Goal: Task Accomplishment & Management: Manage account settings

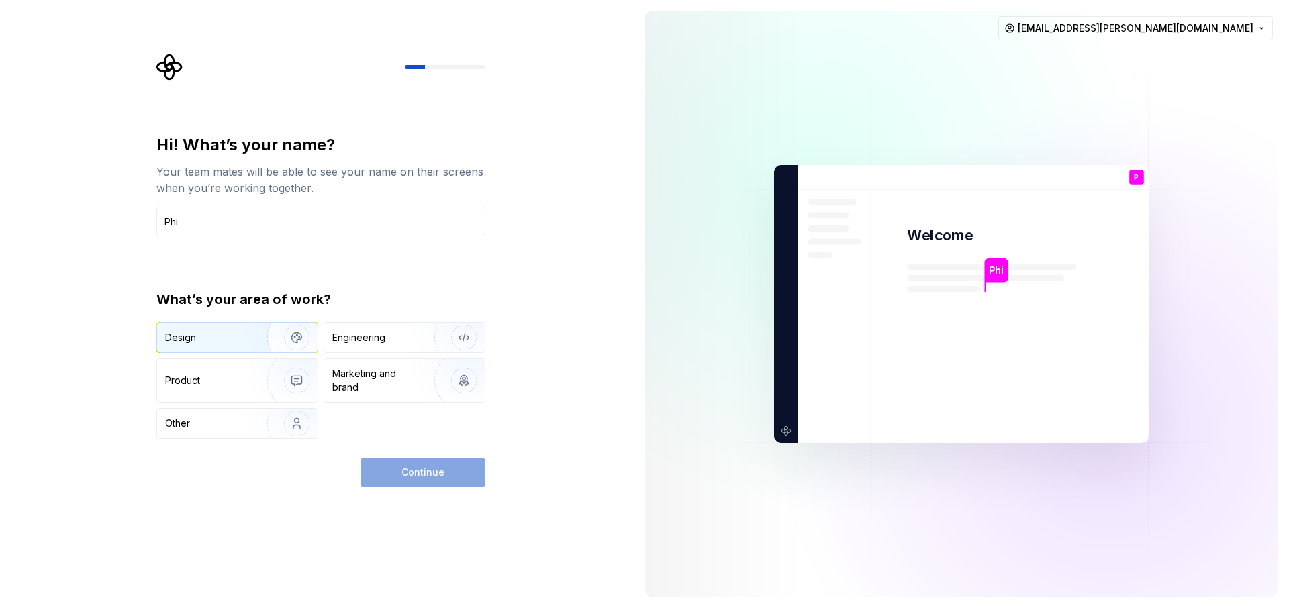
type input "Phi"
click at [208, 331] on div "Design" at bounding box center [207, 337] width 85 height 13
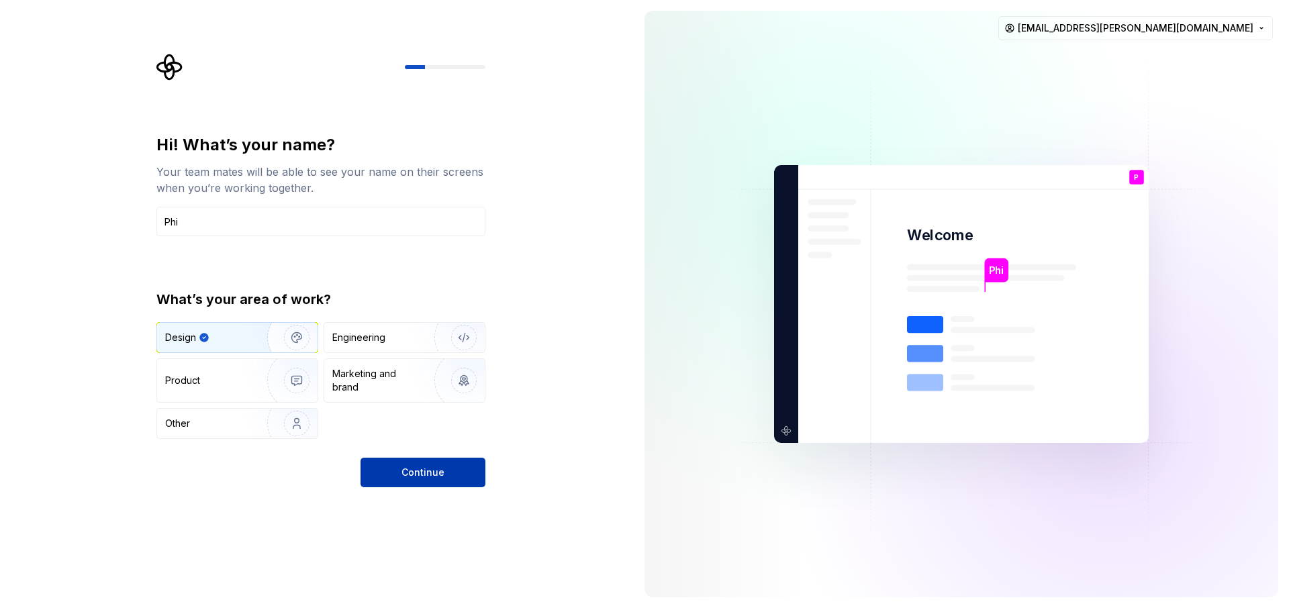
click at [460, 483] on button "Continue" at bounding box center [422, 473] width 125 height 30
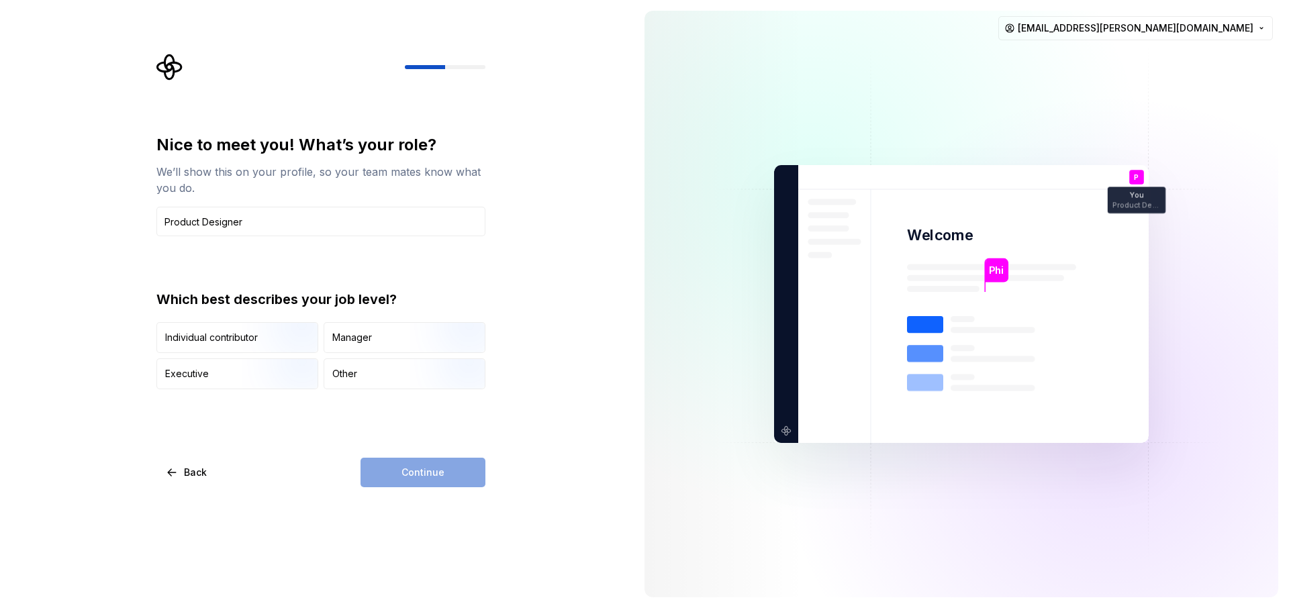
type input "Product Designer"
click at [405, 466] on div "Continue" at bounding box center [422, 473] width 125 height 30
click at [281, 340] on img "button" at bounding box center [285, 354] width 86 height 90
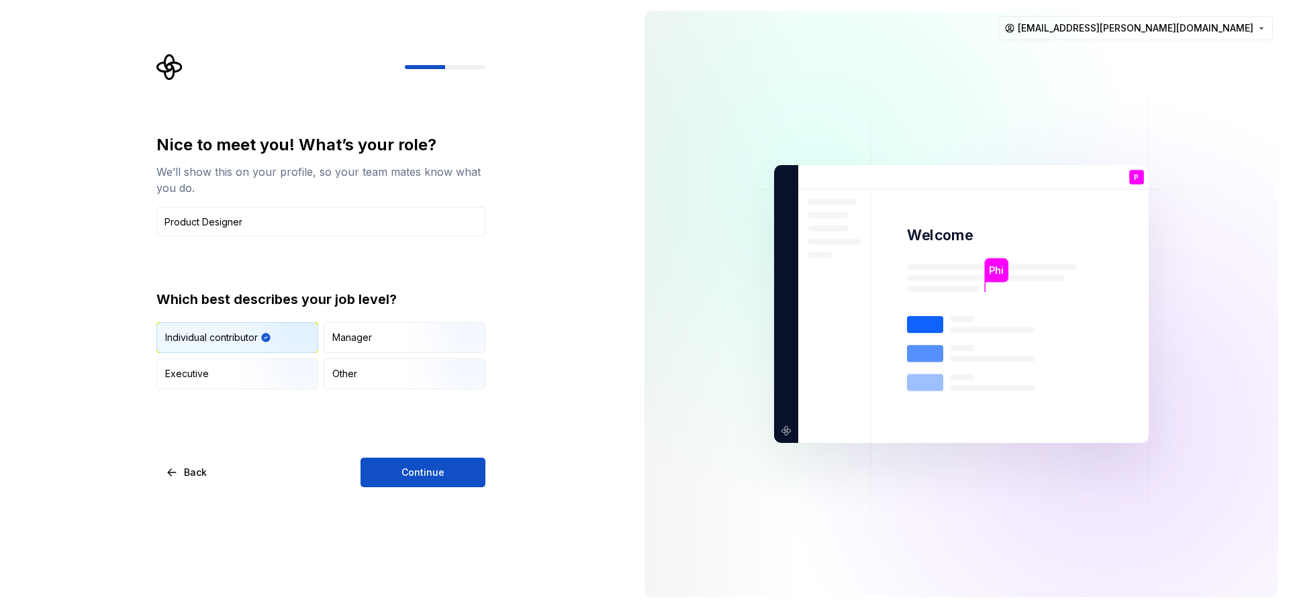
click at [438, 485] on button "Continue" at bounding box center [422, 473] width 125 height 30
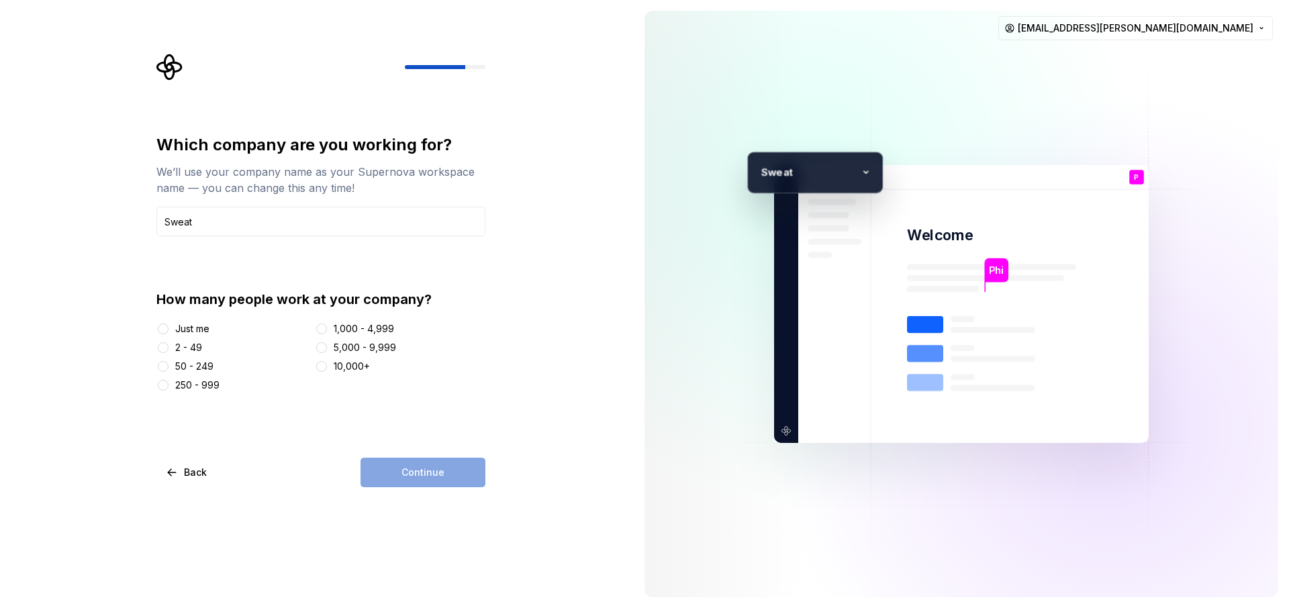
type input "Sweat"
click at [174, 348] on div "2 - 49" at bounding box center [232, 347] width 153 height 13
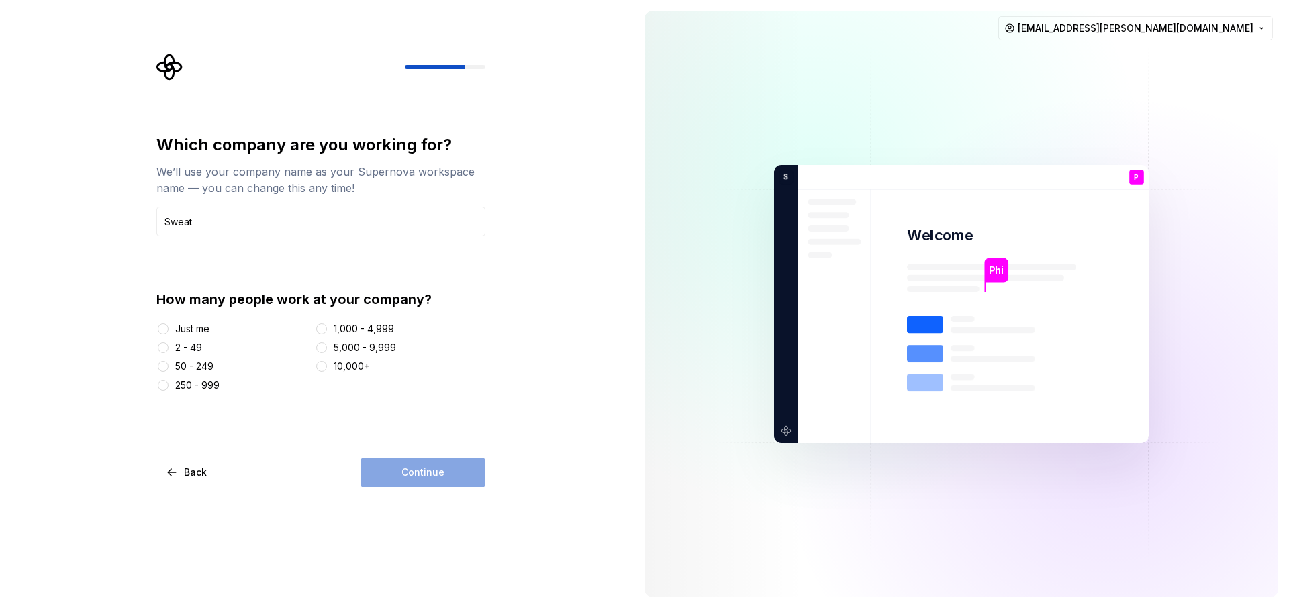
click at [186, 350] on div "2 - 49" at bounding box center [188, 347] width 27 height 13
click at [168, 350] on button "2 - 49" at bounding box center [163, 347] width 11 height 11
drag, startPoint x: 397, startPoint y: 447, endPoint x: 405, endPoint y: 467, distance: 21.9
click at [397, 448] on div "Which company are you working for? We’ll use your company name as your Supernov…" at bounding box center [320, 310] width 329 height 353
click at [407, 468] on span "Continue" at bounding box center [422, 472] width 43 height 13
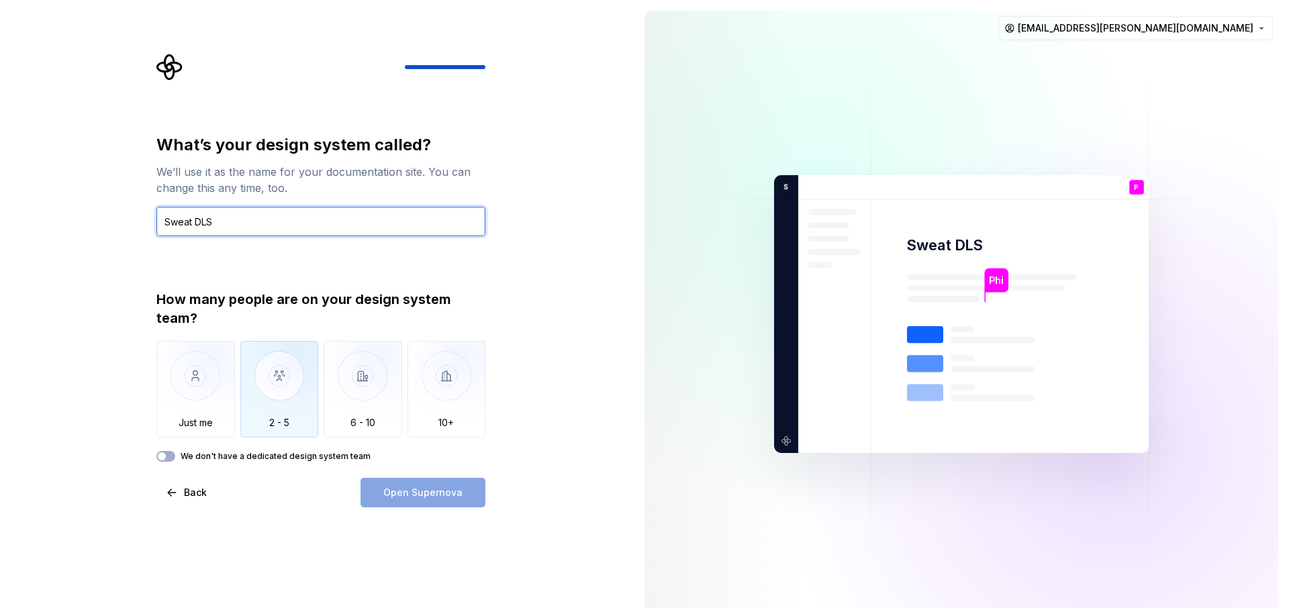
type input "Sweat DLS"
click at [281, 395] on img "button" at bounding box center [279, 386] width 79 height 90
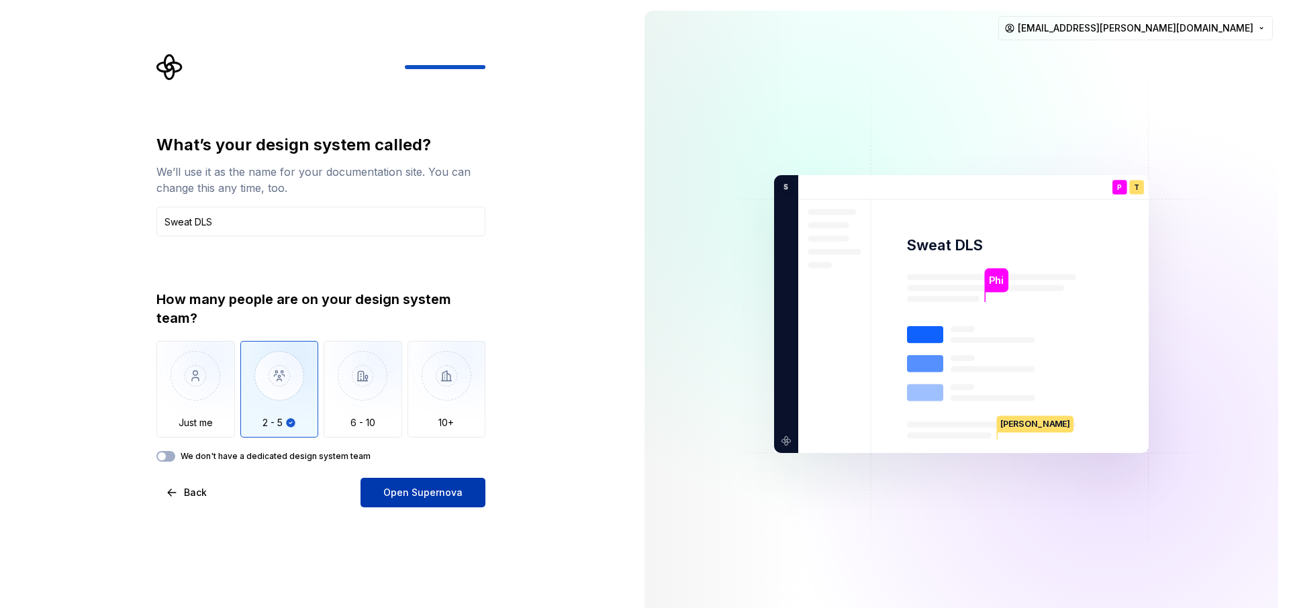
click at [405, 493] on span "Open Supernova" at bounding box center [422, 492] width 79 height 13
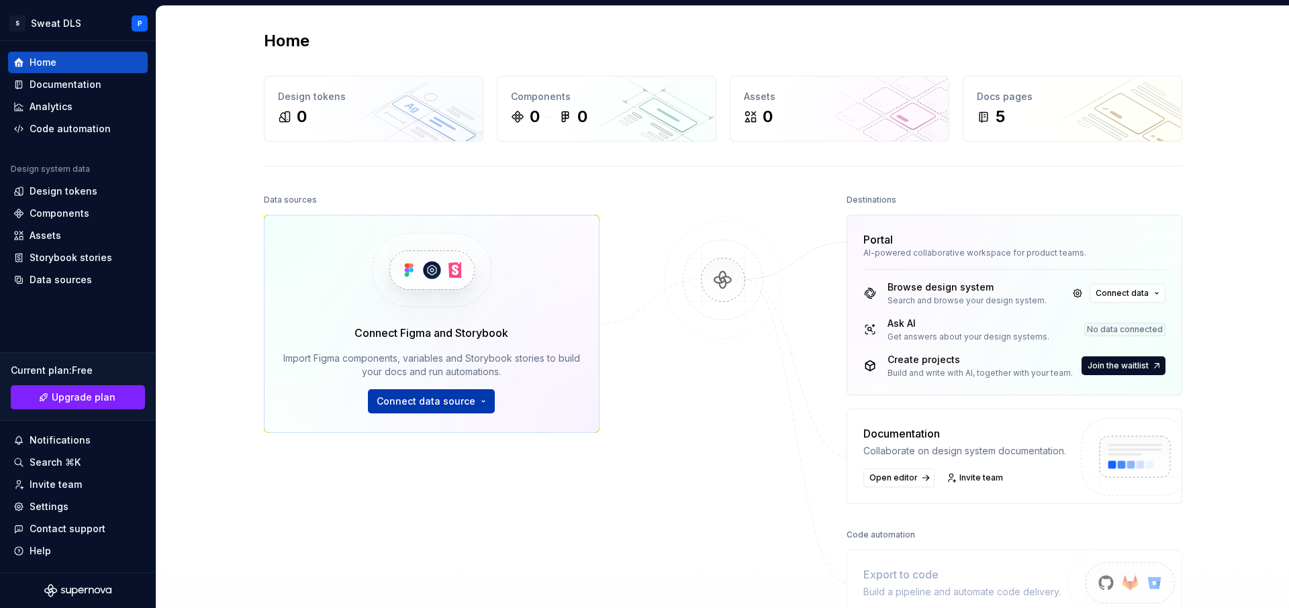
click at [472, 399] on button "Connect data source" at bounding box center [431, 401] width 127 height 24
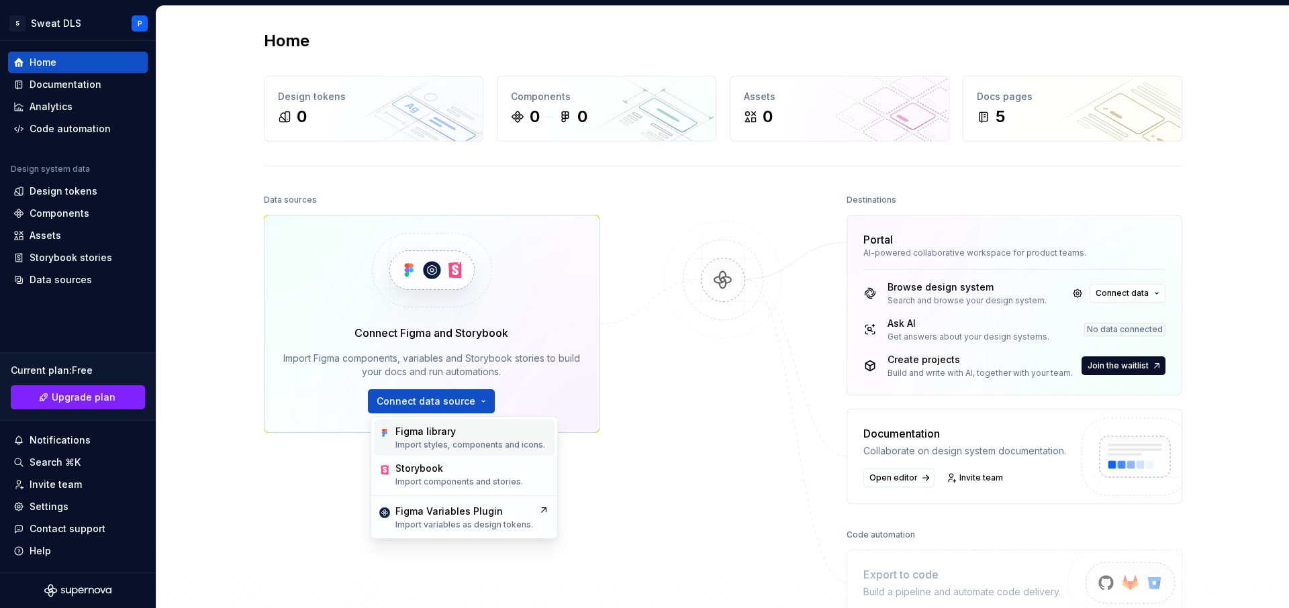
click at [518, 442] on p "Import styles, components and icons." at bounding box center [470, 445] width 150 height 11
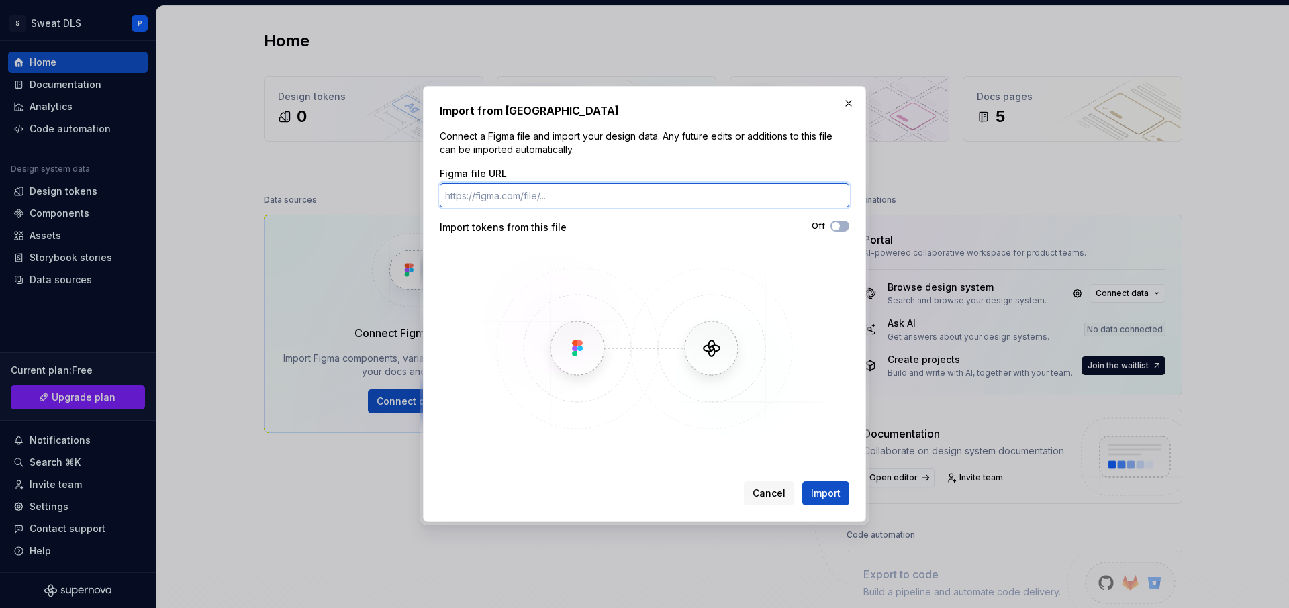
paste input "https://www.figma.com/design/WyxpOlOS325EME2GHB4mBU/Sweat-DLS--Foundations-?nod…"
click at [661, 191] on input "https://www.figma.com/design/WyxpOlOS325EME2GHB4mBU/Sweat-DLS--Foundations-?nod…" at bounding box center [644, 195] width 409 height 24
paste input "QGrBf5uoJphTOZnYW0FDbF/Sweat-DLS--App-Library-?node-id=10-2710&t=vsCjovGDizSE4I…"
type input "https://www.figma.com/design/QGrBf5uoJphTOZnYW0FDbF/Sweat-DLS--App-Library-?nod…"
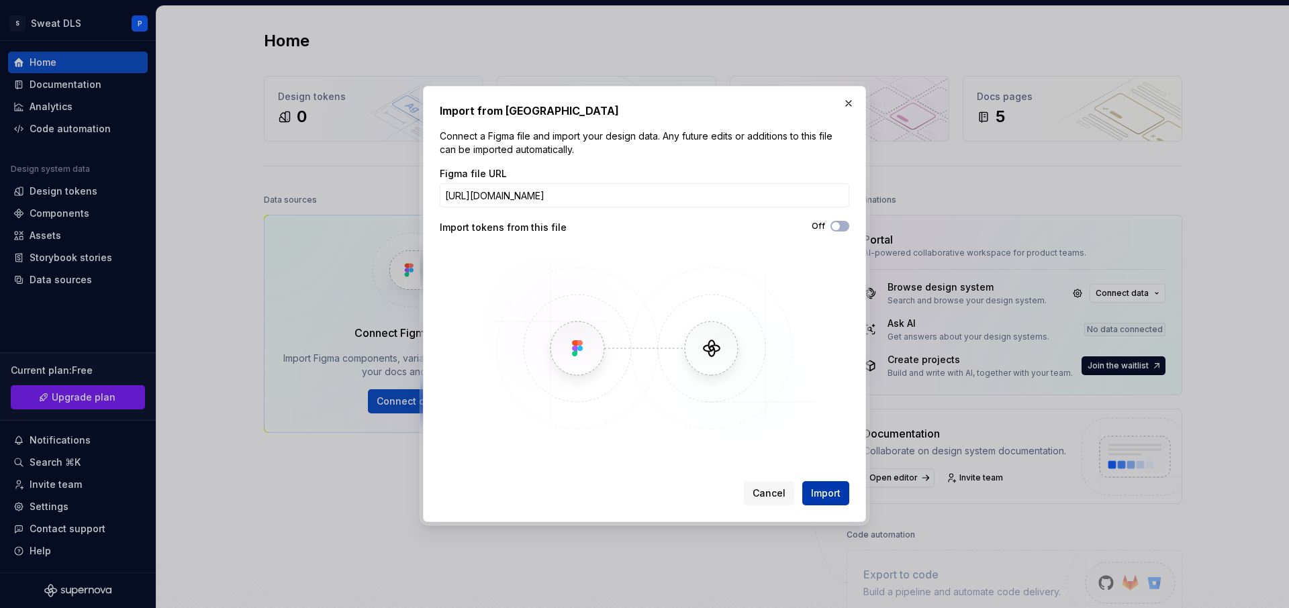
scroll to position [0, 0]
click at [827, 497] on span "Import" at bounding box center [826, 493] width 30 height 13
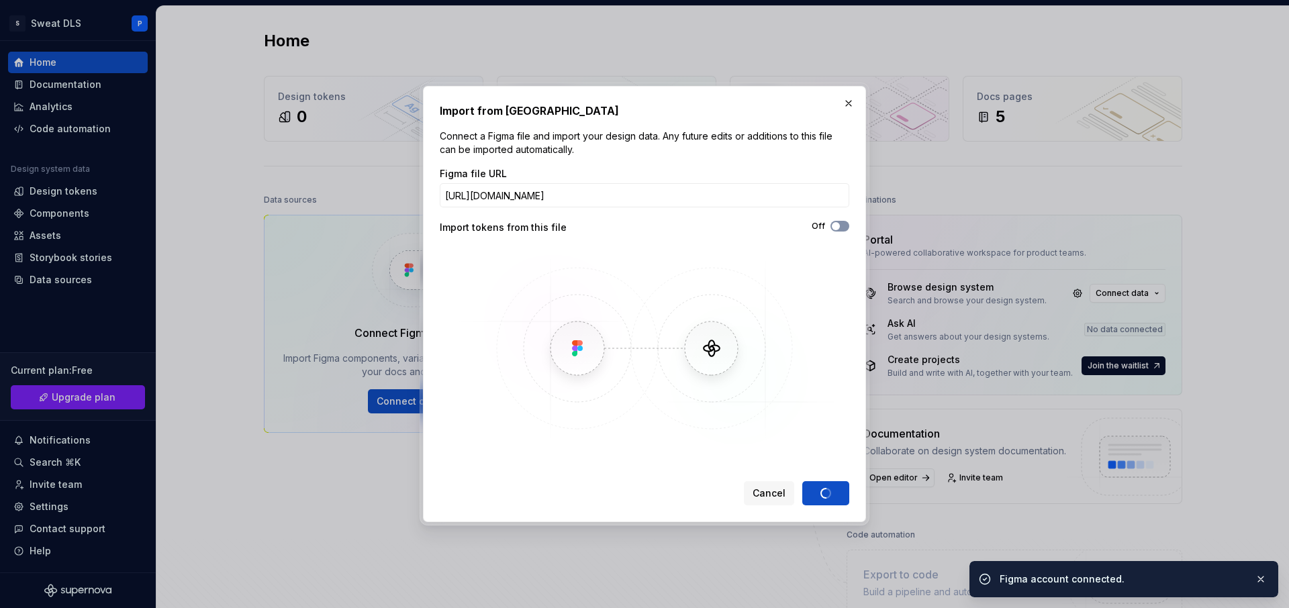
click at [848, 229] on button "Off" at bounding box center [839, 226] width 19 height 11
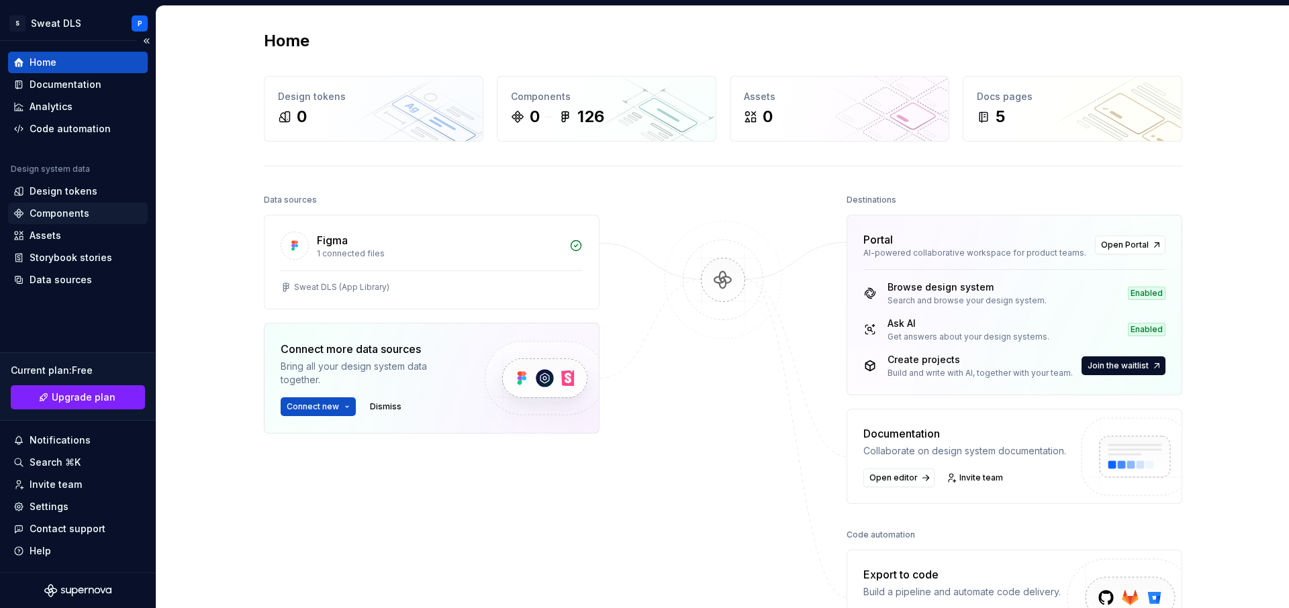
click at [69, 211] on div "Components" at bounding box center [60, 213] width 60 height 13
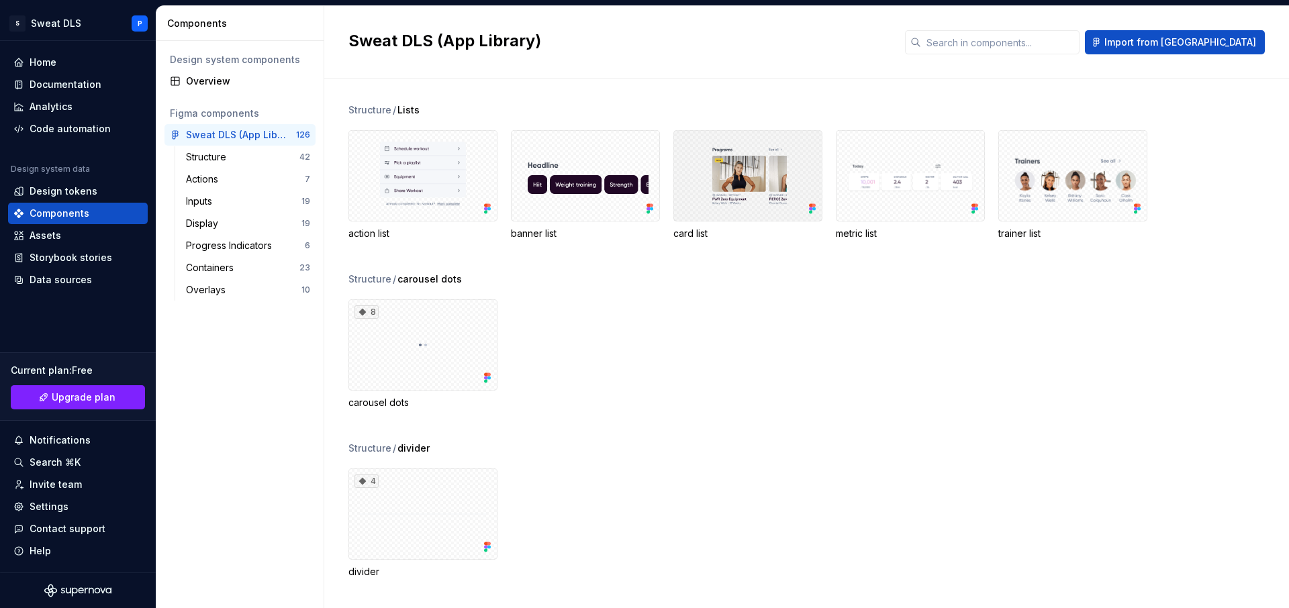
click at [721, 200] on div at bounding box center [747, 175] width 149 height 91
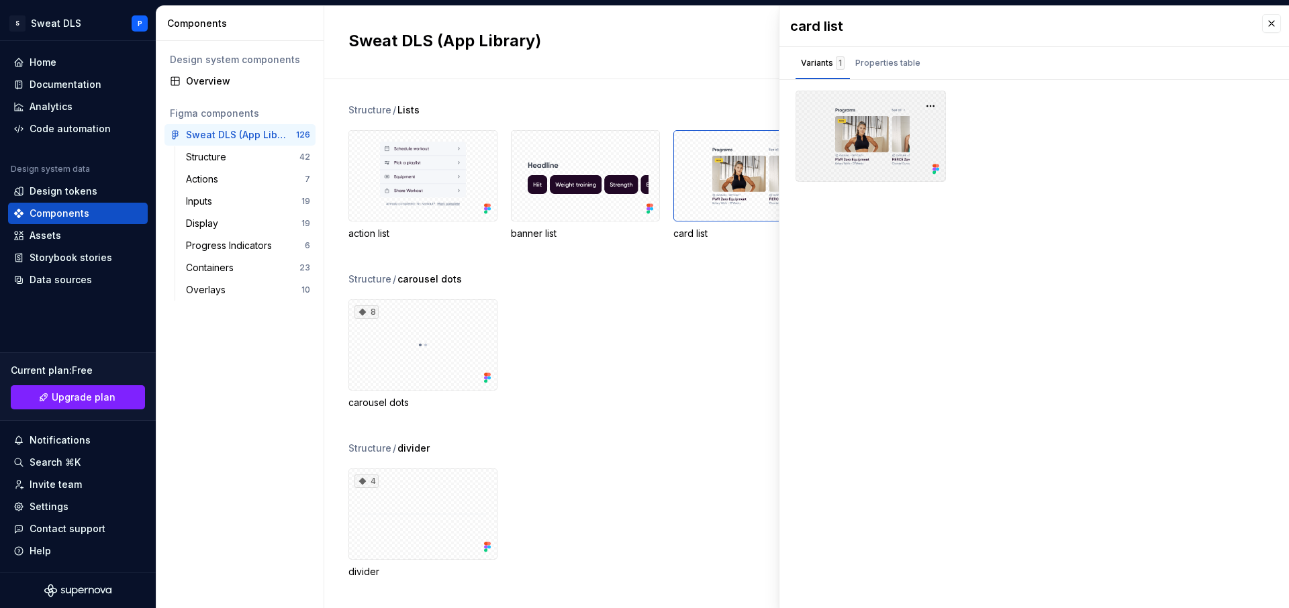
click at [864, 144] on div at bounding box center [870, 136] width 150 height 91
click at [931, 107] on button "button" at bounding box center [930, 106] width 19 height 19
click at [883, 67] on div "Properties table" at bounding box center [887, 62] width 65 height 13
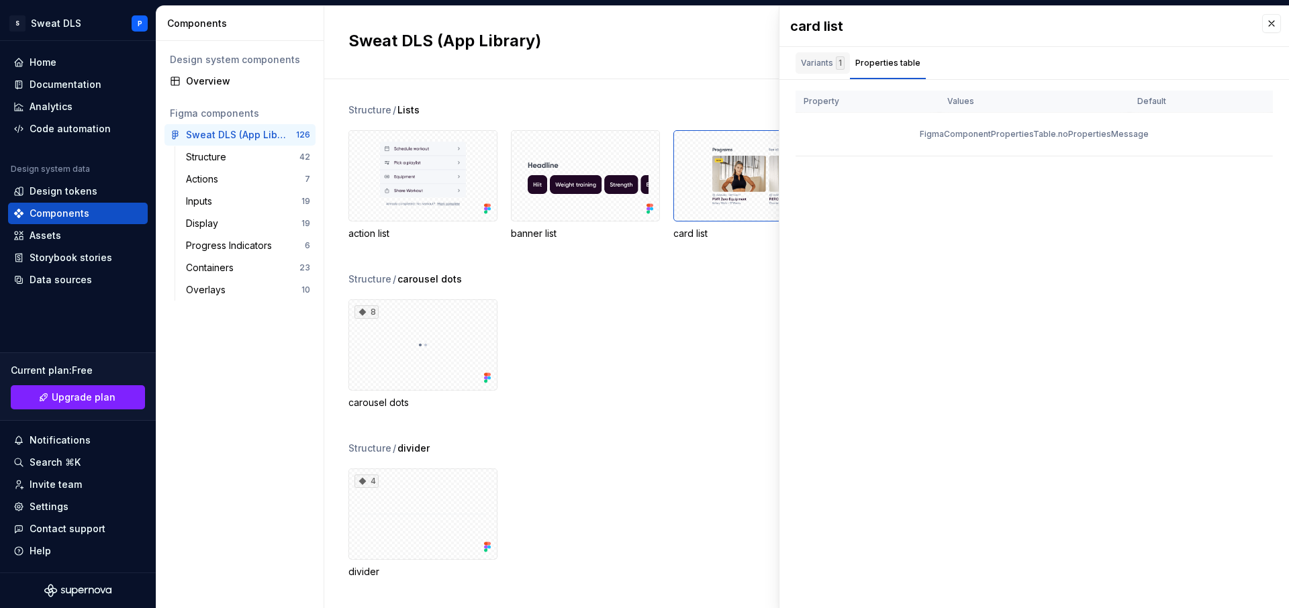
click at [822, 66] on div "Variants 1" at bounding box center [823, 62] width 44 height 13
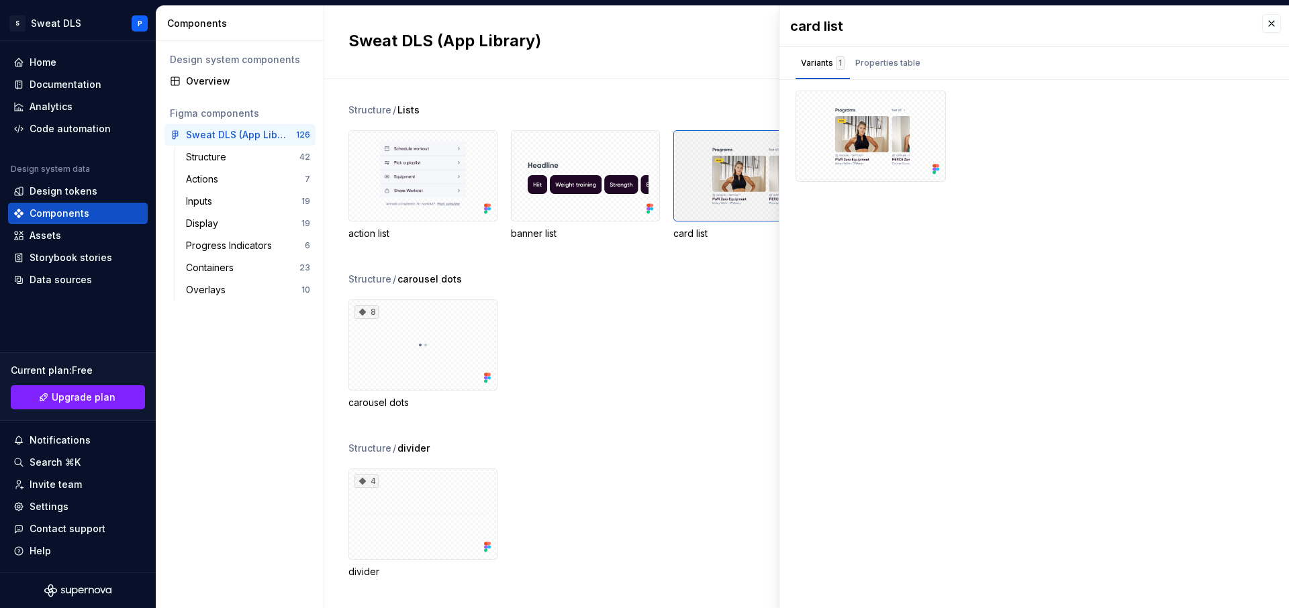
click at [740, 209] on div at bounding box center [747, 175] width 149 height 91
click at [882, 175] on div at bounding box center [870, 136] width 150 height 91
click at [885, 58] on div "Properties table" at bounding box center [887, 62] width 65 height 13
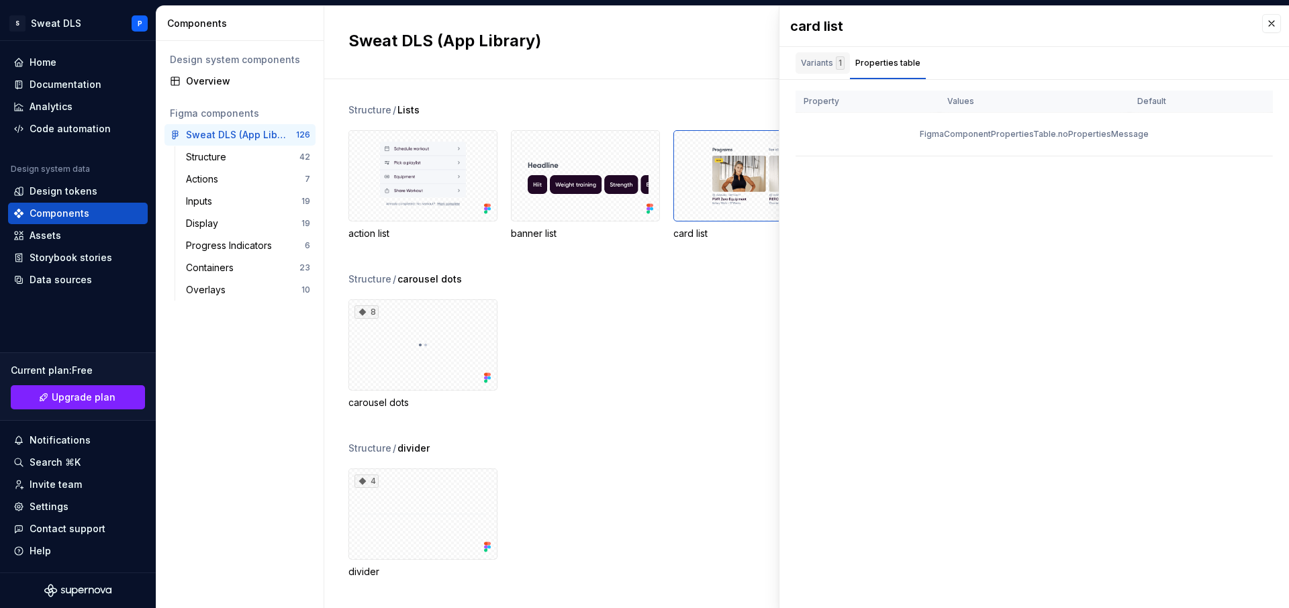
click at [828, 60] on div "Variants 1" at bounding box center [823, 62] width 44 height 13
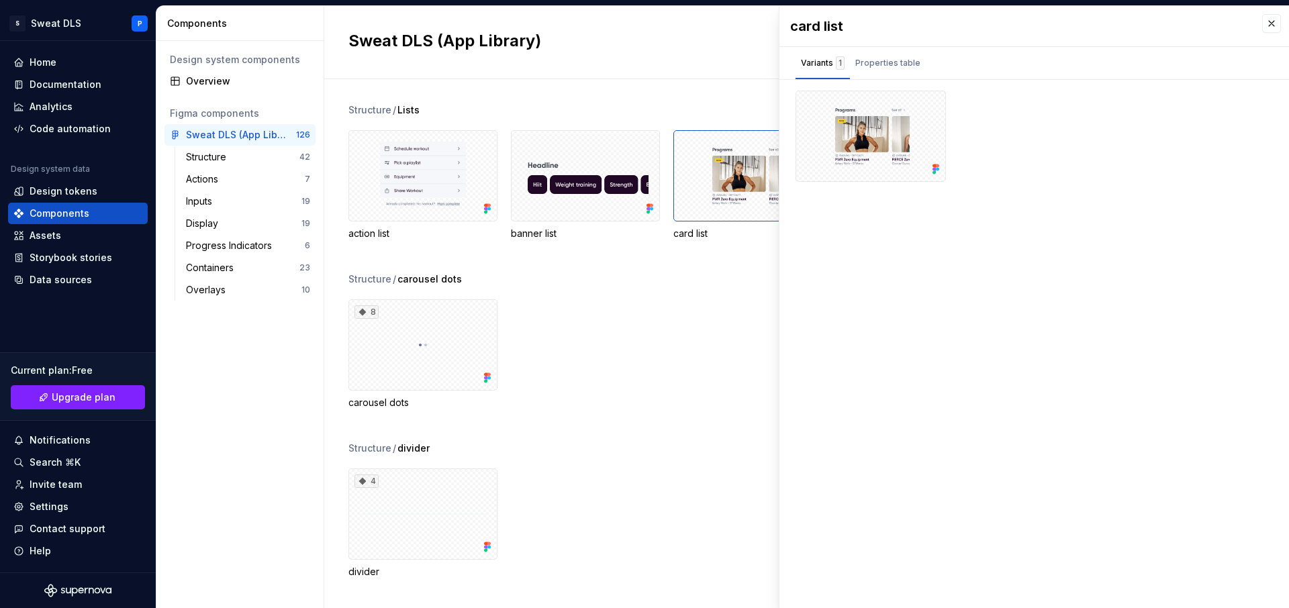
click at [681, 70] on div "Sweat DLS (App Library) Import from Figma" at bounding box center [806, 42] width 965 height 73
click at [1265, 23] on button "button" at bounding box center [1271, 23] width 19 height 19
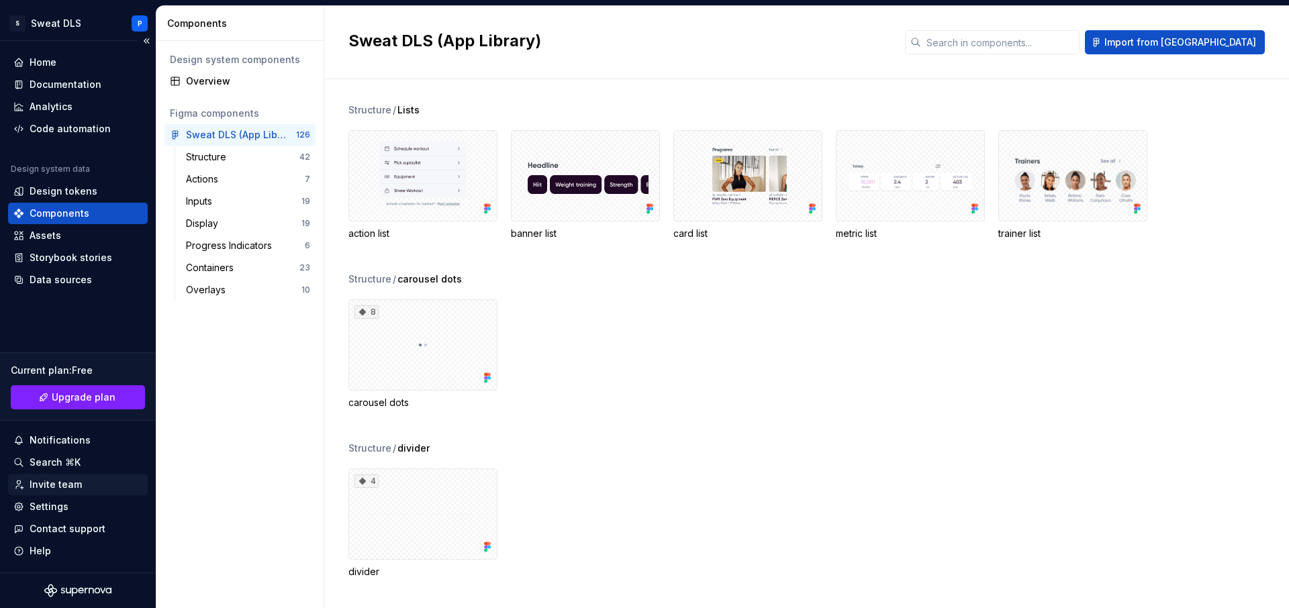
click at [58, 481] on div "Invite team" at bounding box center [56, 484] width 52 height 13
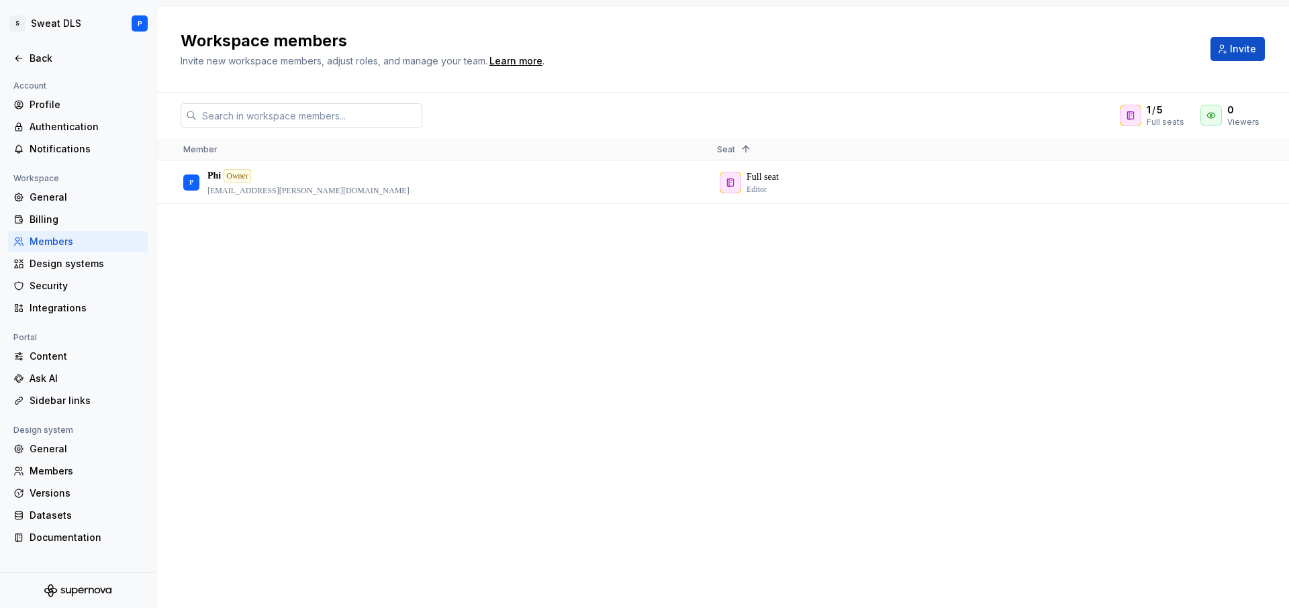
click at [299, 112] on input "text" at bounding box center [310, 115] width 226 height 24
click at [1229, 50] on button "Invite" at bounding box center [1237, 49] width 54 height 24
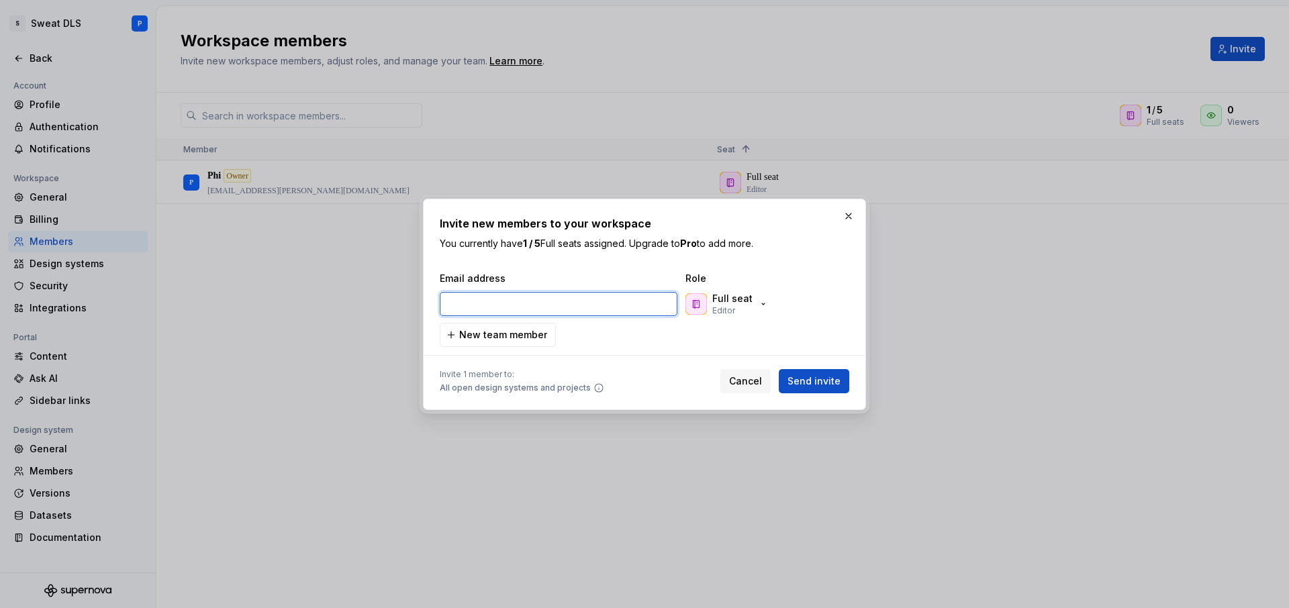
paste input "[EMAIL_ADDRESS][DOMAIN_NAME]"
type input "[EMAIL_ADDRESS][DOMAIN_NAME]"
click at [830, 382] on span "Send invite" at bounding box center [813, 381] width 53 height 13
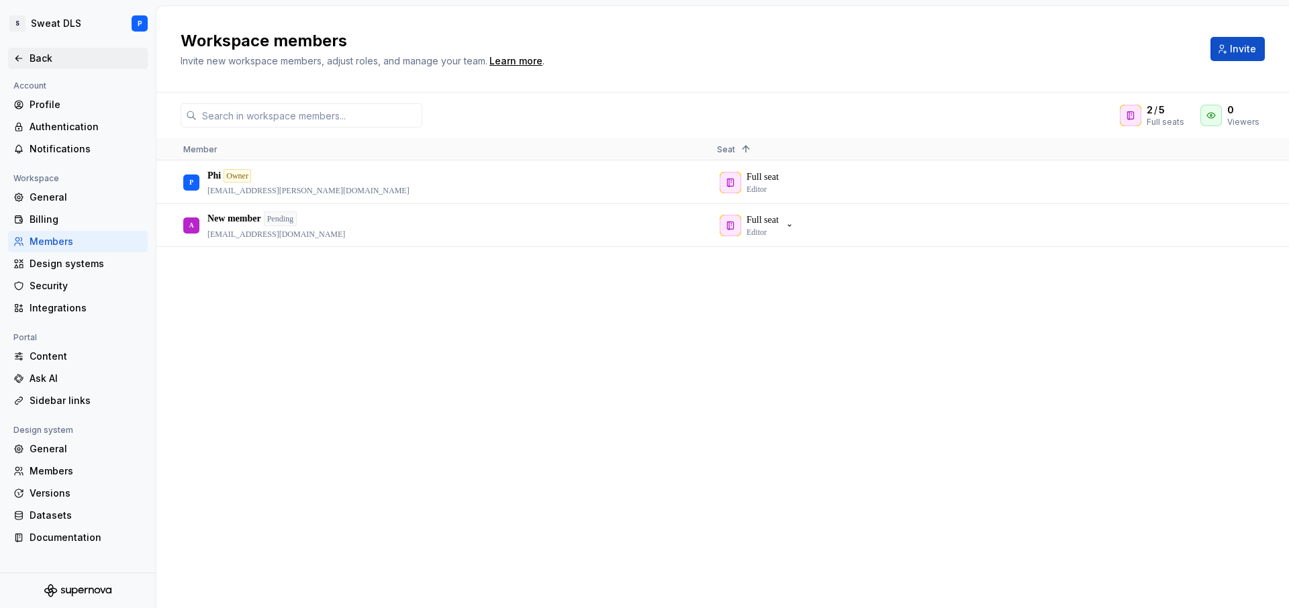
click at [52, 58] on div "Back" at bounding box center [86, 58] width 113 height 13
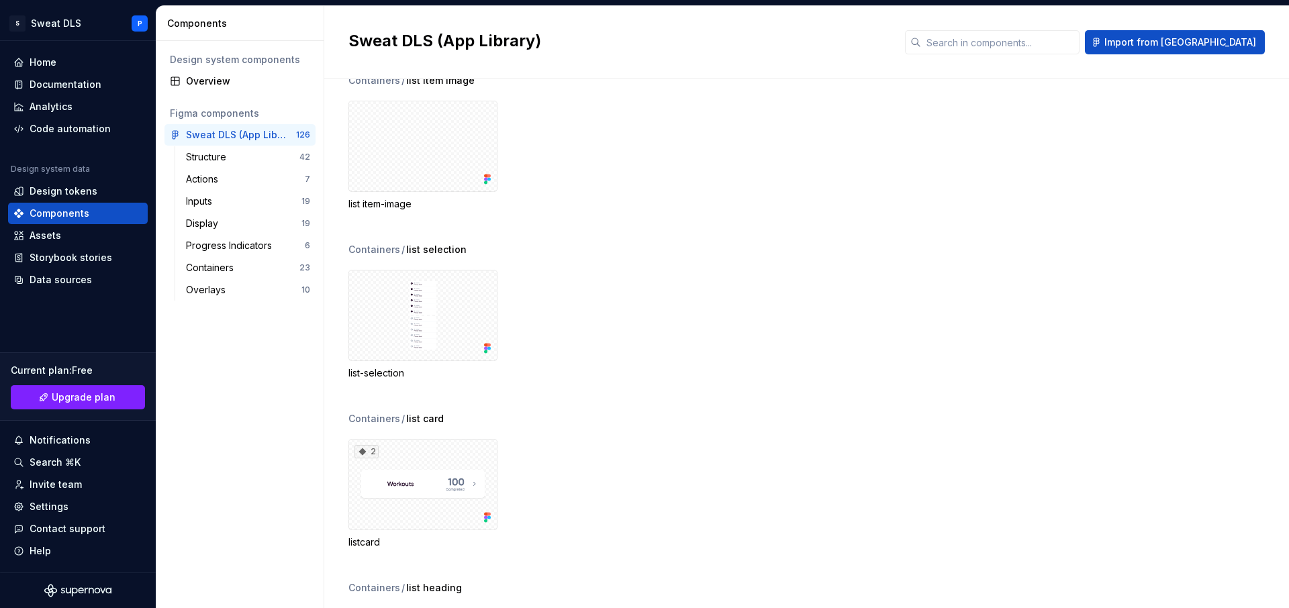
scroll to position [10443, 0]
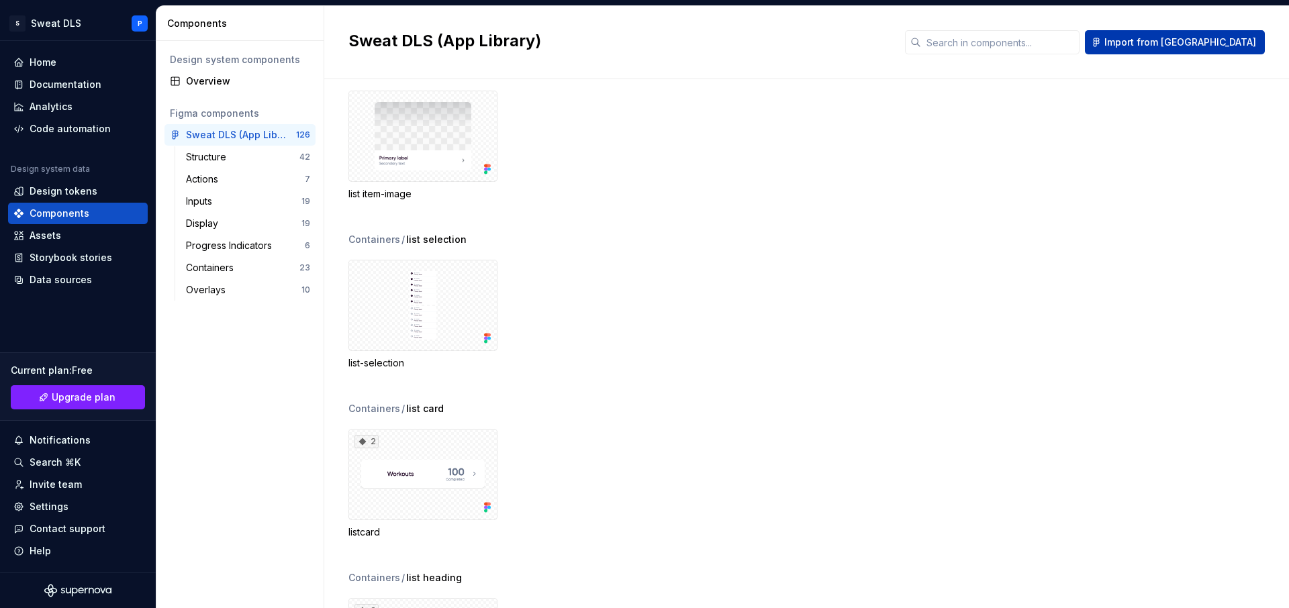
click at [1210, 40] on span "Import from Figma" at bounding box center [1180, 42] width 152 height 13
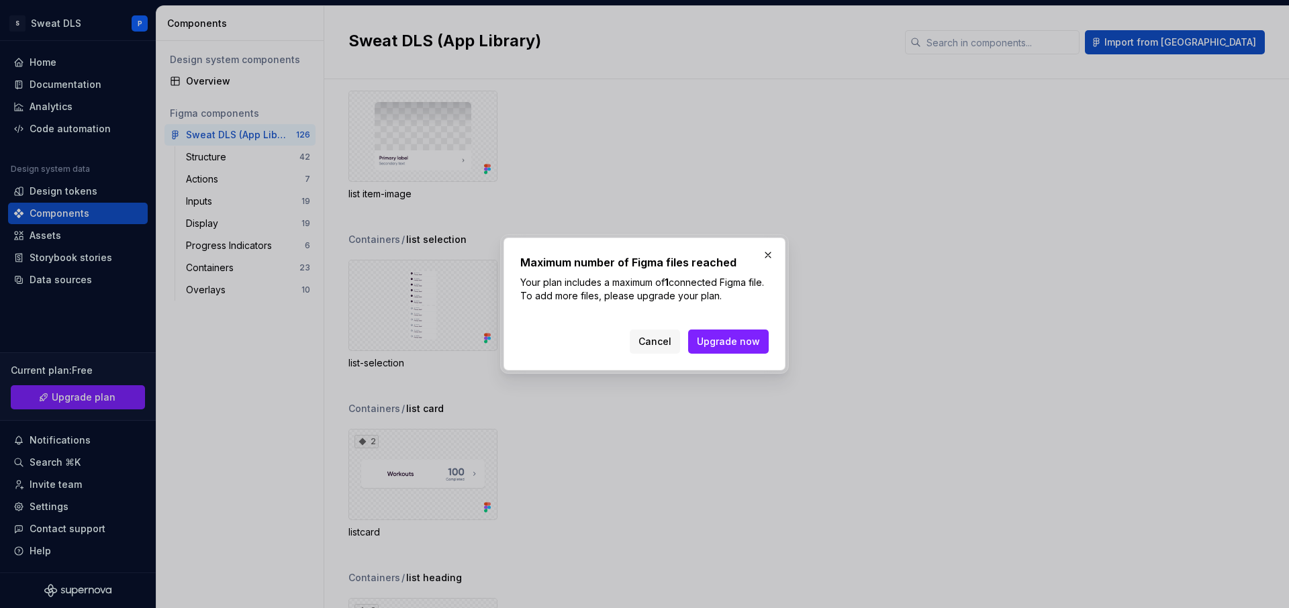
drag, startPoint x: 643, startPoint y: 293, endPoint x: 744, endPoint y: 297, distance: 100.7
click at [743, 297] on p "Your plan includes a maximum of 1 connected Figma file. To add more files, plea…" at bounding box center [644, 289] width 248 height 27
click at [744, 297] on p "Your plan includes a maximum of 1 connected Figma file. To add more files, plea…" at bounding box center [644, 289] width 248 height 27
click at [743, 348] on button "Upgrade now" at bounding box center [728, 342] width 81 height 24
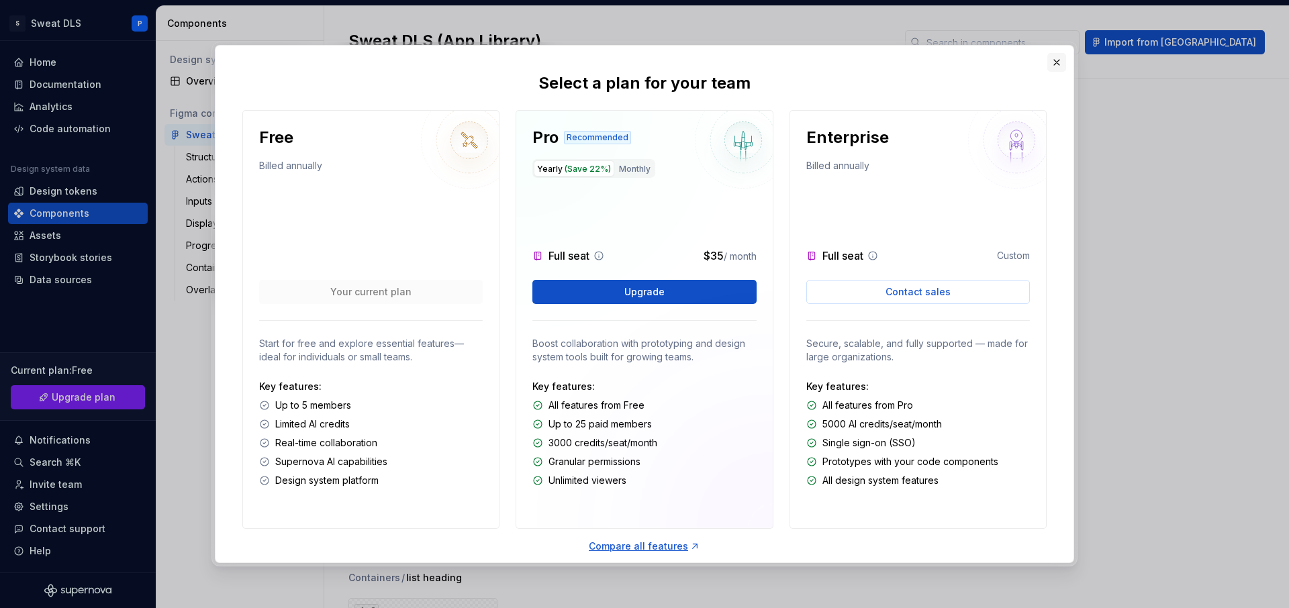
click at [1061, 60] on button "button" at bounding box center [1056, 62] width 19 height 19
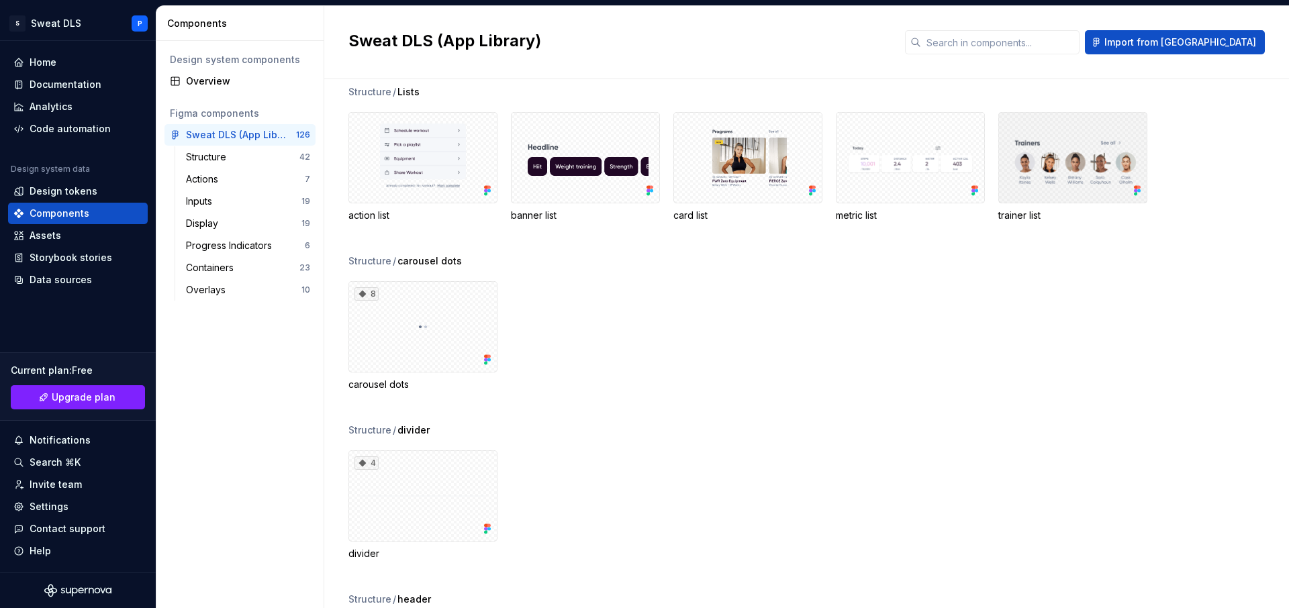
scroll to position [0, 0]
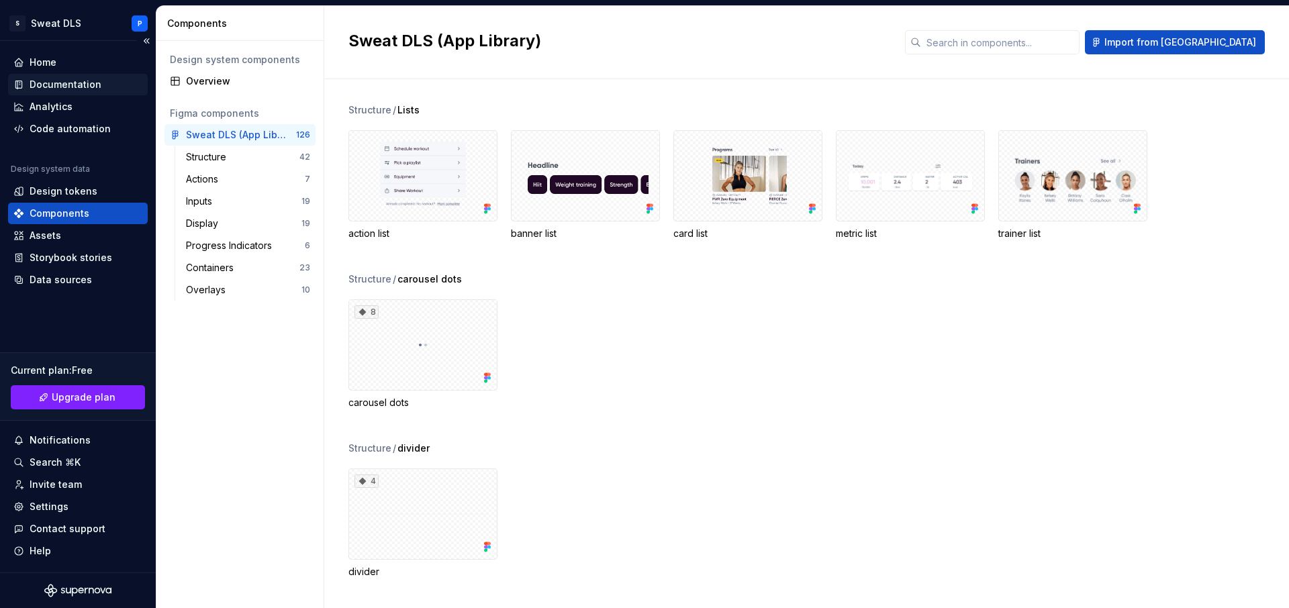
click at [95, 92] on div "Documentation" at bounding box center [78, 84] width 140 height 21
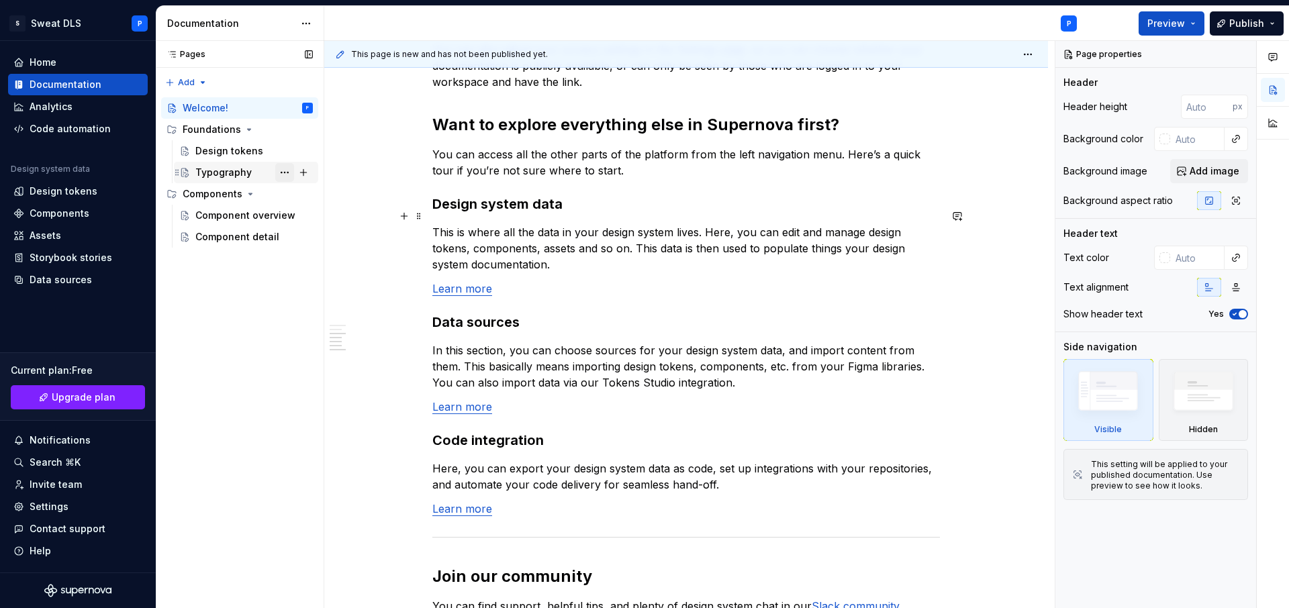
scroll to position [818, 0]
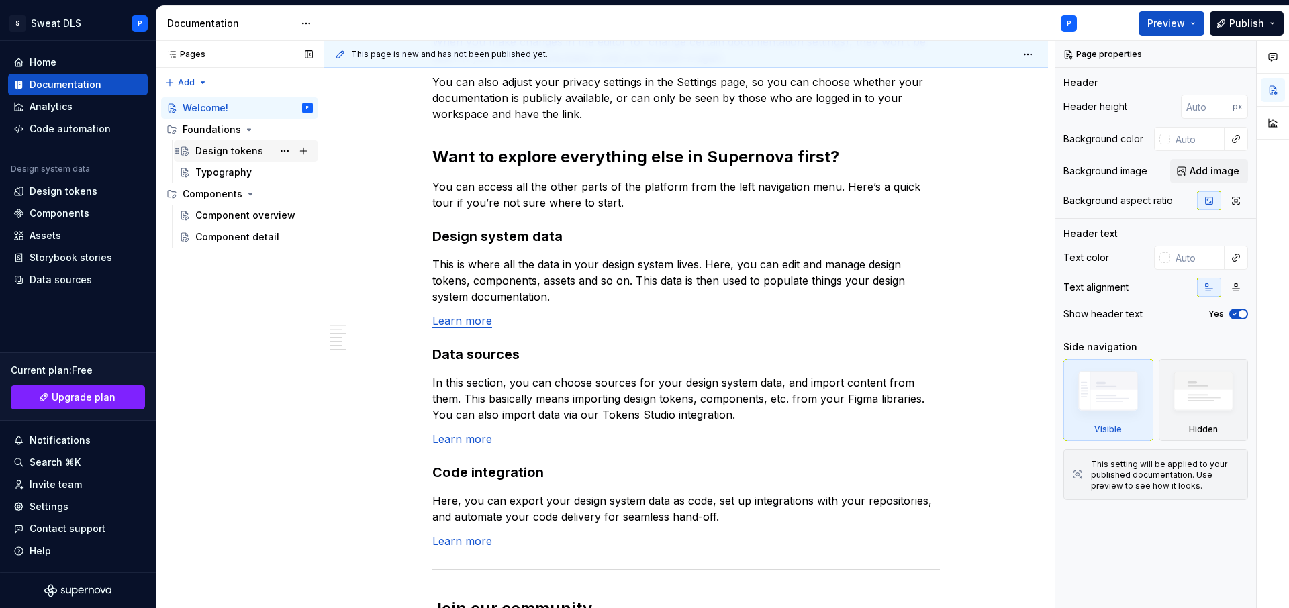
click at [267, 156] on div "Design tokens" at bounding box center [253, 151] width 117 height 19
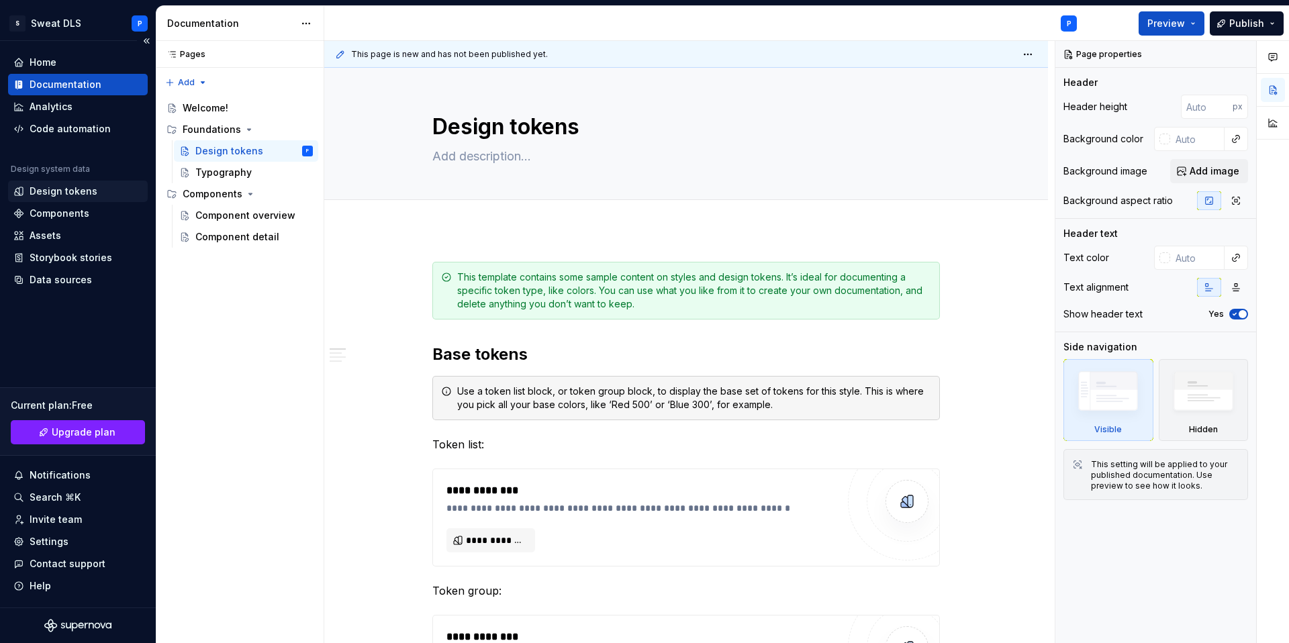
click at [80, 201] on div "Design tokens" at bounding box center [78, 191] width 140 height 21
click at [81, 195] on div "Design tokens" at bounding box center [64, 191] width 68 height 13
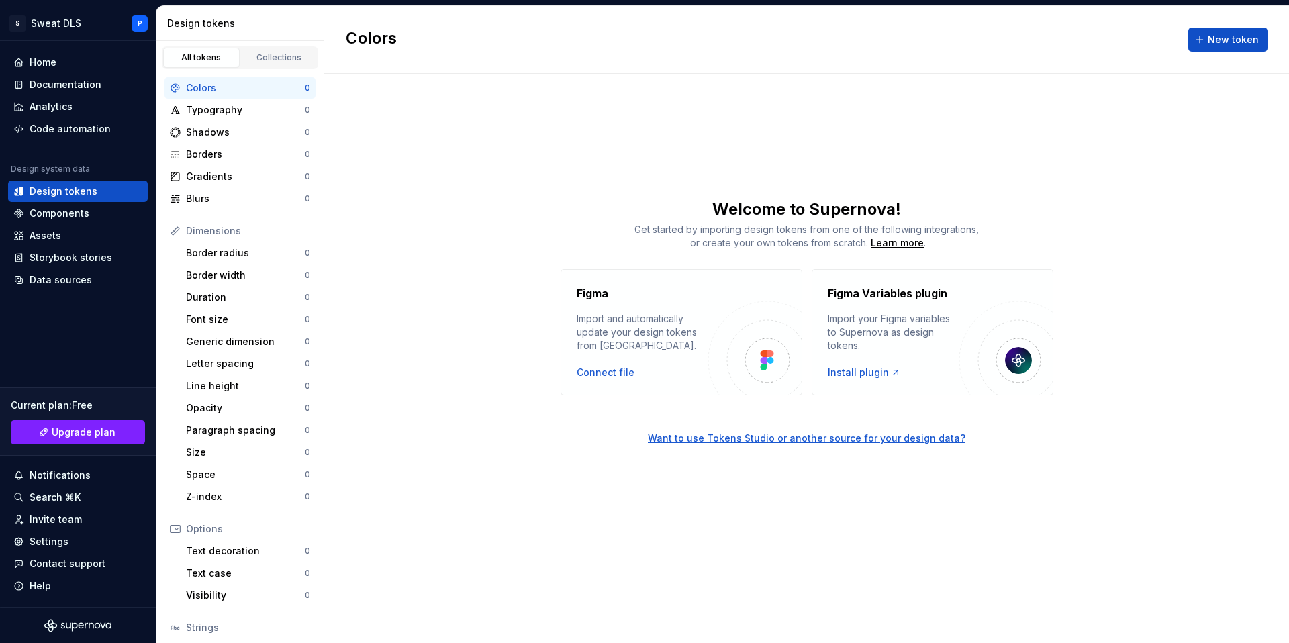
click at [653, 366] on div "Connect file" at bounding box center [643, 372] width 132 height 13
click at [617, 369] on div "Connect file" at bounding box center [606, 372] width 58 height 13
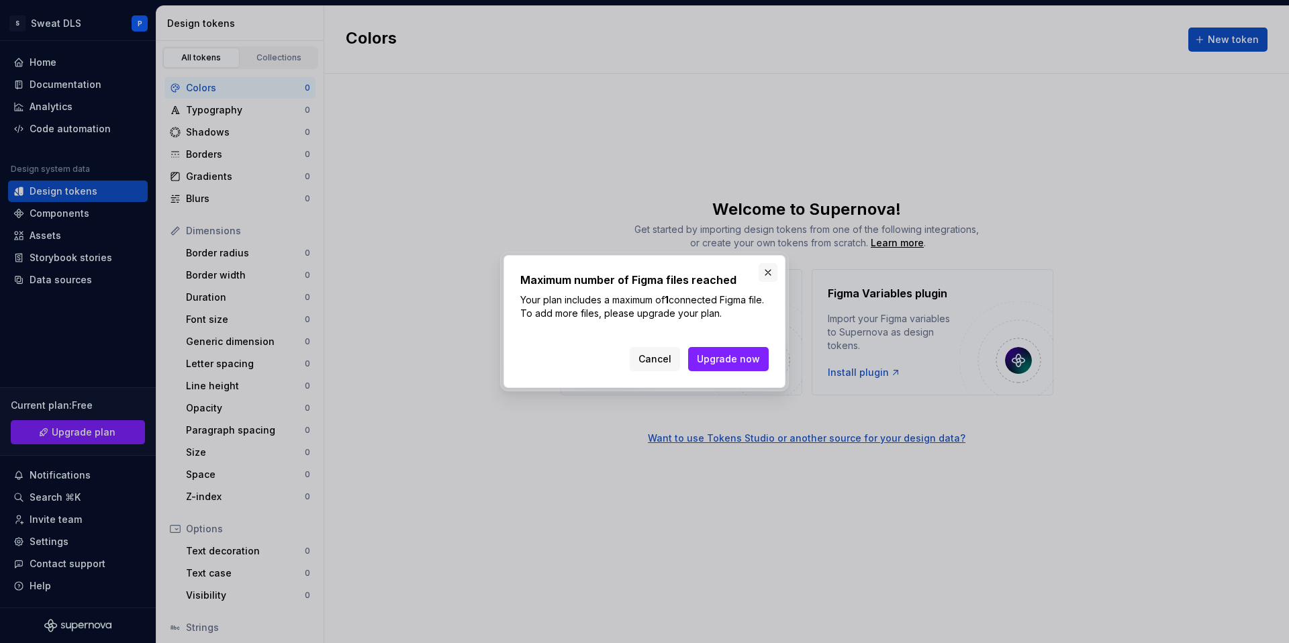
click at [769, 275] on button "button" at bounding box center [767, 272] width 19 height 19
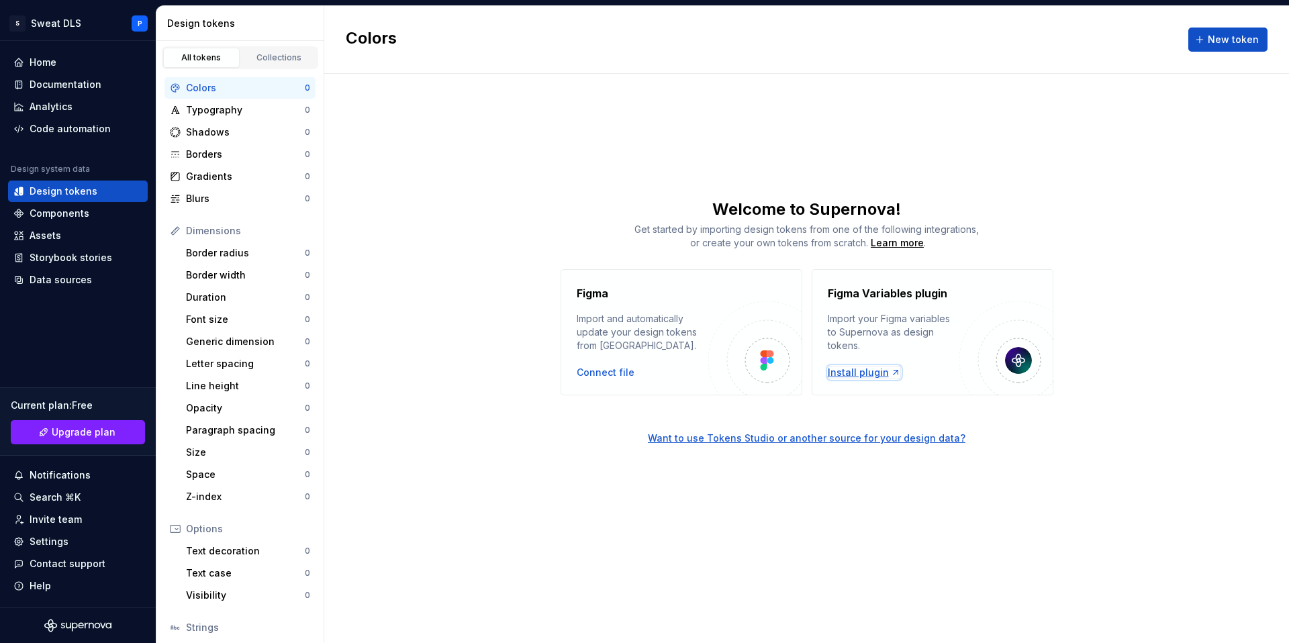
click at [867, 370] on div "Install plugin" at bounding box center [864, 372] width 73 height 13
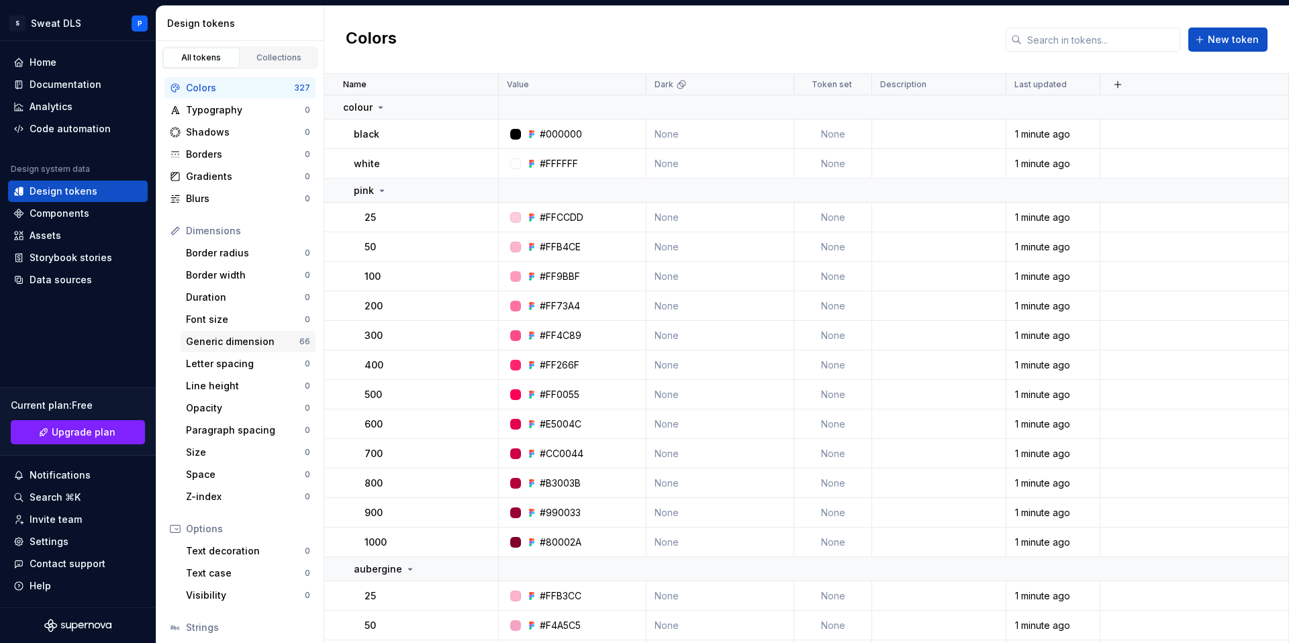
click at [281, 342] on div "Generic dimension" at bounding box center [242, 341] width 113 height 13
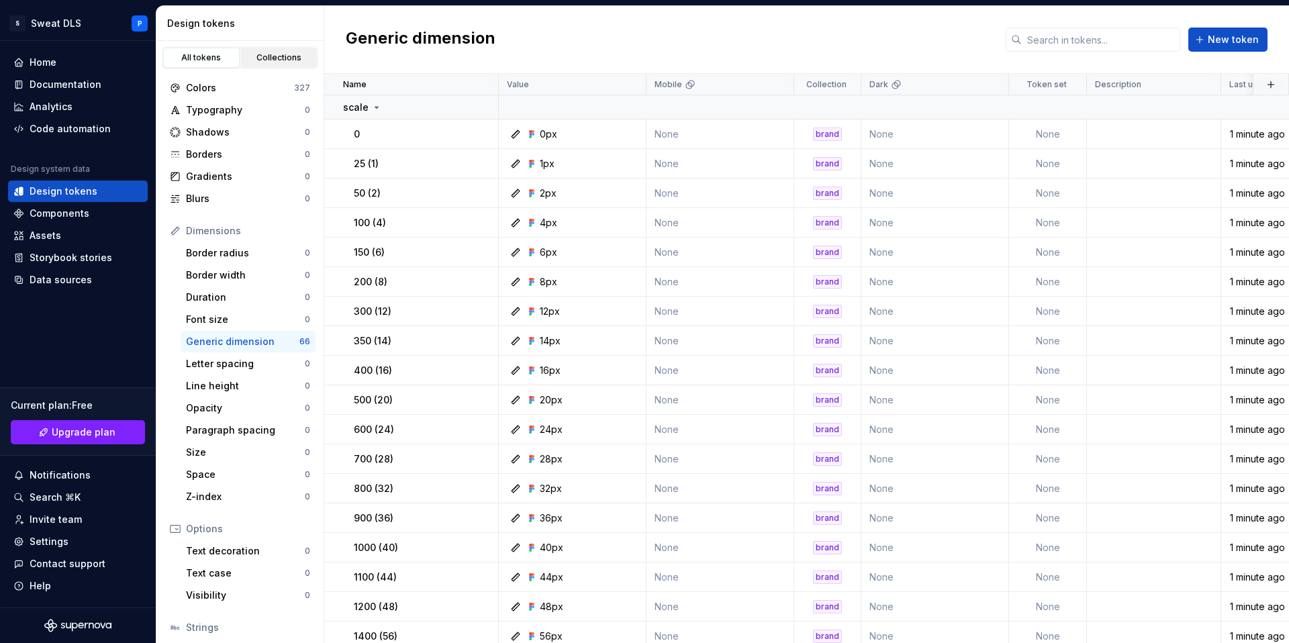
click at [266, 66] on link "Collections" at bounding box center [279, 58] width 77 height 20
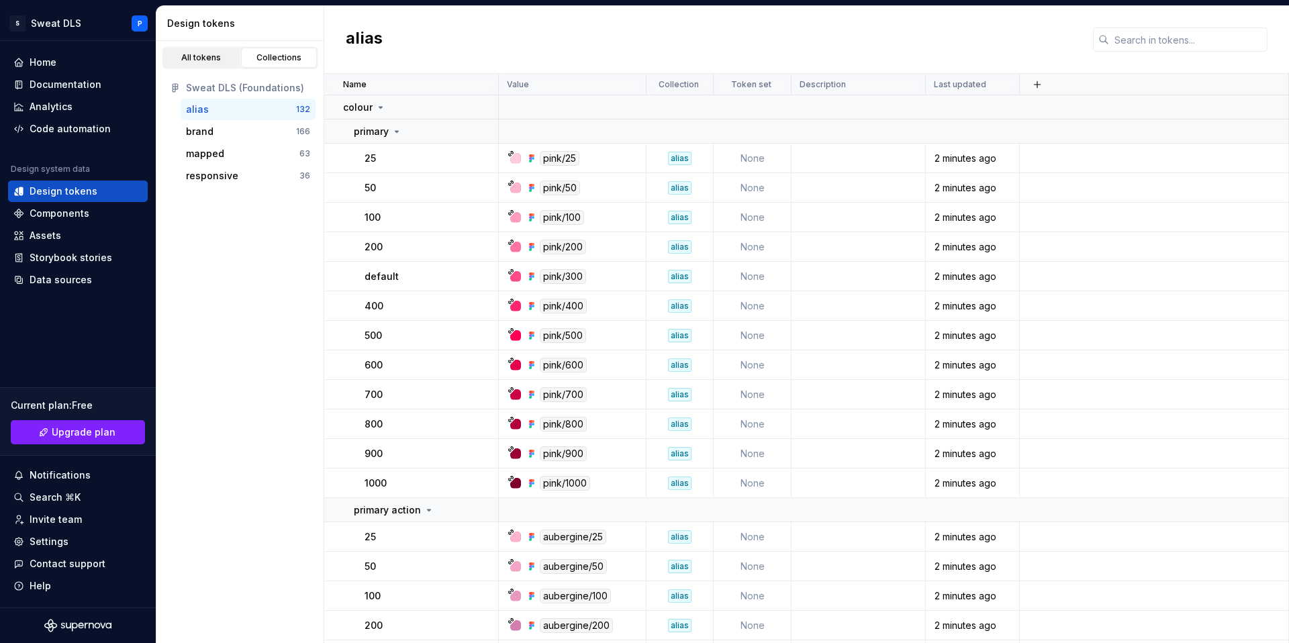
click at [216, 64] on link "All tokens" at bounding box center [201, 58] width 77 height 20
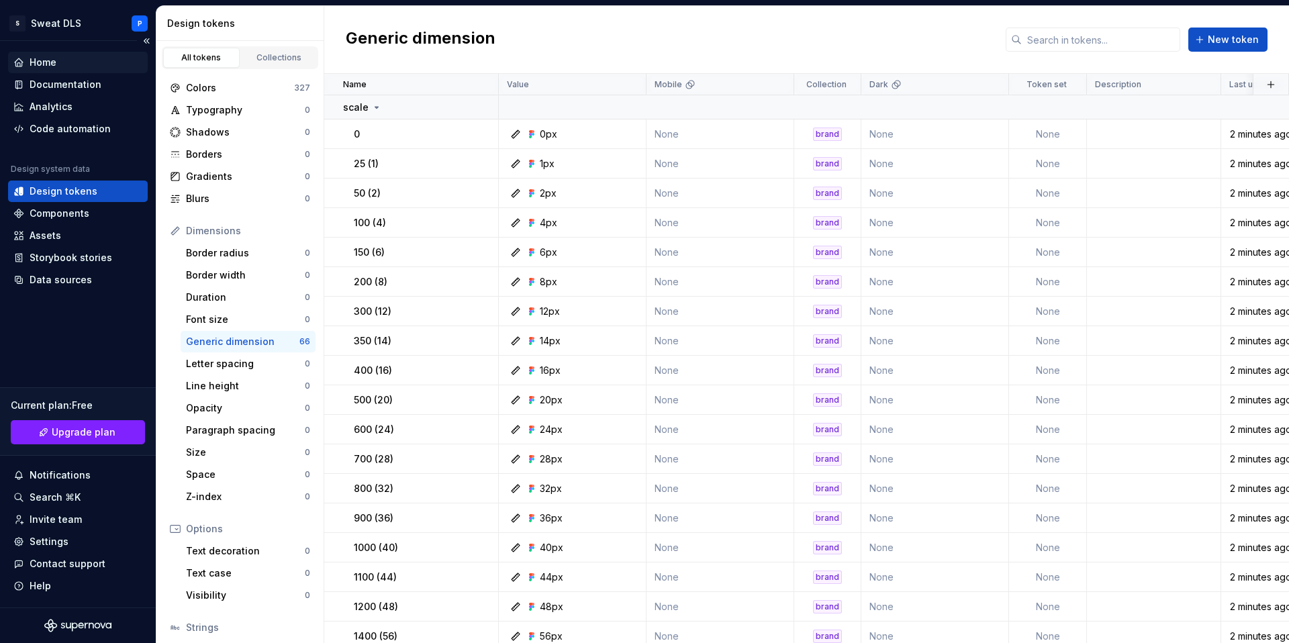
click at [64, 71] on div "Home" at bounding box center [78, 62] width 140 height 21
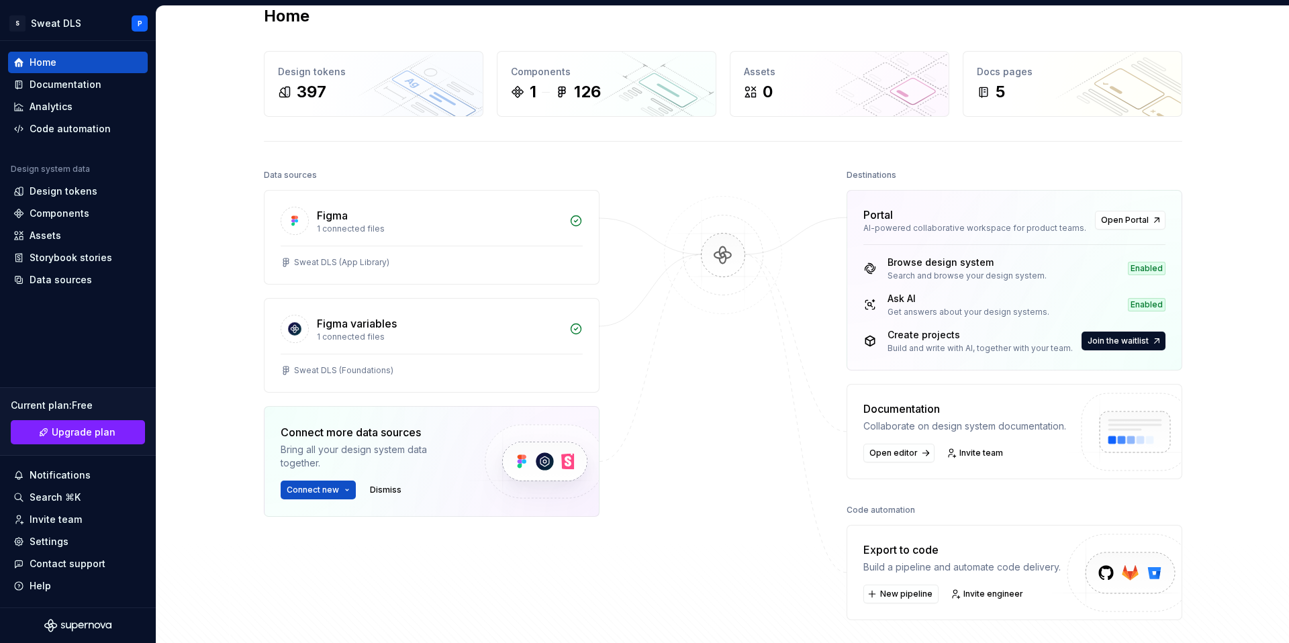
scroll to position [52, 0]
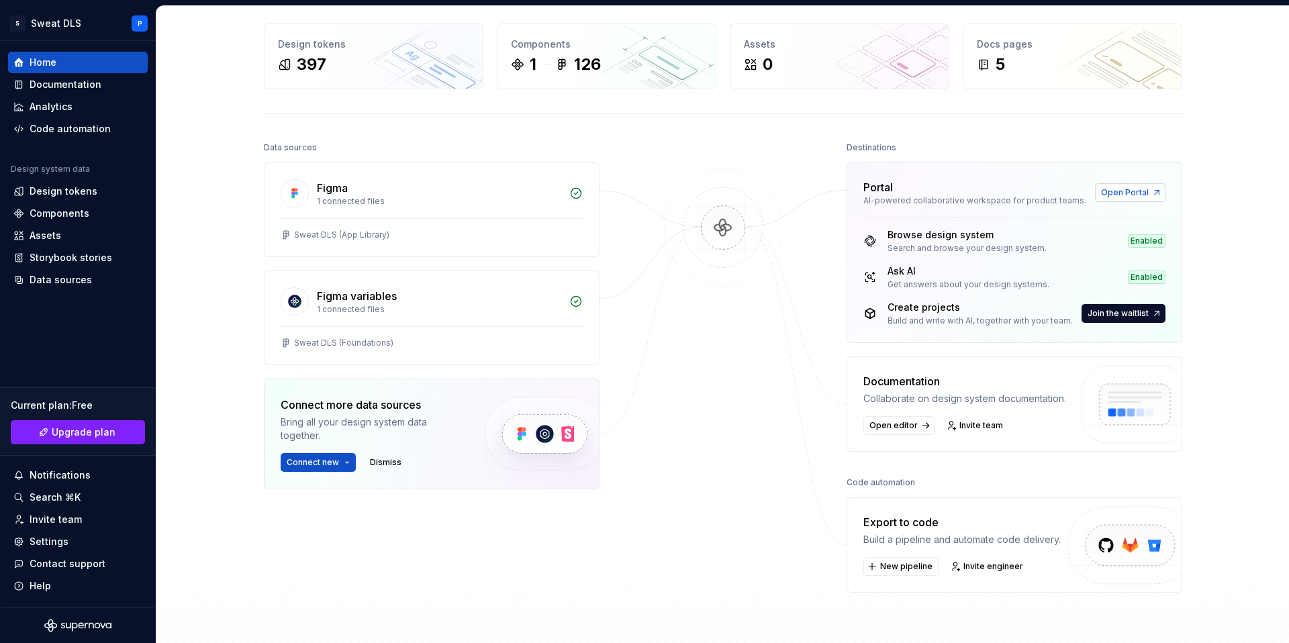
click at [1157, 196] on link "Open Portal" at bounding box center [1130, 192] width 70 height 19
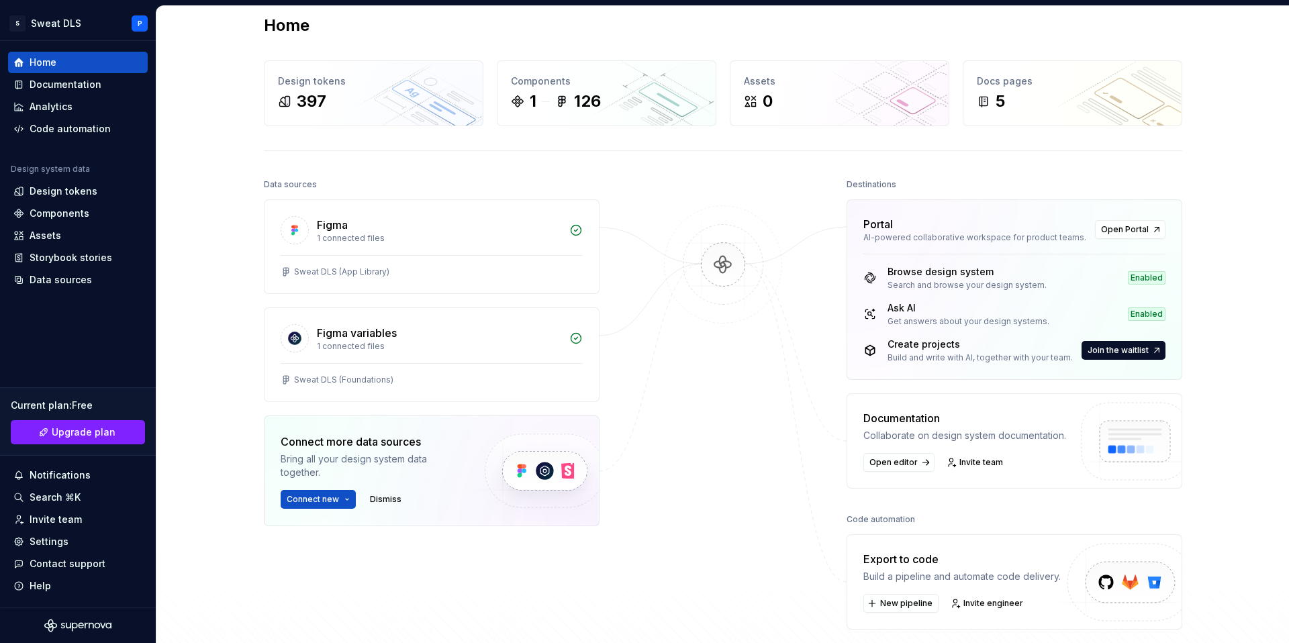
scroll to position [0, 0]
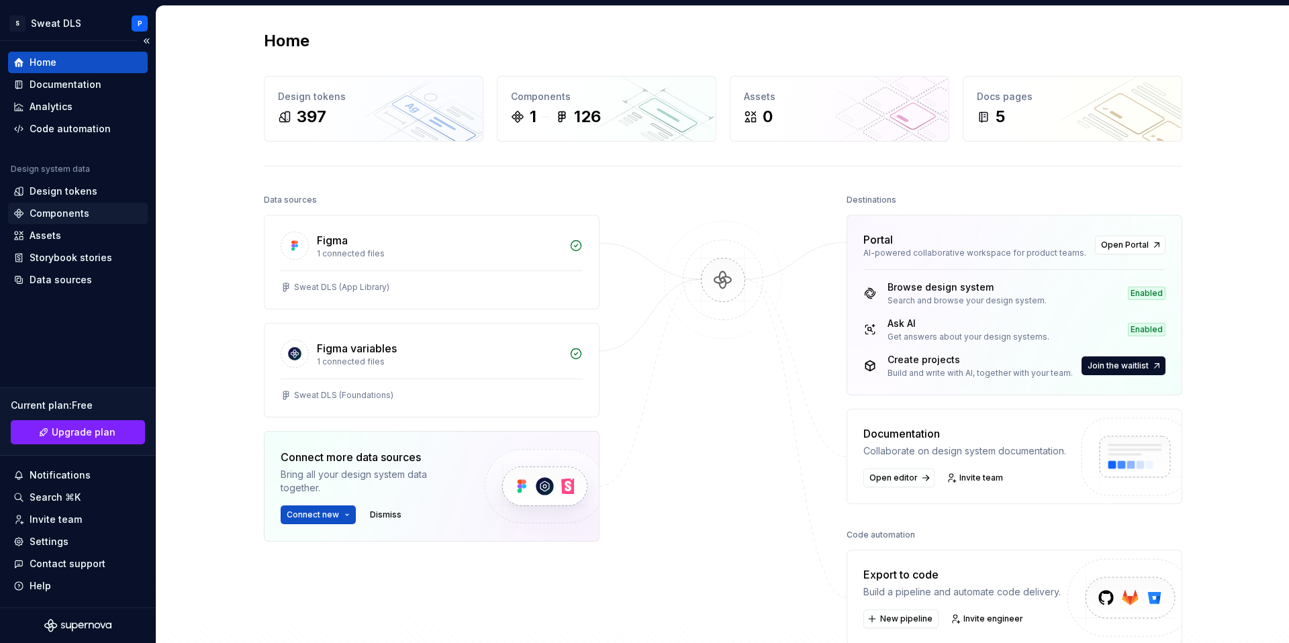
click at [101, 207] on div "Components" at bounding box center [77, 213] width 129 height 13
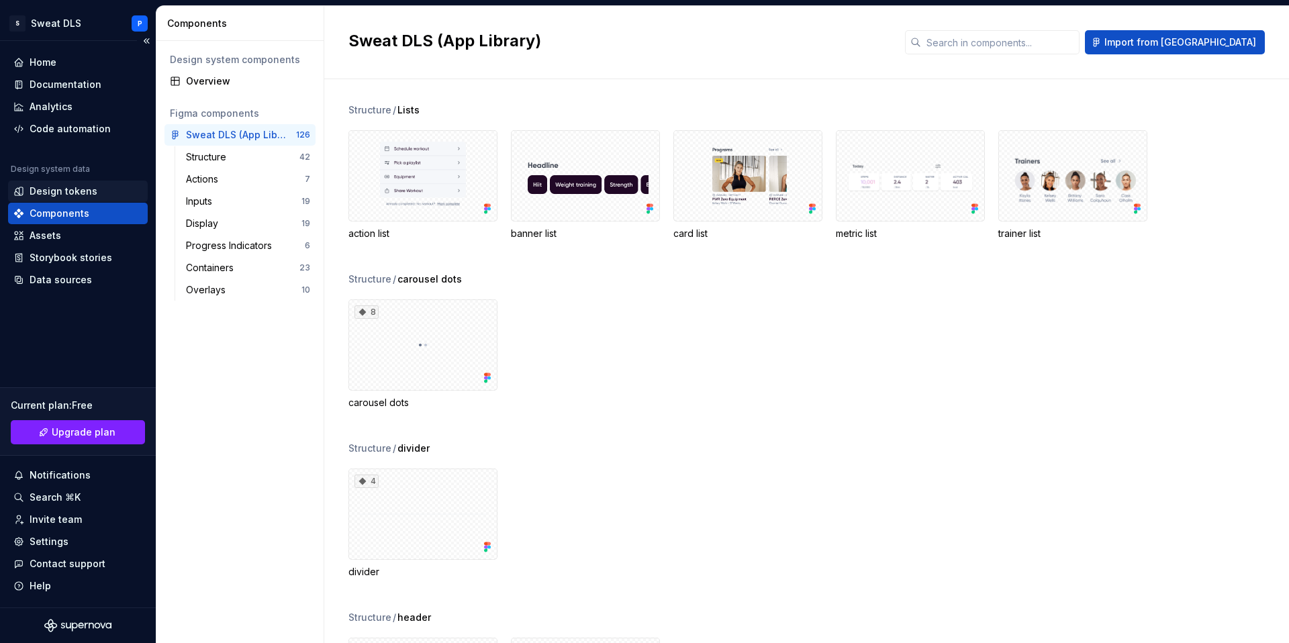
click at [107, 188] on div "Design tokens" at bounding box center [77, 191] width 129 height 13
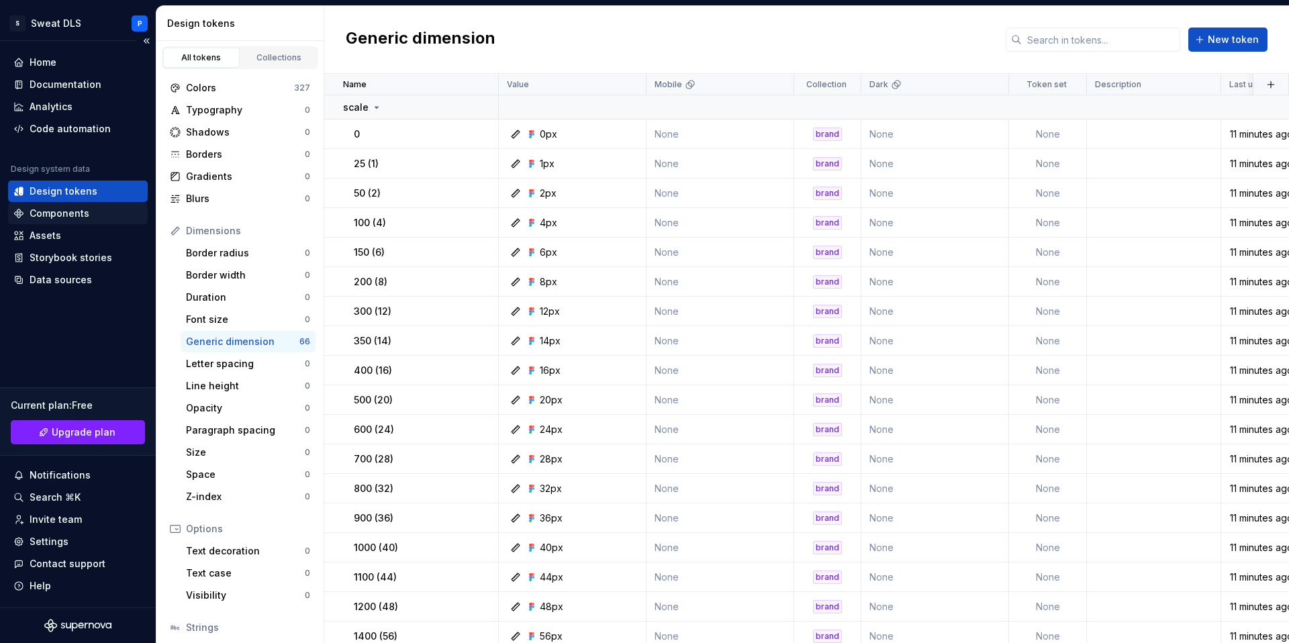
click at [107, 208] on div "Components" at bounding box center [77, 213] width 129 height 13
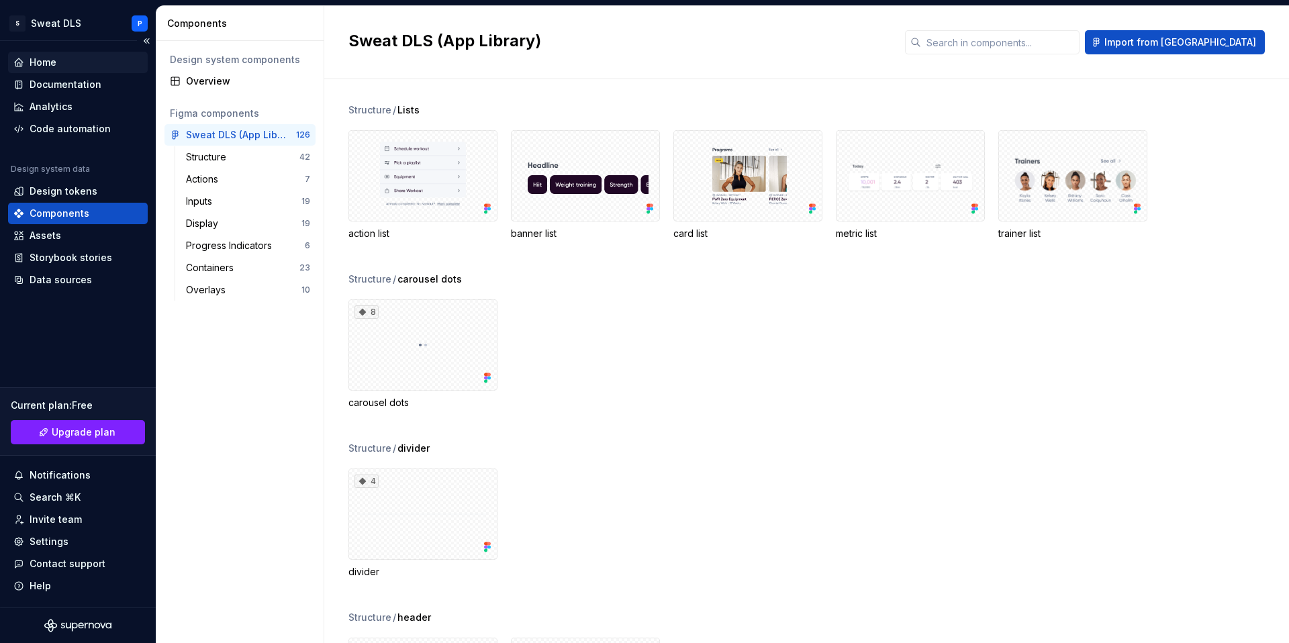
click at [32, 70] on div "Home" at bounding box center [78, 62] width 140 height 21
click at [40, 65] on div "Home" at bounding box center [43, 62] width 27 height 13
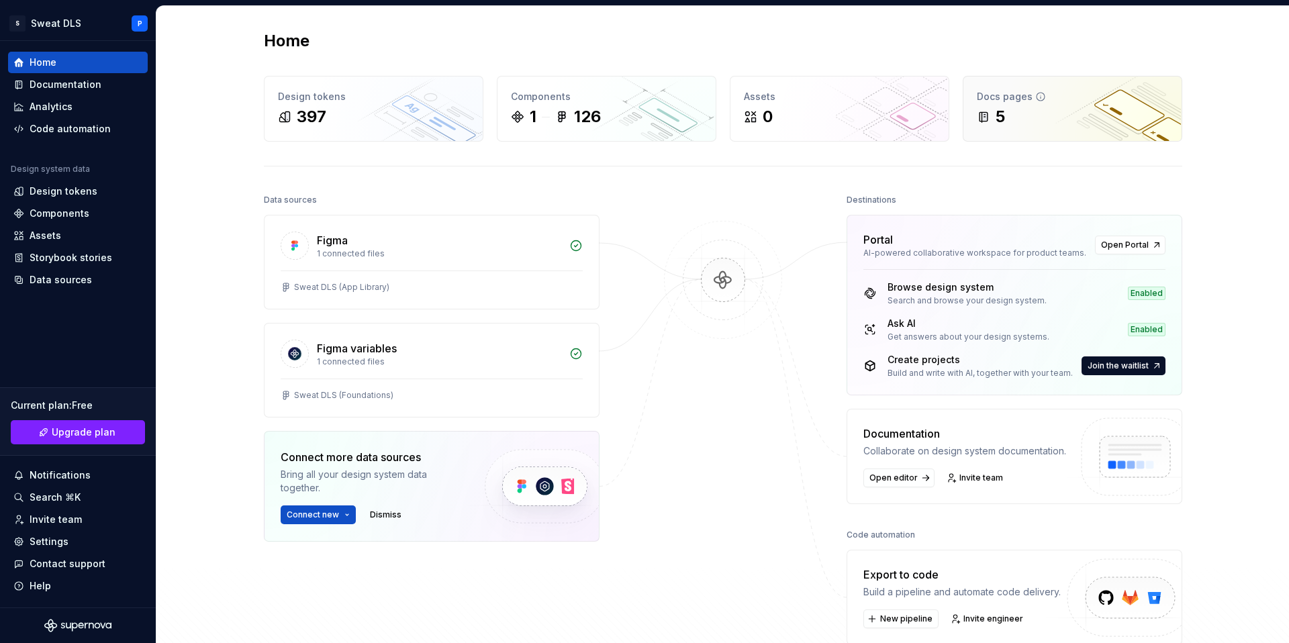
click at [1095, 113] on div "5" at bounding box center [1072, 116] width 191 height 21
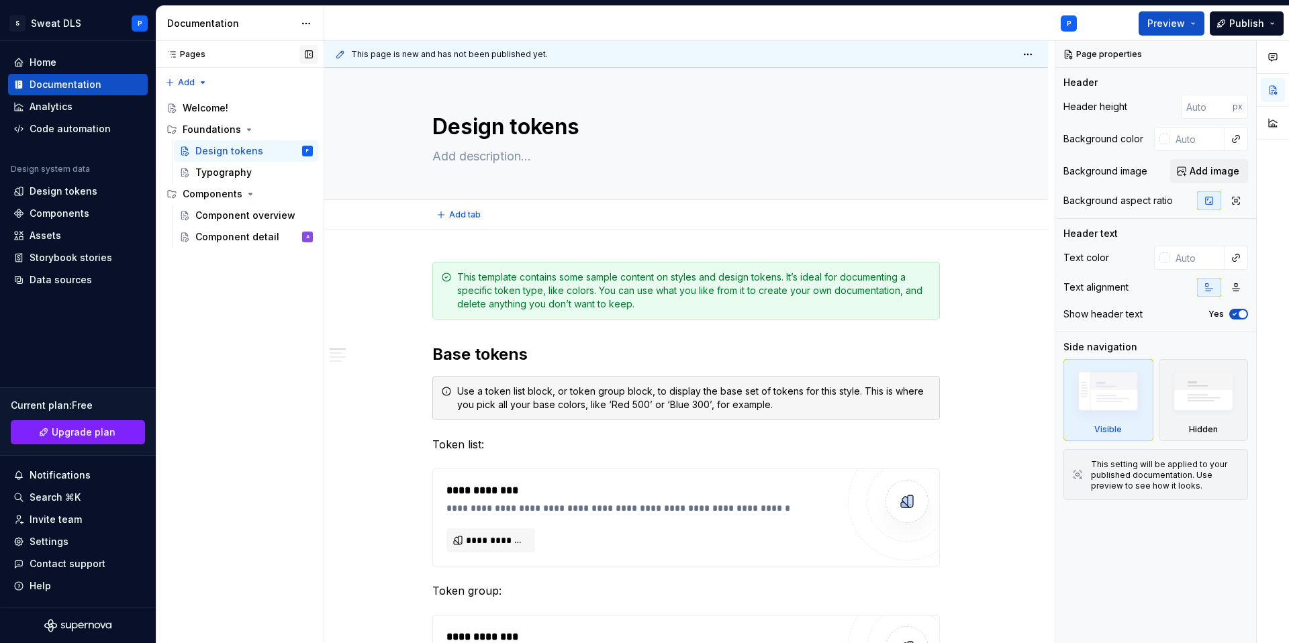
type textarea "*"
click at [103, 60] on div "Home" at bounding box center [77, 62] width 129 height 13
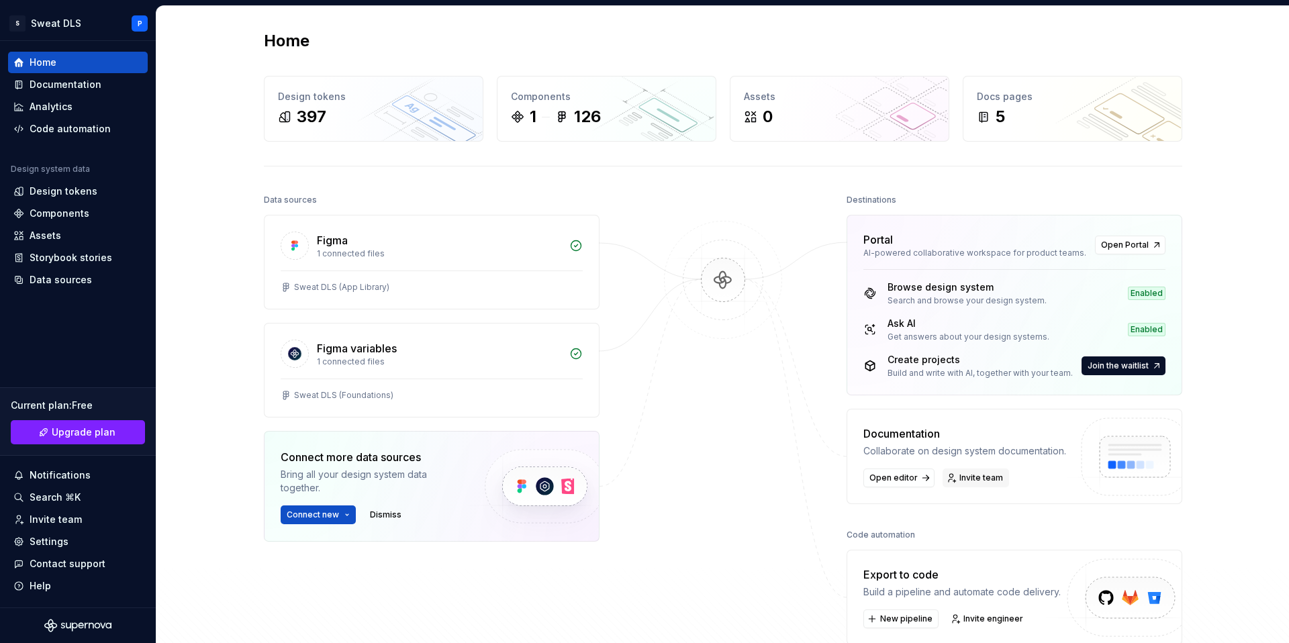
click at [992, 482] on span "Invite team" at bounding box center [981, 478] width 44 height 11
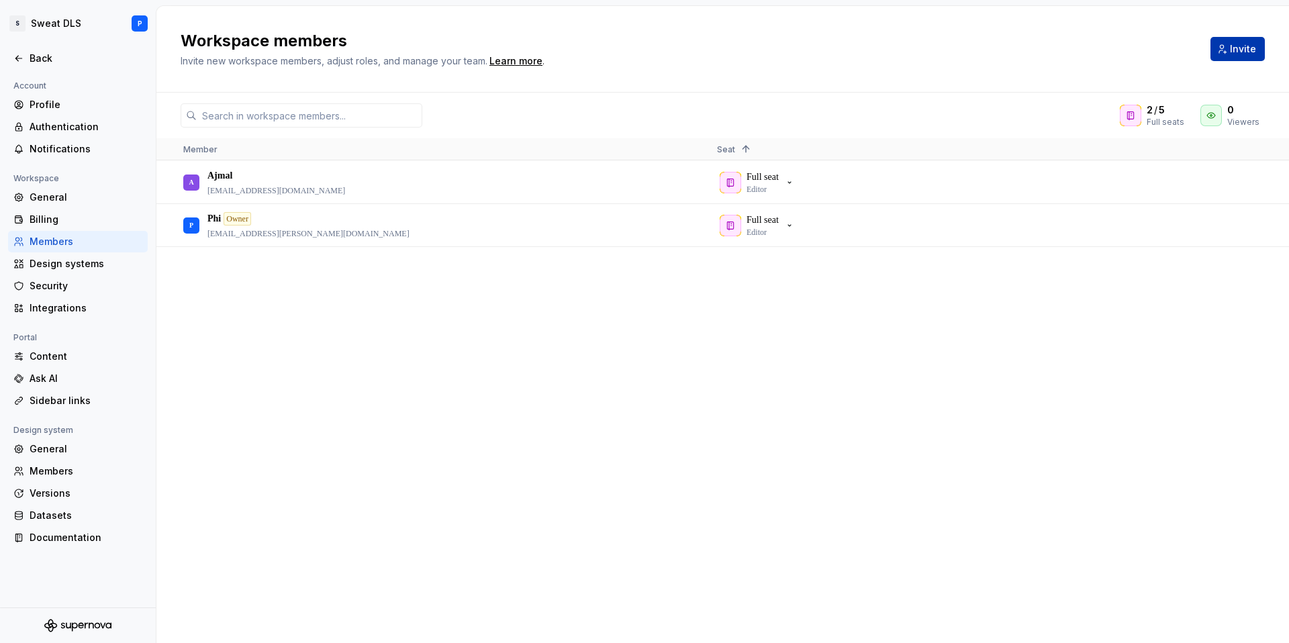
click at [1241, 45] on span "Invite" at bounding box center [1243, 48] width 26 height 13
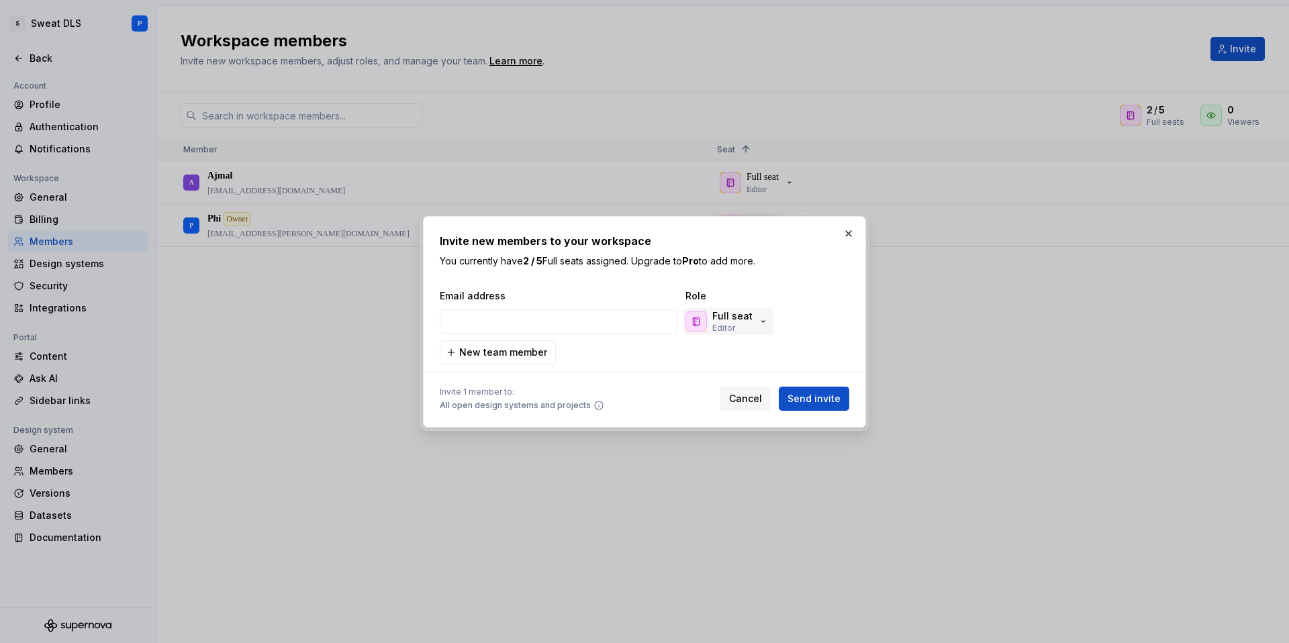
click at [736, 319] on p "Full seat" at bounding box center [732, 315] width 40 height 13
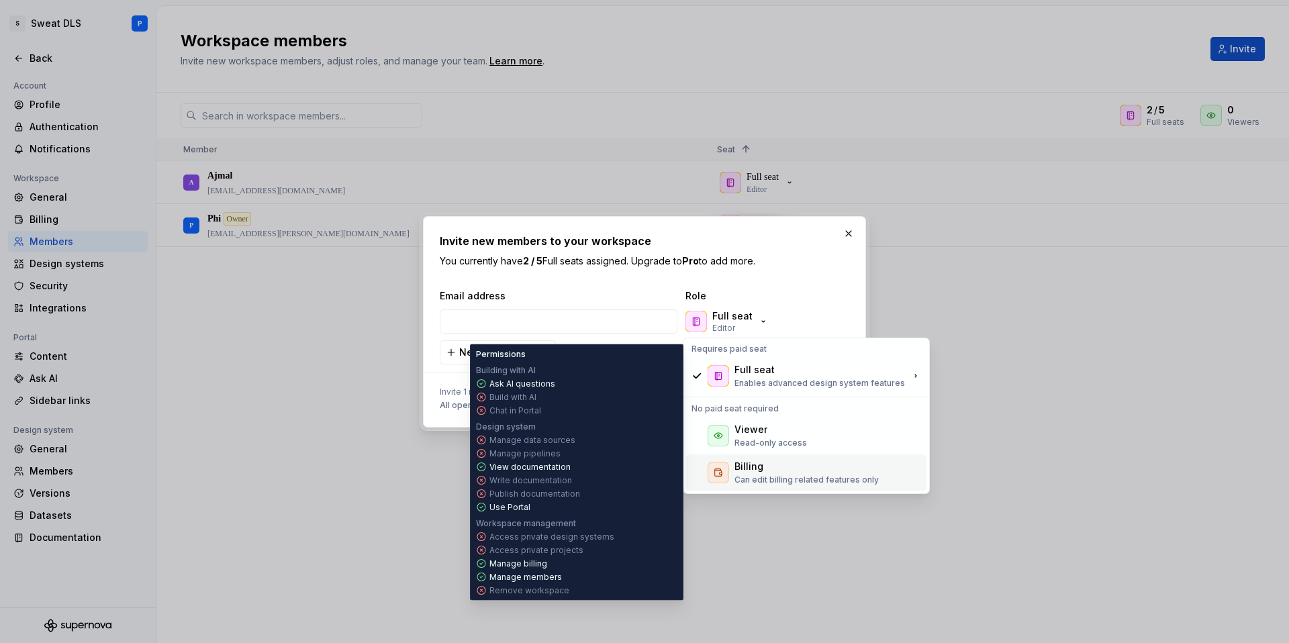
click at [727, 479] on div at bounding box center [717, 472] width 21 height 21
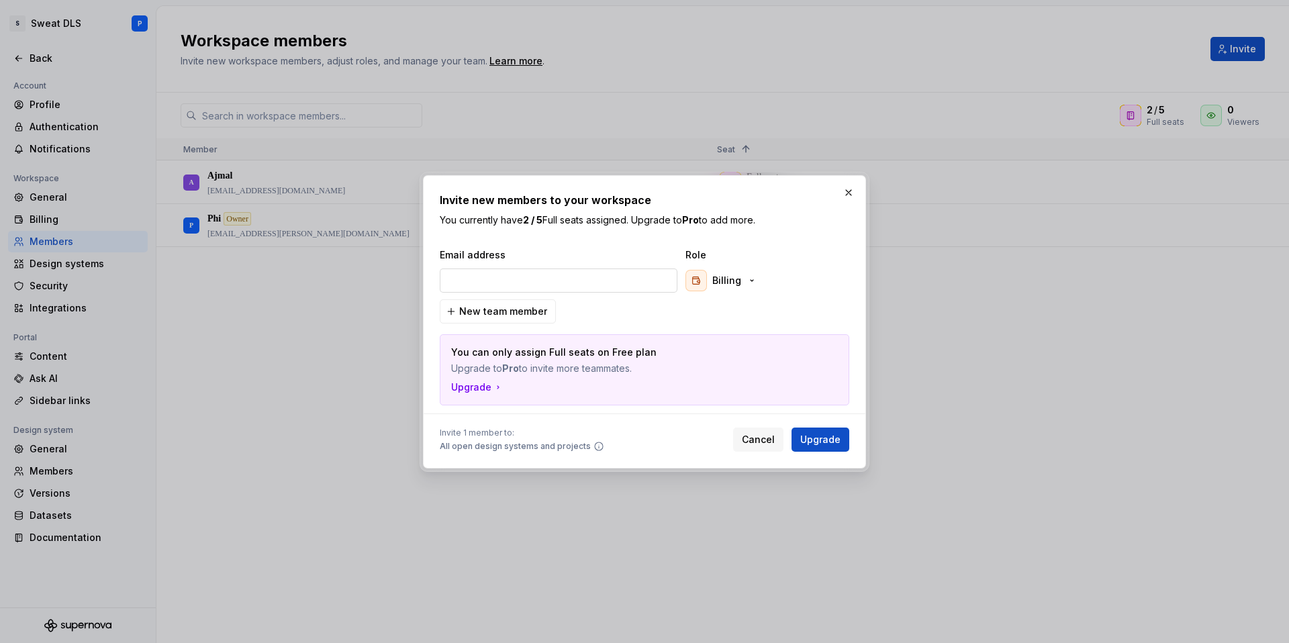
click at [500, 275] on input "email" at bounding box center [559, 280] width 238 height 24
paste input "[EMAIL_ADDRESS][DOMAIN_NAME]"
type input "[EMAIL_ADDRESS][DOMAIN_NAME]"
click at [823, 440] on span "Upgrade" at bounding box center [820, 439] width 40 height 13
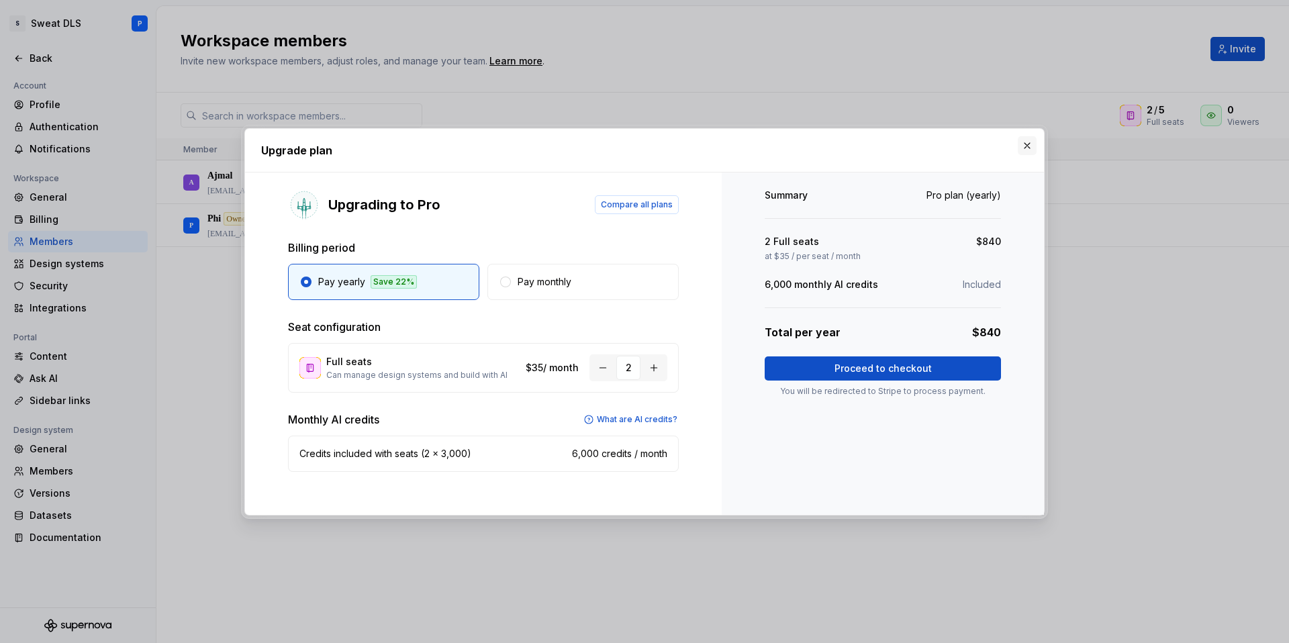
click at [1020, 148] on button "button" at bounding box center [1027, 145] width 19 height 19
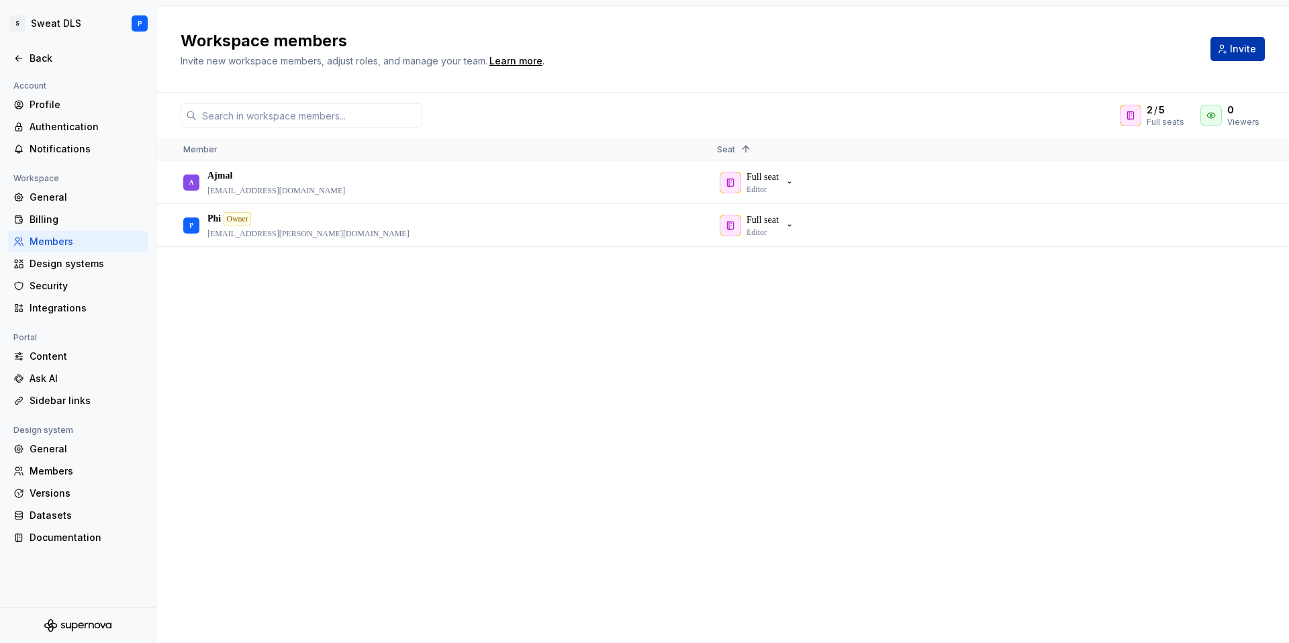
click at [1229, 55] on button "Invite" at bounding box center [1237, 49] width 54 height 24
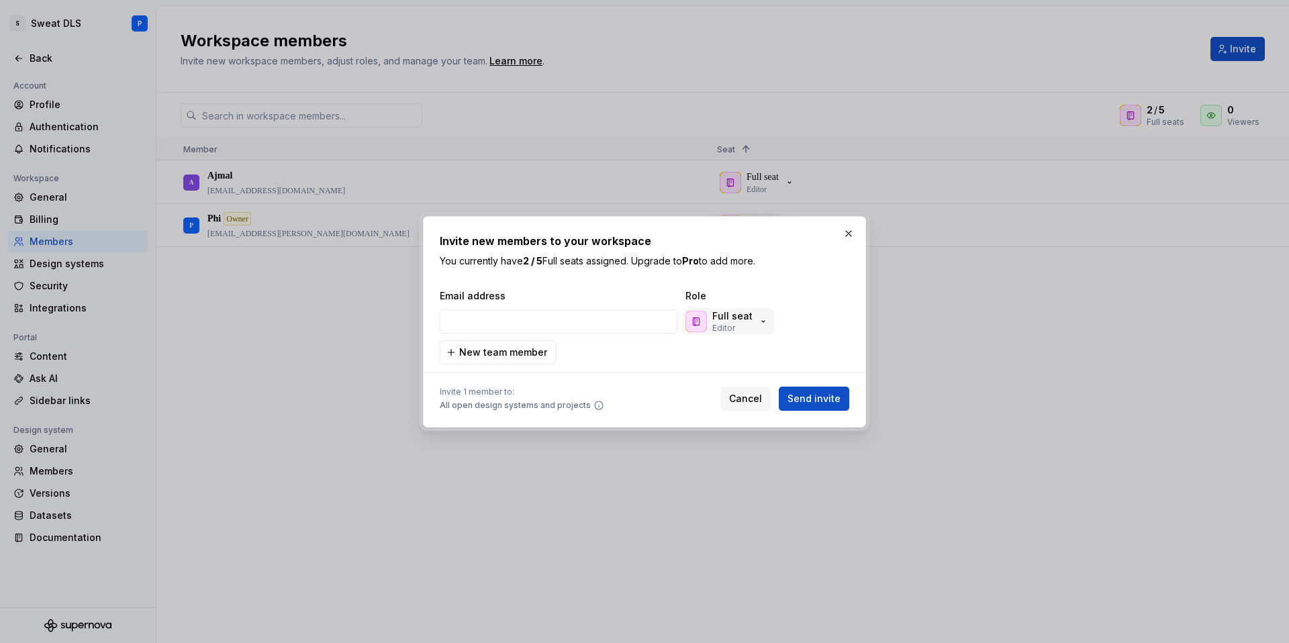
click at [730, 321] on p "Full seat" at bounding box center [732, 315] width 40 height 13
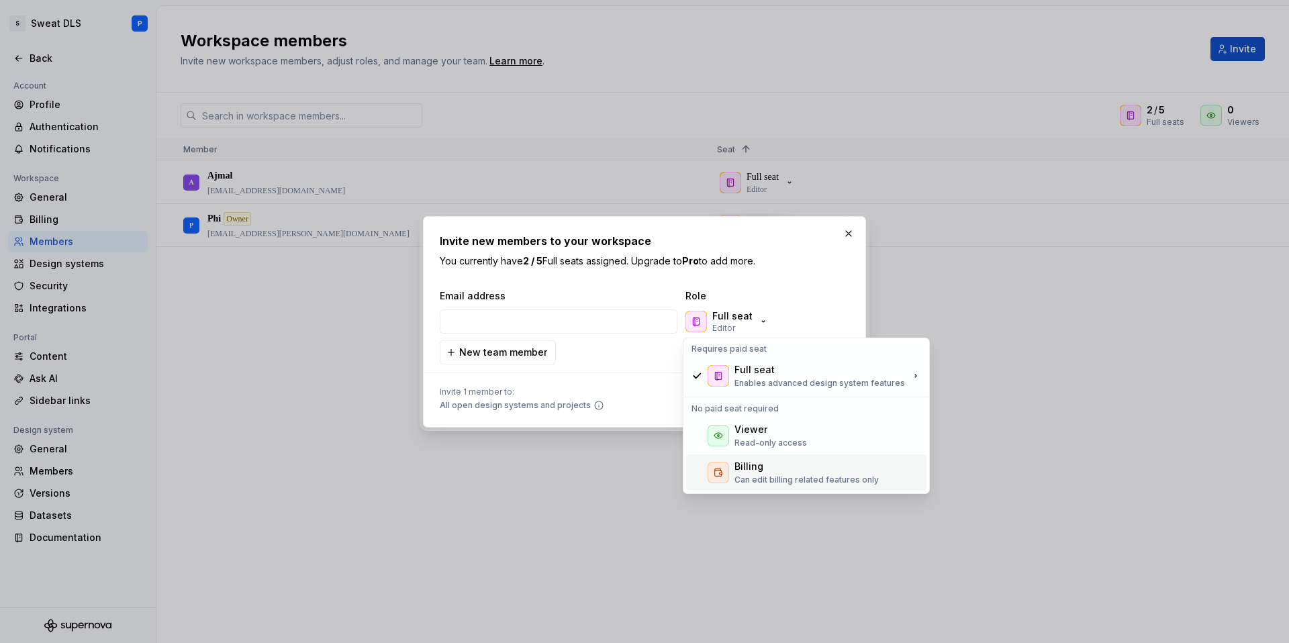
click at [797, 467] on div "Billing" at bounding box center [806, 466] width 144 height 13
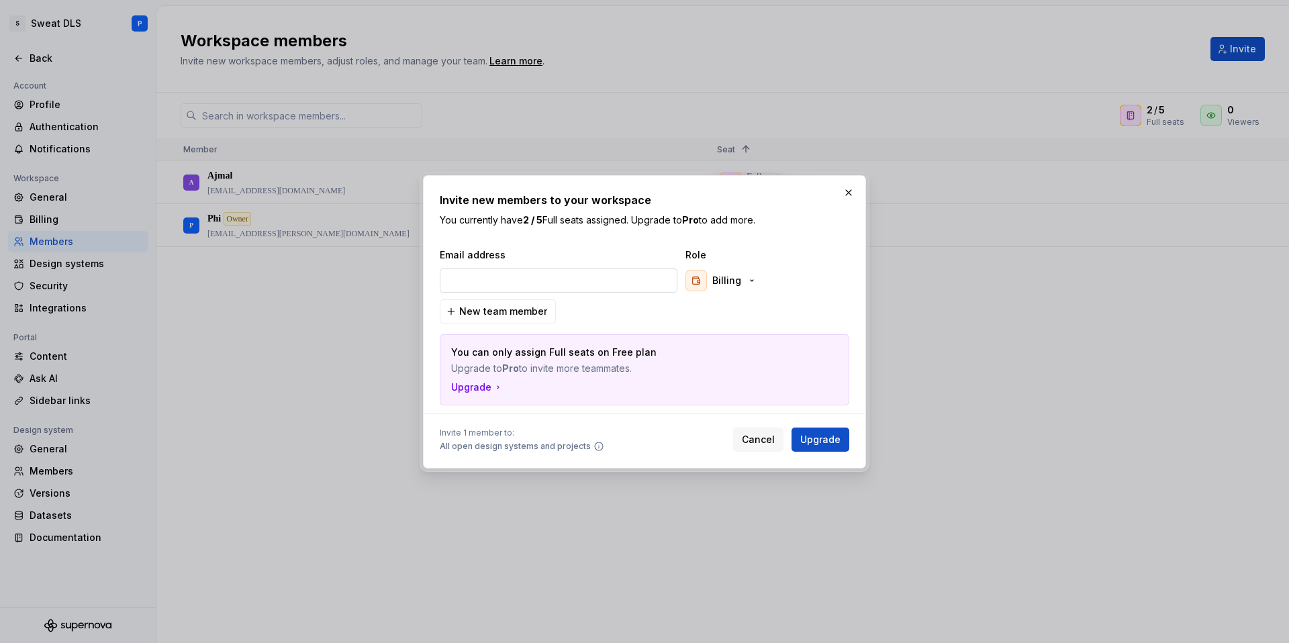
click at [577, 285] on input "email" at bounding box center [559, 280] width 238 height 24
paste input "[EMAIL_ADDRESS][DOMAIN_NAME]"
type input "[EMAIL_ADDRESS][DOMAIN_NAME]"
click at [530, 309] on span "New team member" at bounding box center [503, 311] width 88 height 13
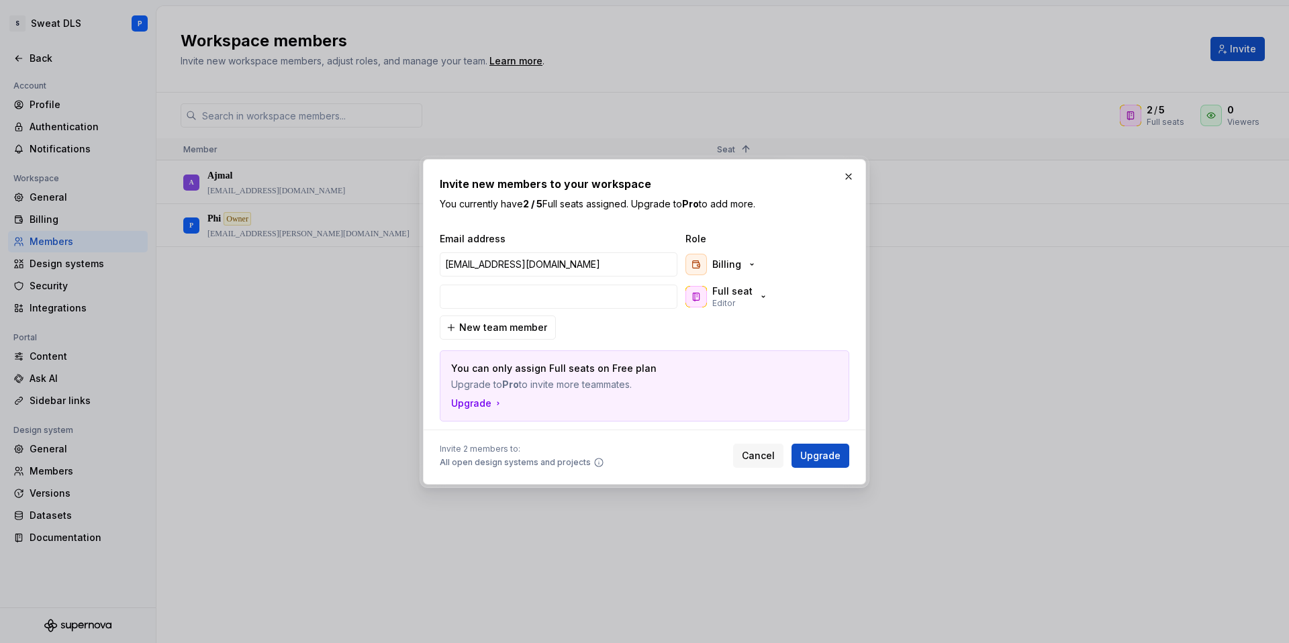
click at [611, 332] on div "Email address Role ben.lister@sweat.com Billing Full seat Editor New team membe…" at bounding box center [644, 326] width 409 height 189
click at [778, 455] on button "Cancel" at bounding box center [758, 456] width 50 height 24
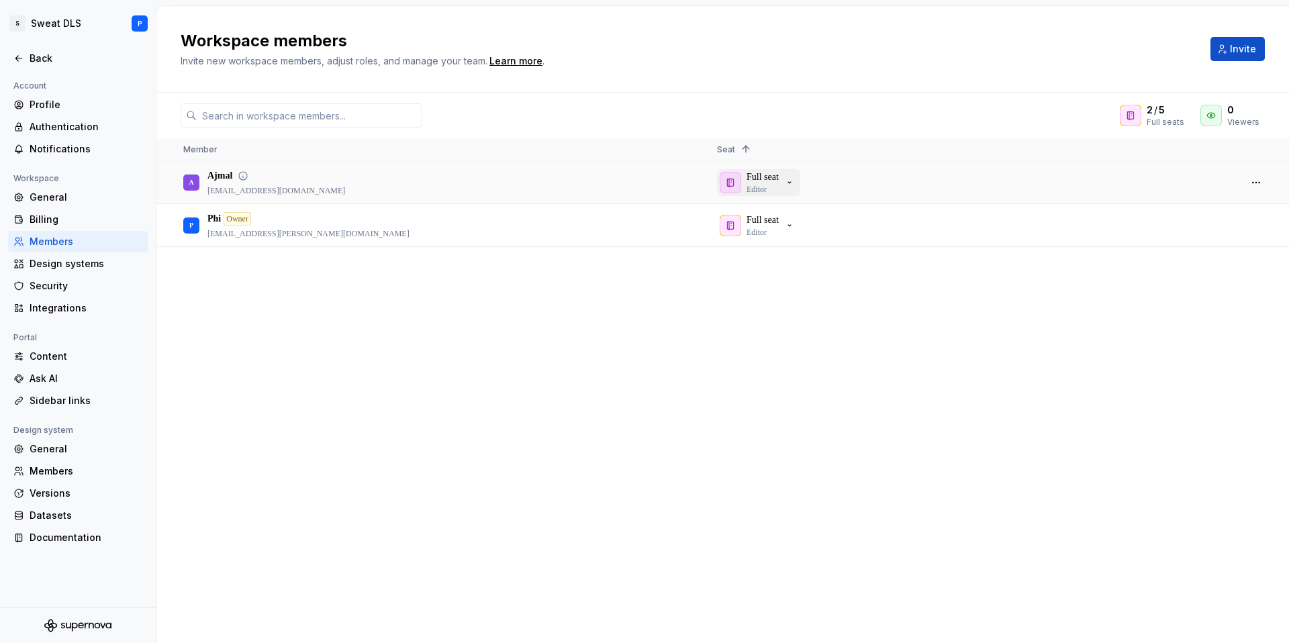
click at [743, 187] on div "Full seat Editor" at bounding box center [757, 182] width 75 height 24
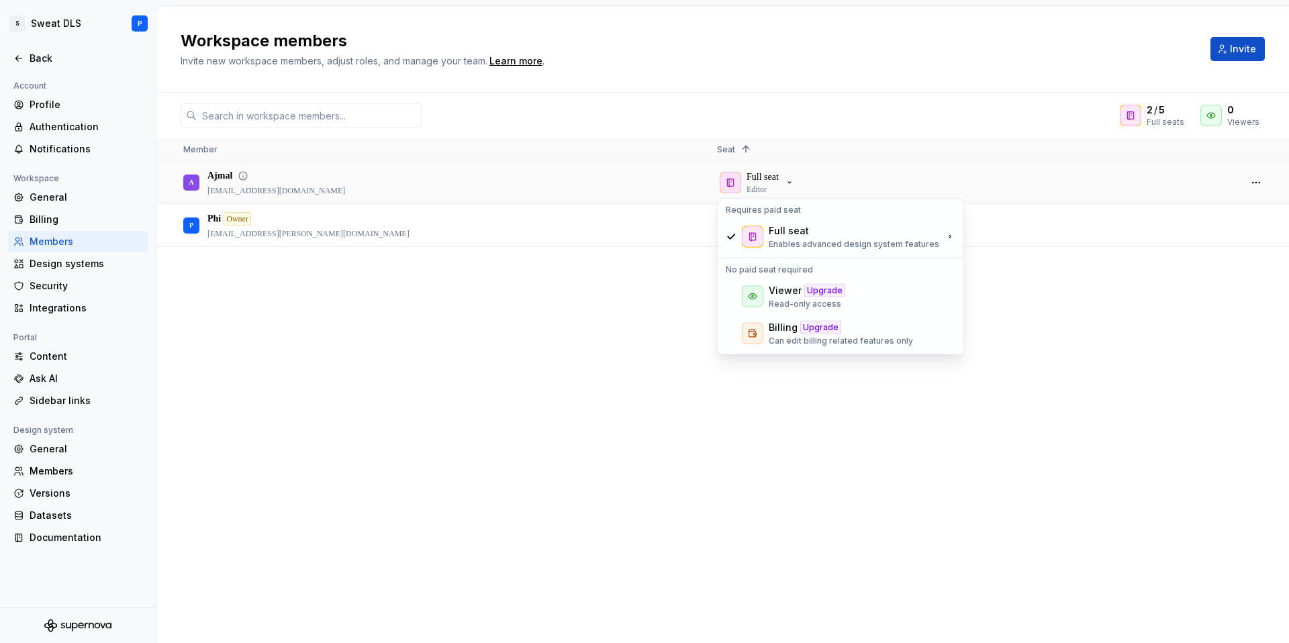
click at [656, 186] on div "A Ajmal ajmal@xbit.au" at bounding box center [439, 182] width 512 height 41
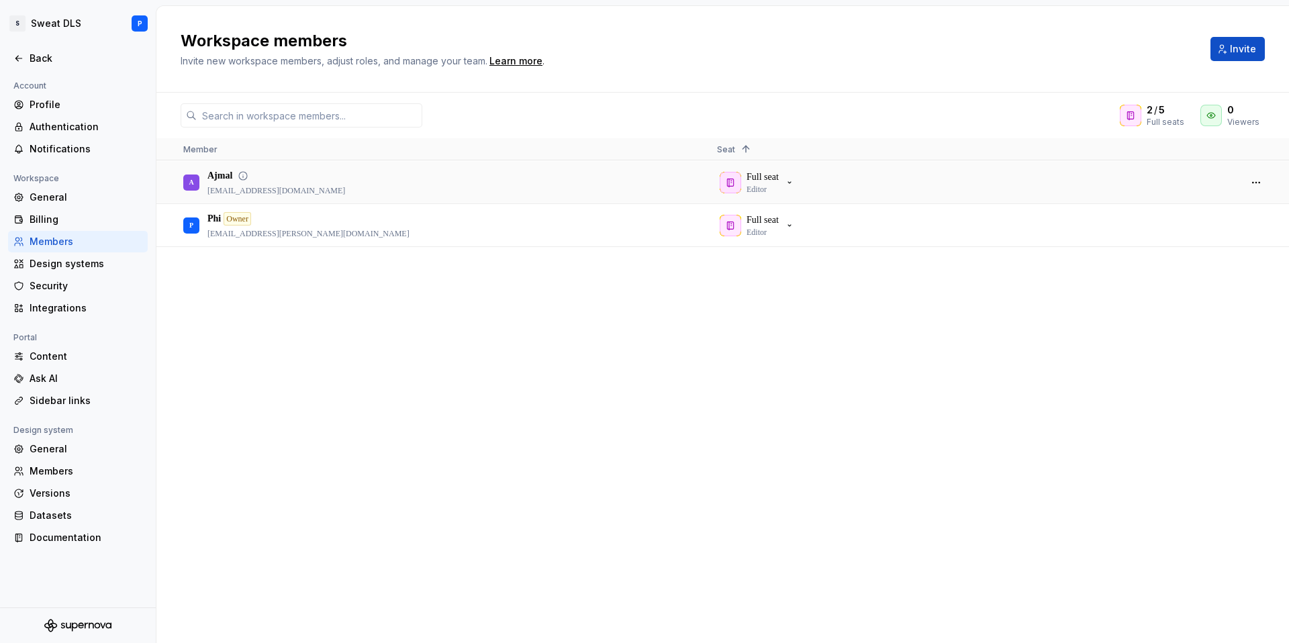
click at [253, 177] on div "Ajmal" at bounding box center [276, 175] width 138 height 13
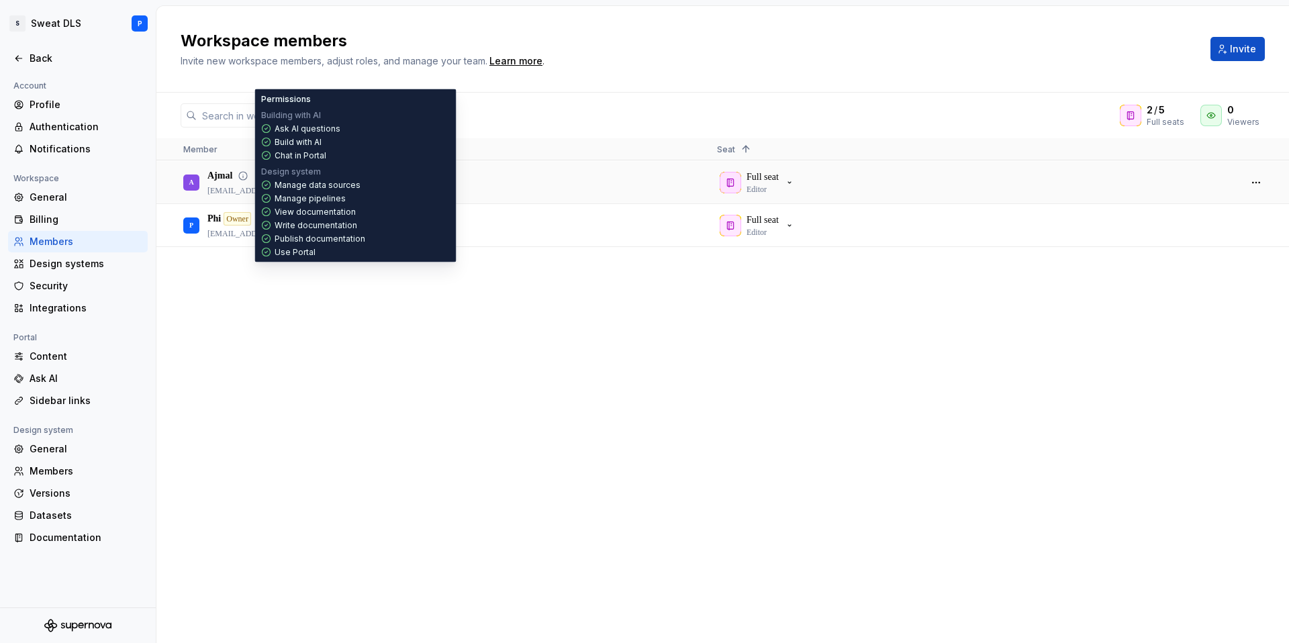
click at [228, 183] on div "Ajmal ajmal@xbit.au" at bounding box center [276, 182] width 138 height 27
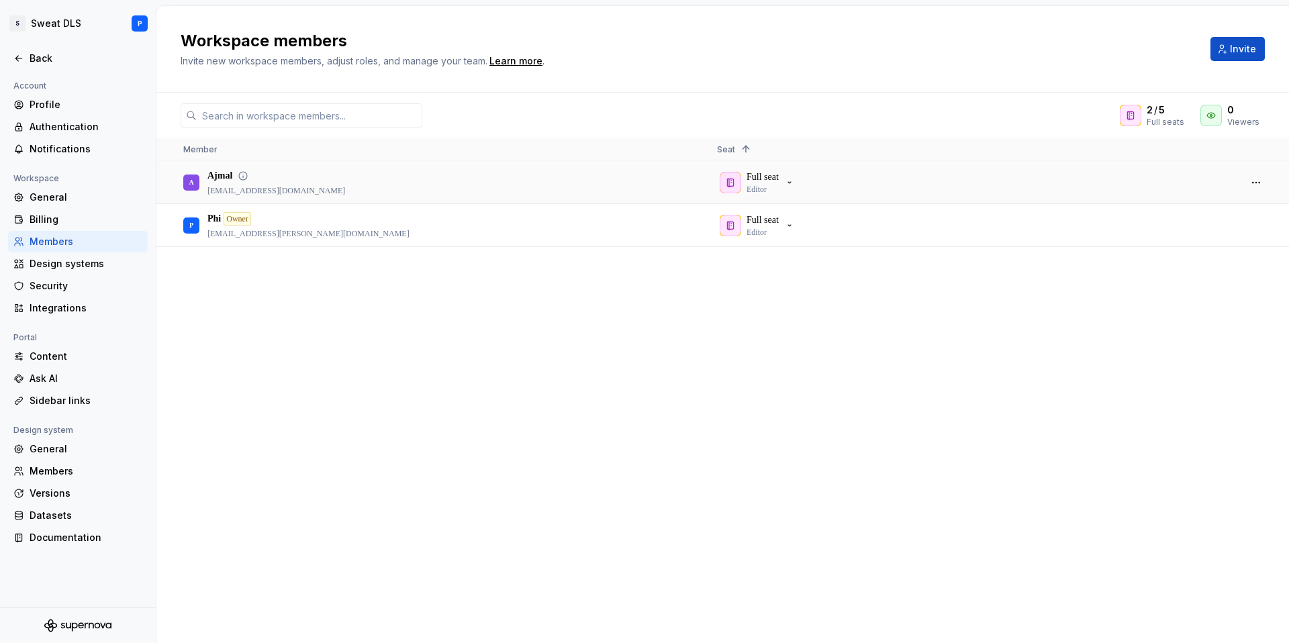
click at [228, 177] on p "Ajmal" at bounding box center [219, 175] width 25 height 13
click at [240, 209] on div "P Phi Owner philenia.parker@sweat.com" at bounding box center [439, 225] width 512 height 41
click at [99, 219] on div "Billing" at bounding box center [86, 219] width 113 height 13
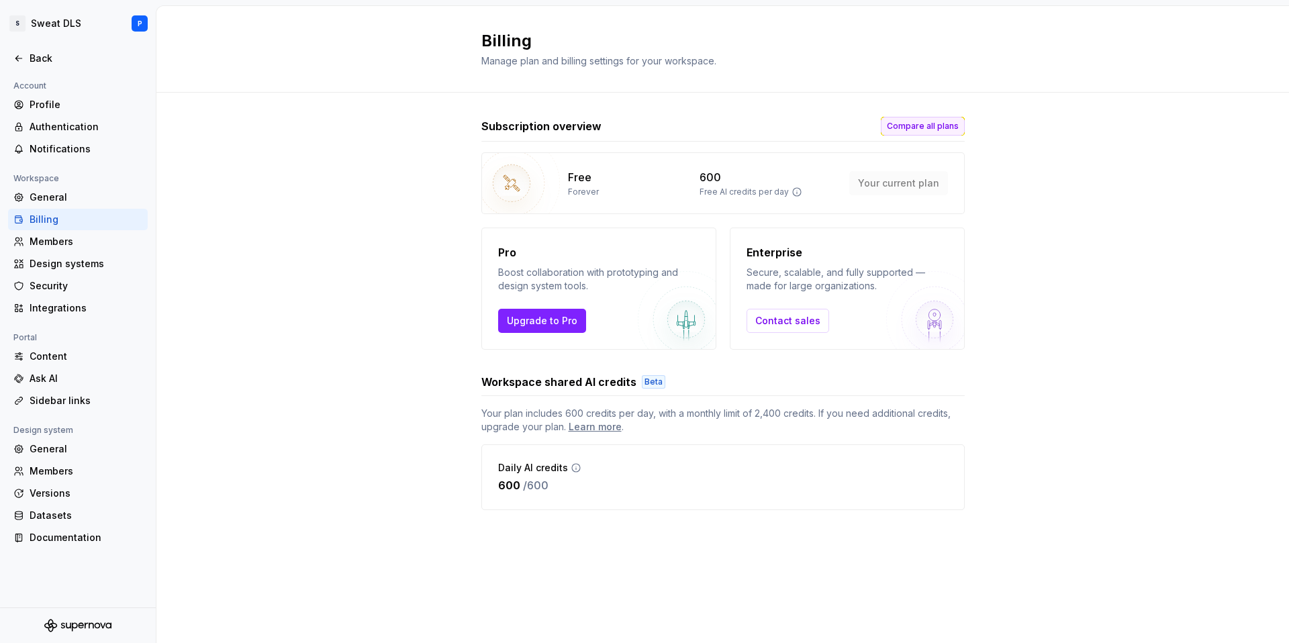
click at [916, 124] on span "Compare all plans" at bounding box center [923, 126] width 72 height 11
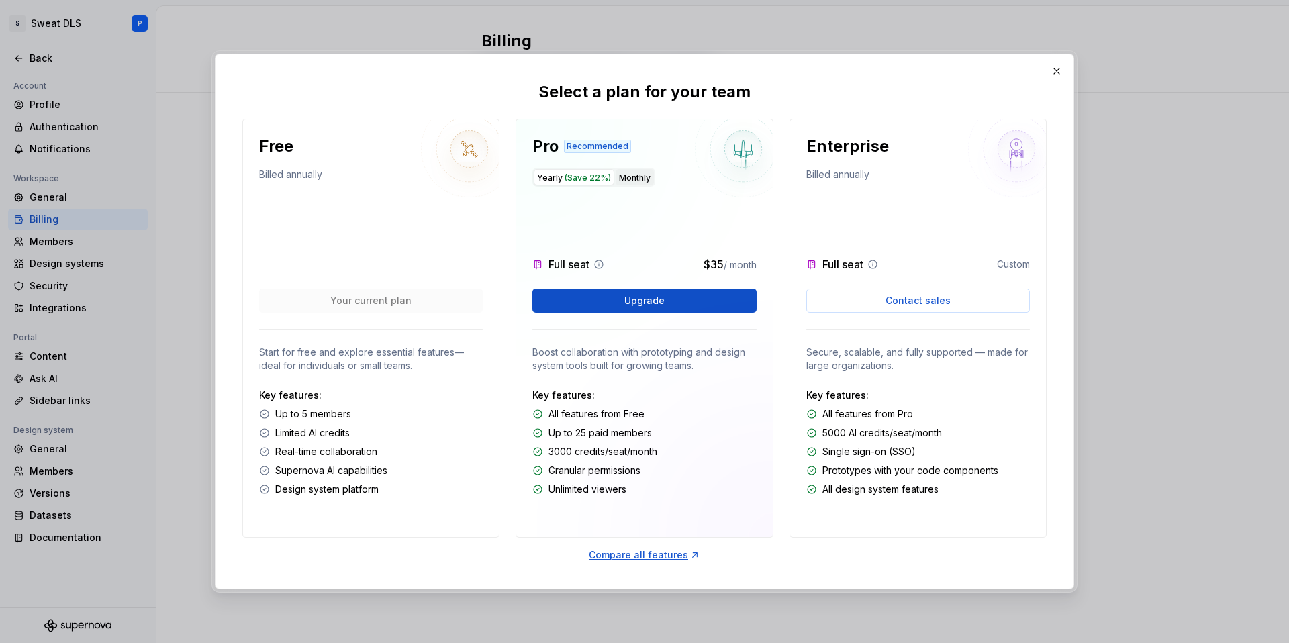
click at [628, 177] on button "Monthly" at bounding box center [635, 177] width 38 height 16
click at [589, 177] on span "(Save 22%)" at bounding box center [587, 178] width 46 height 10
click at [630, 177] on button "Monthly" at bounding box center [635, 177] width 38 height 16
click at [578, 178] on span "(Save 22%)" at bounding box center [587, 178] width 46 height 10
click at [675, 556] on div "Compare all features" at bounding box center [644, 554] width 111 height 13
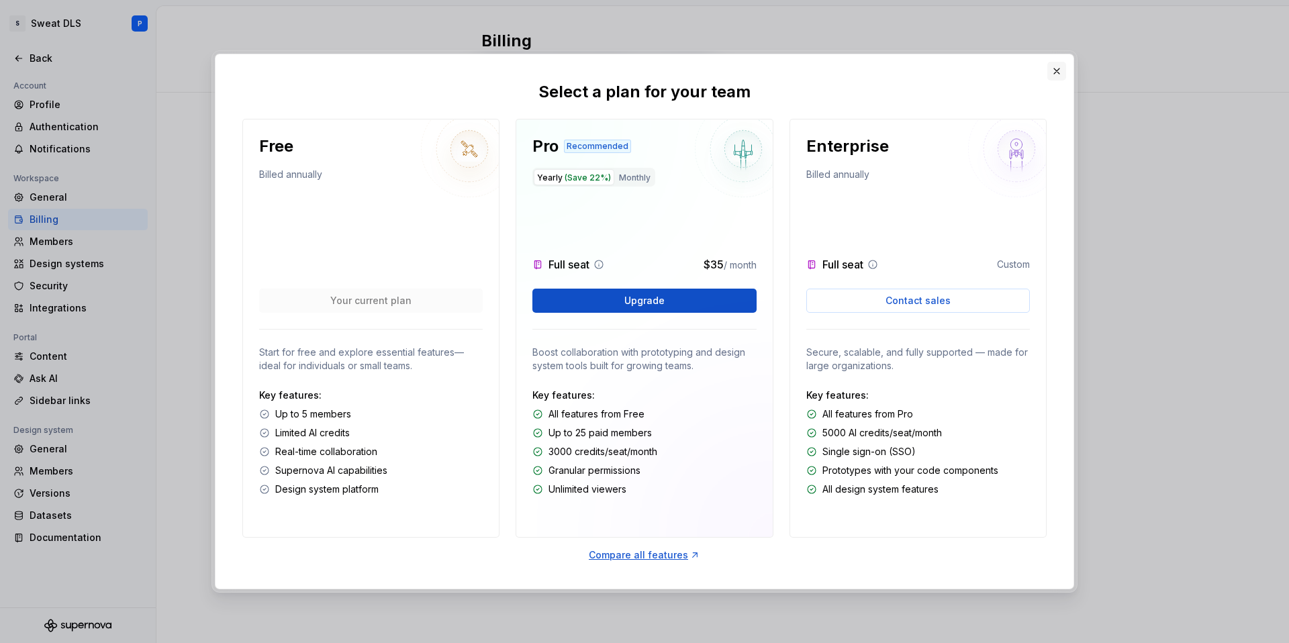
click at [1050, 72] on button "button" at bounding box center [1056, 71] width 19 height 19
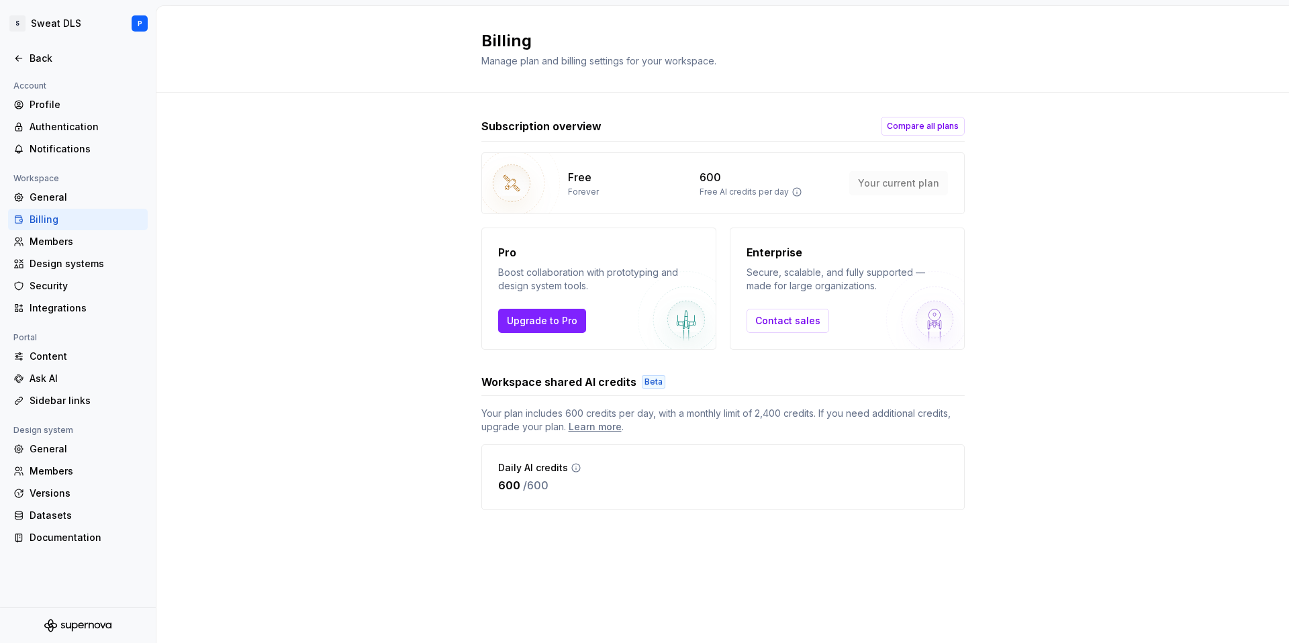
click at [68, 215] on div "Billing" at bounding box center [86, 219] width 113 height 13
click at [58, 111] on div "Profile" at bounding box center [78, 104] width 140 height 21
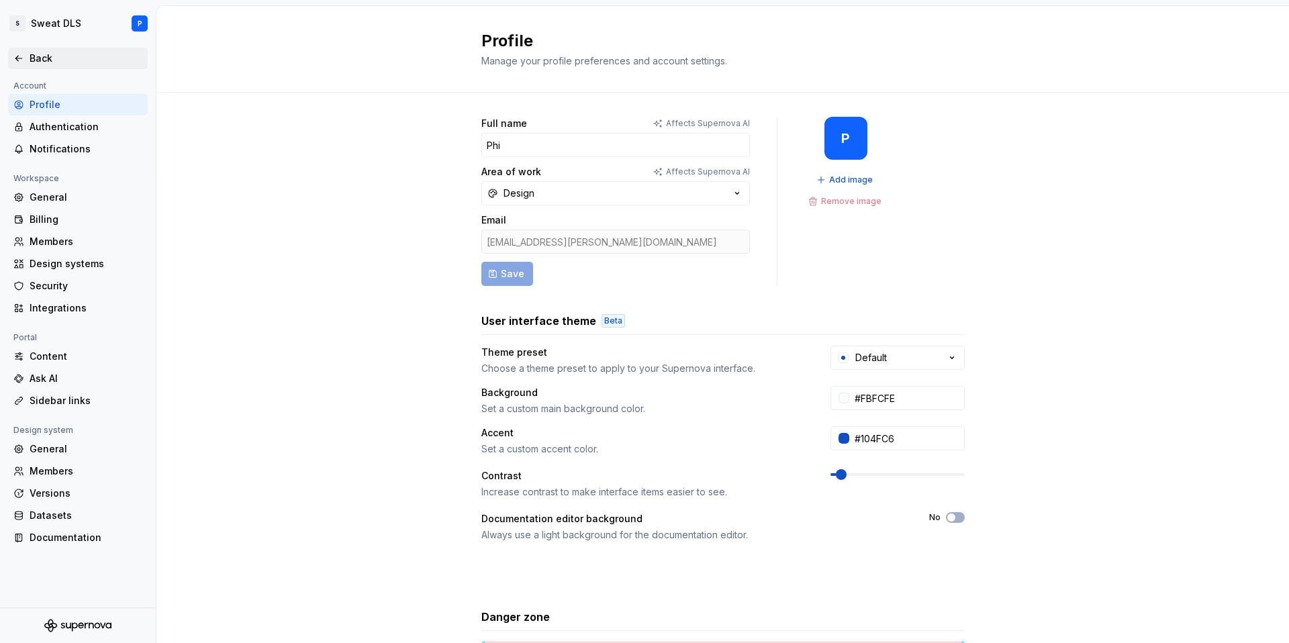
click at [52, 68] on div "Back" at bounding box center [78, 58] width 140 height 21
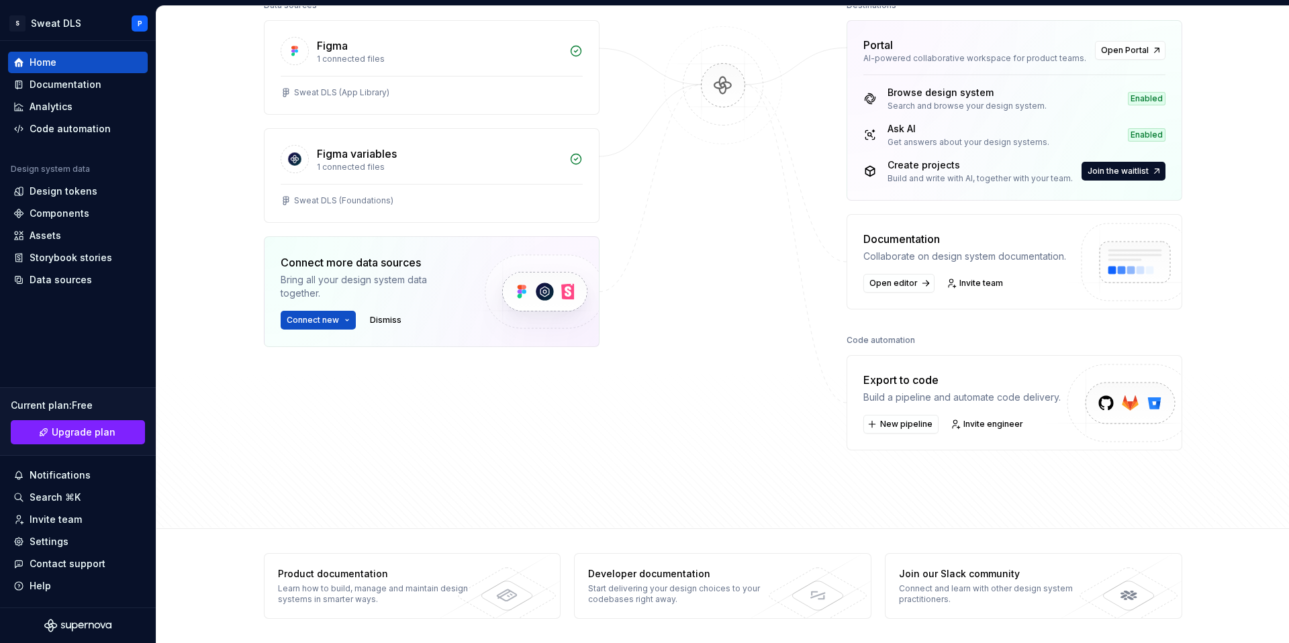
scroll to position [81, 0]
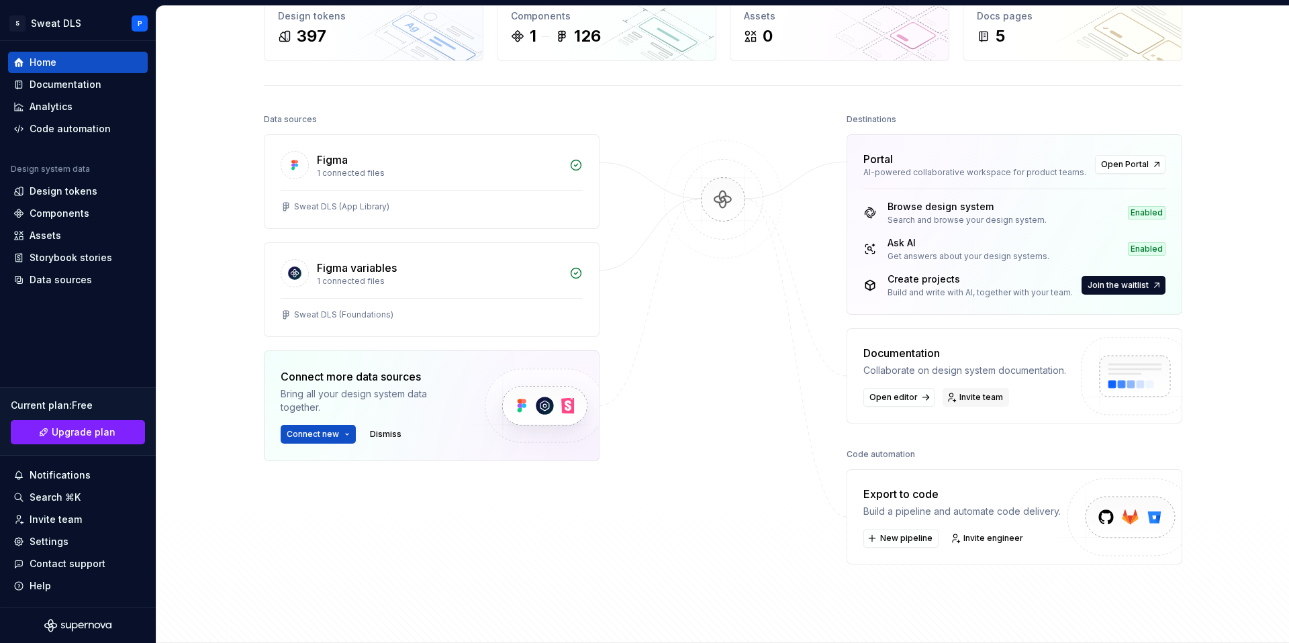
click at [968, 401] on span "Invite team" at bounding box center [981, 397] width 44 height 11
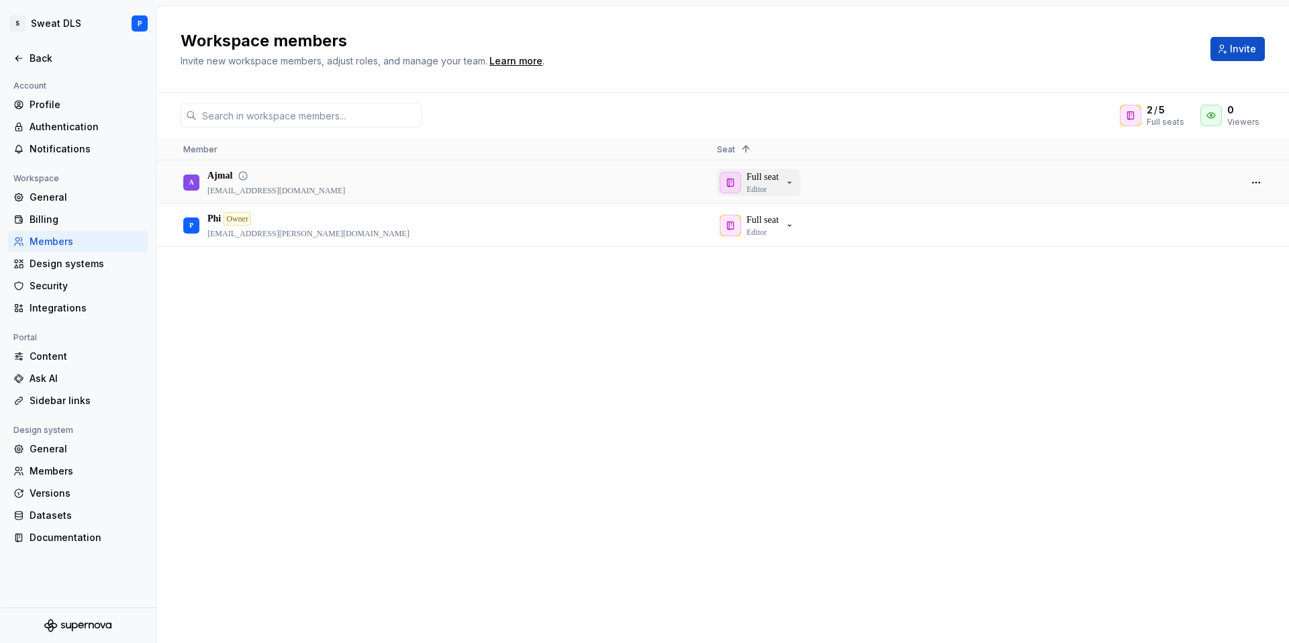
click at [791, 183] on icon "button" at bounding box center [789, 182] width 11 height 11
click at [455, 187] on div "A Ajmal ajmal@xbit.au" at bounding box center [439, 182] width 512 height 41
click at [415, 183] on div "A Ajmal ajmal@xbit.au" at bounding box center [439, 182] width 512 height 41
click at [1256, 181] on button "button" at bounding box center [1255, 182] width 19 height 19
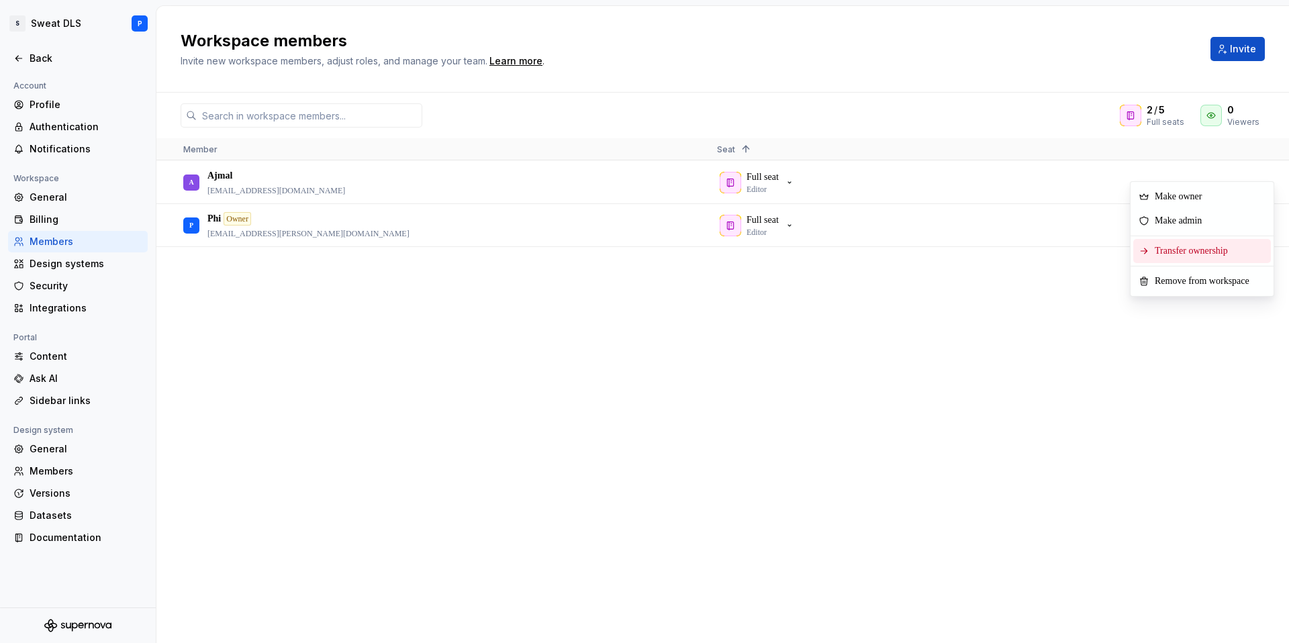
click at [1238, 258] on span "Transfer ownership" at bounding box center [1193, 251] width 89 height 24
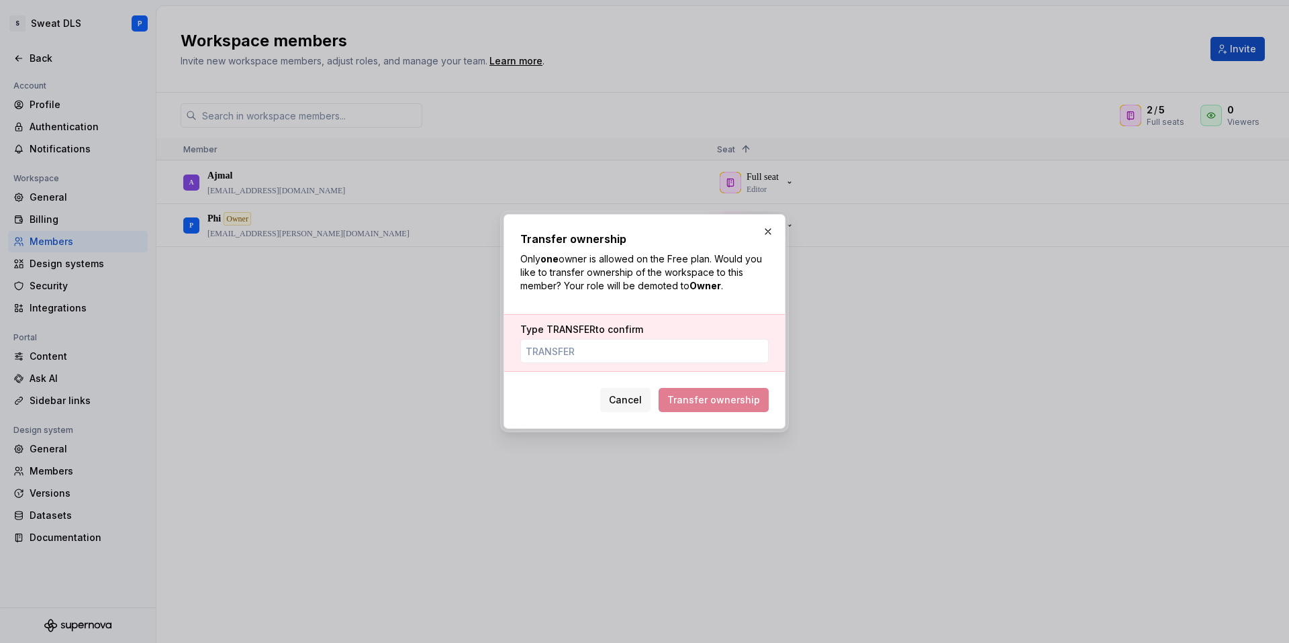
type input "https://www.canva.com/design/DAGx9xPfwF0/-xKN9SQGKgaESbeYfjQZ5w/view?utm_conten…"
click at [630, 401] on span "Cancel" at bounding box center [625, 399] width 33 height 13
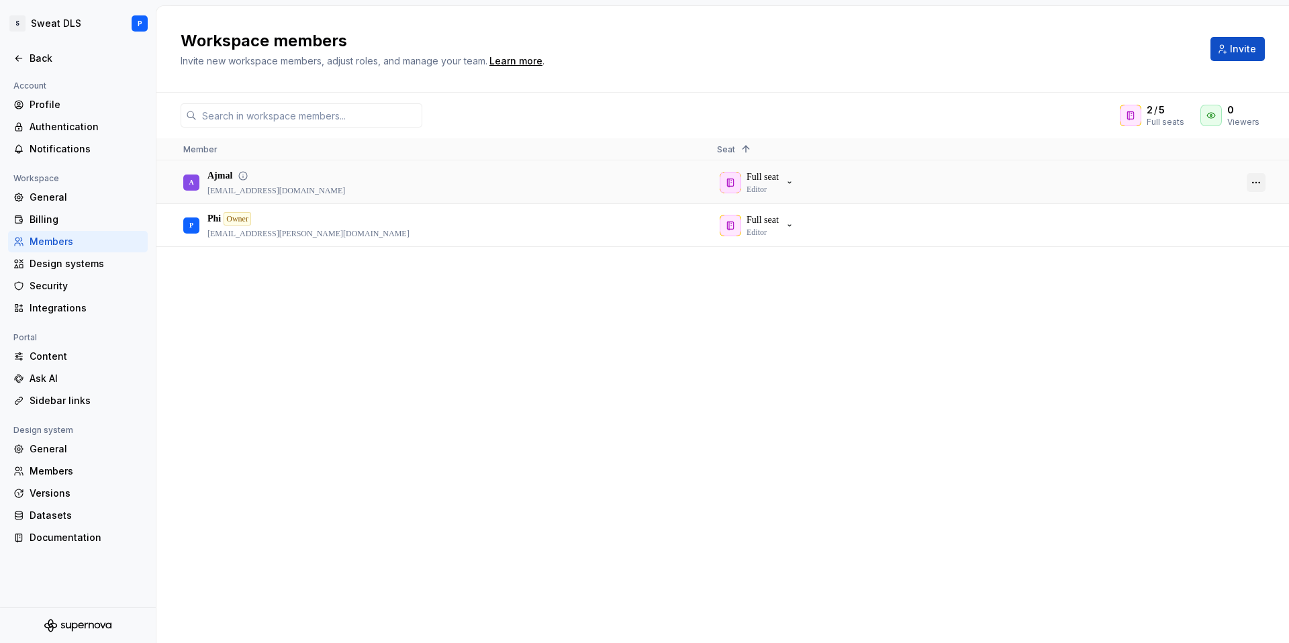
click at [1254, 185] on button "button" at bounding box center [1255, 182] width 19 height 19
click at [1228, 287] on span "Remove from workspace" at bounding box center [1204, 286] width 111 height 24
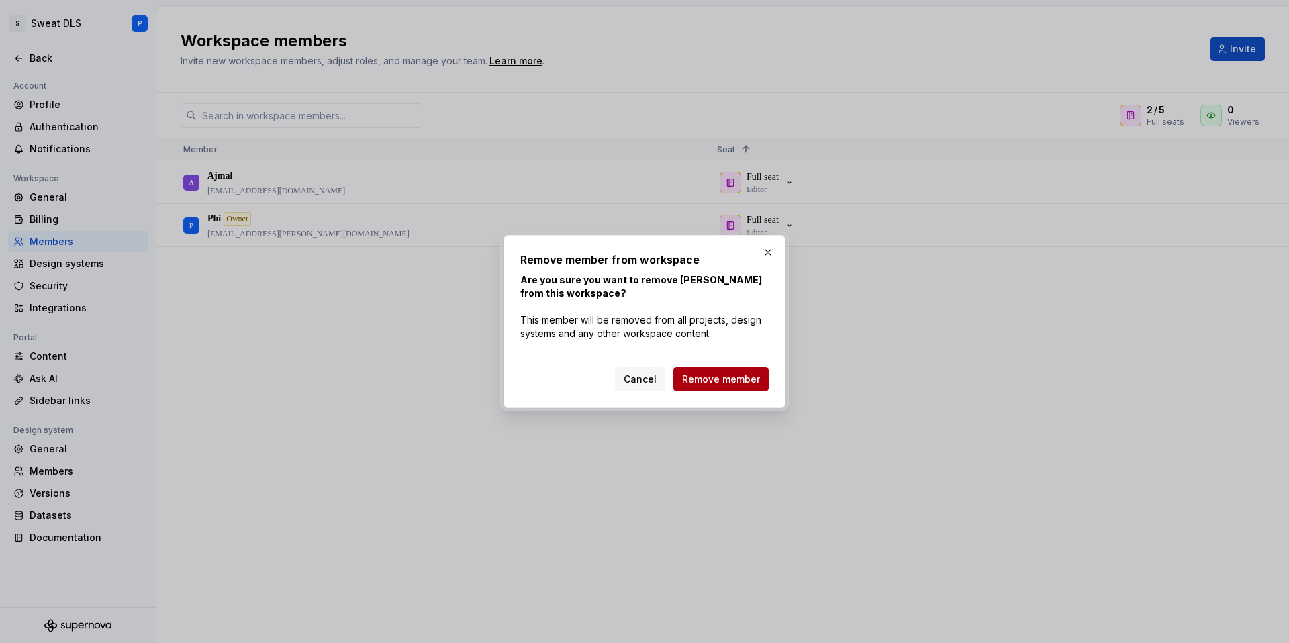
click at [744, 369] on button "Remove member" at bounding box center [720, 379] width 95 height 24
click at [652, 378] on span "Cancel" at bounding box center [640, 379] width 33 height 13
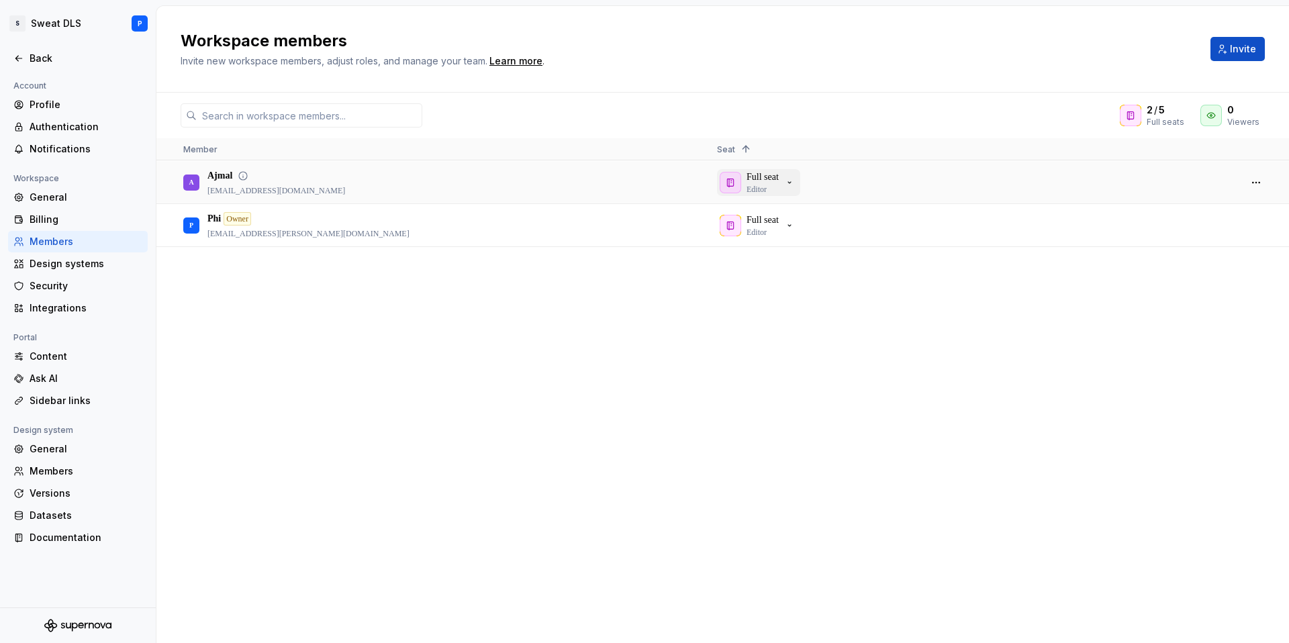
click at [779, 183] on p "Full seat" at bounding box center [762, 176] width 32 height 13
click at [789, 302] on div "A Ajmal ajmal@xbit.au Full seat Editor P Phi Owner philenia.parker@sweat.com Fu…" at bounding box center [722, 401] width 1132 height 481
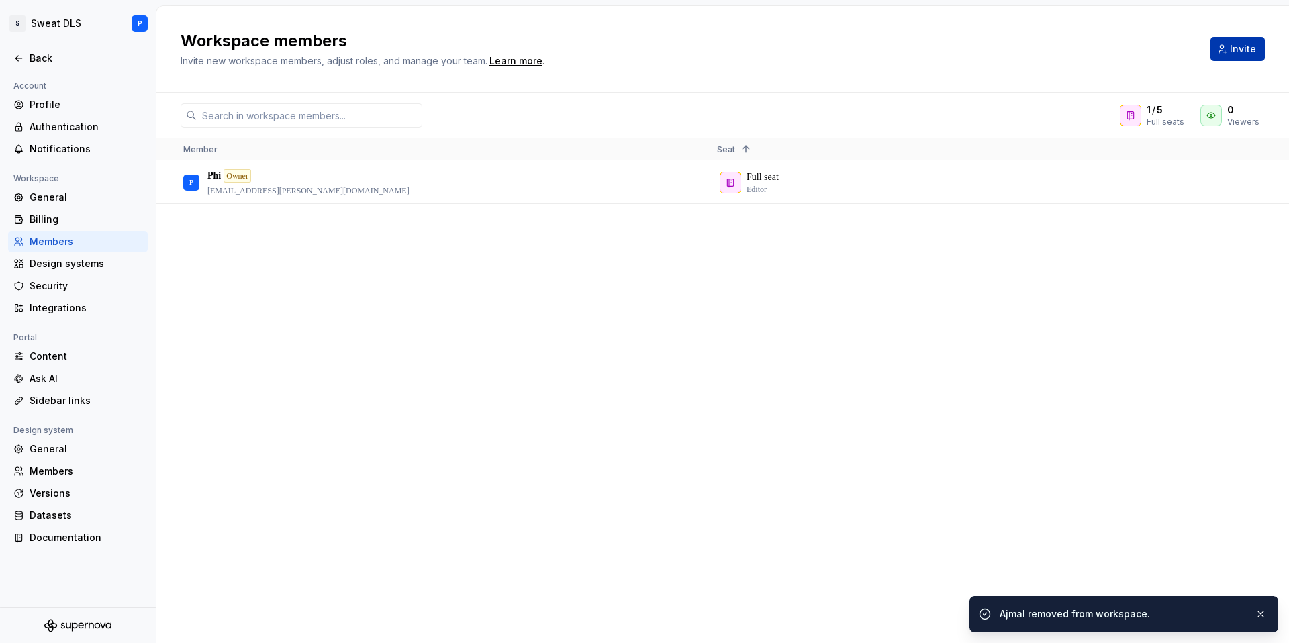
click at [1226, 52] on button "Invite" at bounding box center [1237, 49] width 54 height 24
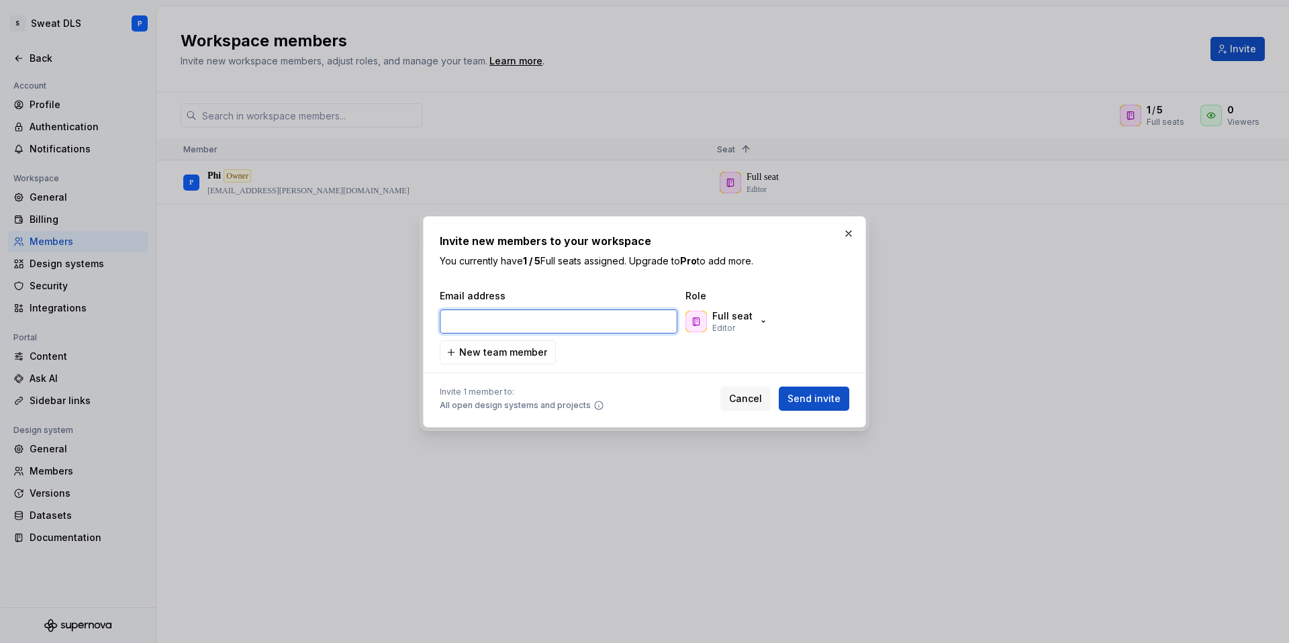
paste input "[EMAIL_ADDRESS][DOMAIN_NAME]"
type input "[EMAIL_ADDRESS][DOMAIN_NAME]"
click at [739, 318] on p "Full seat" at bounding box center [732, 315] width 40 height 13
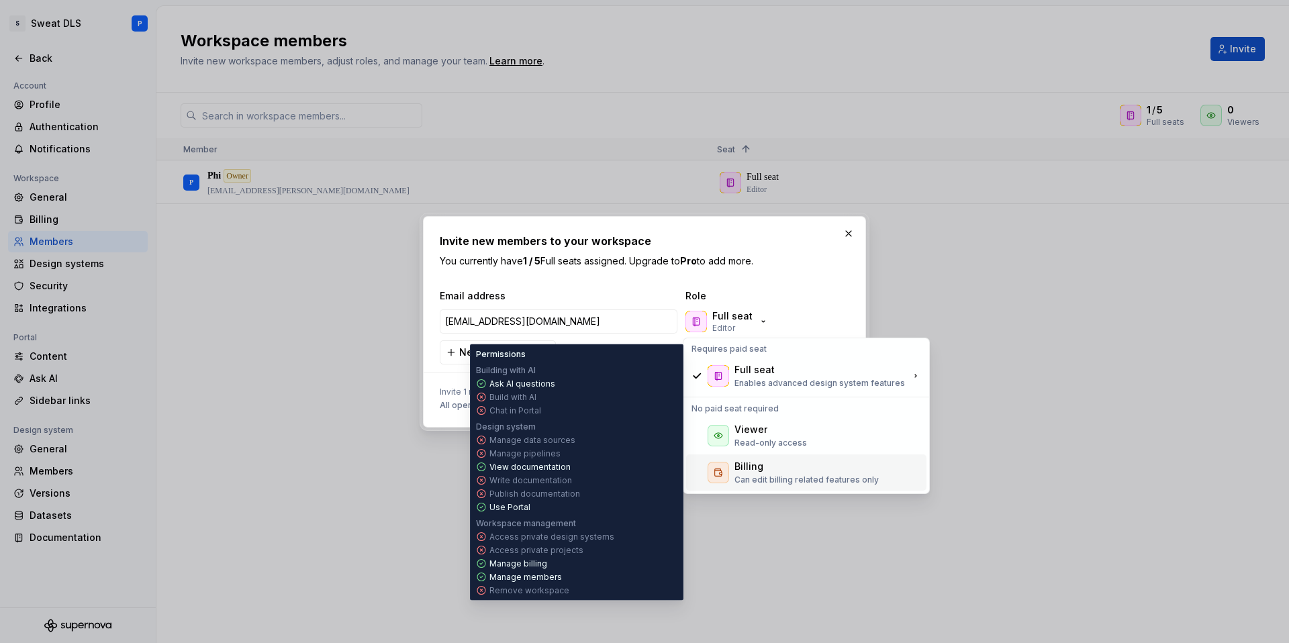
click at [751, 462] on div "Billing" at bounding box center [748, 466] width 29 height 13
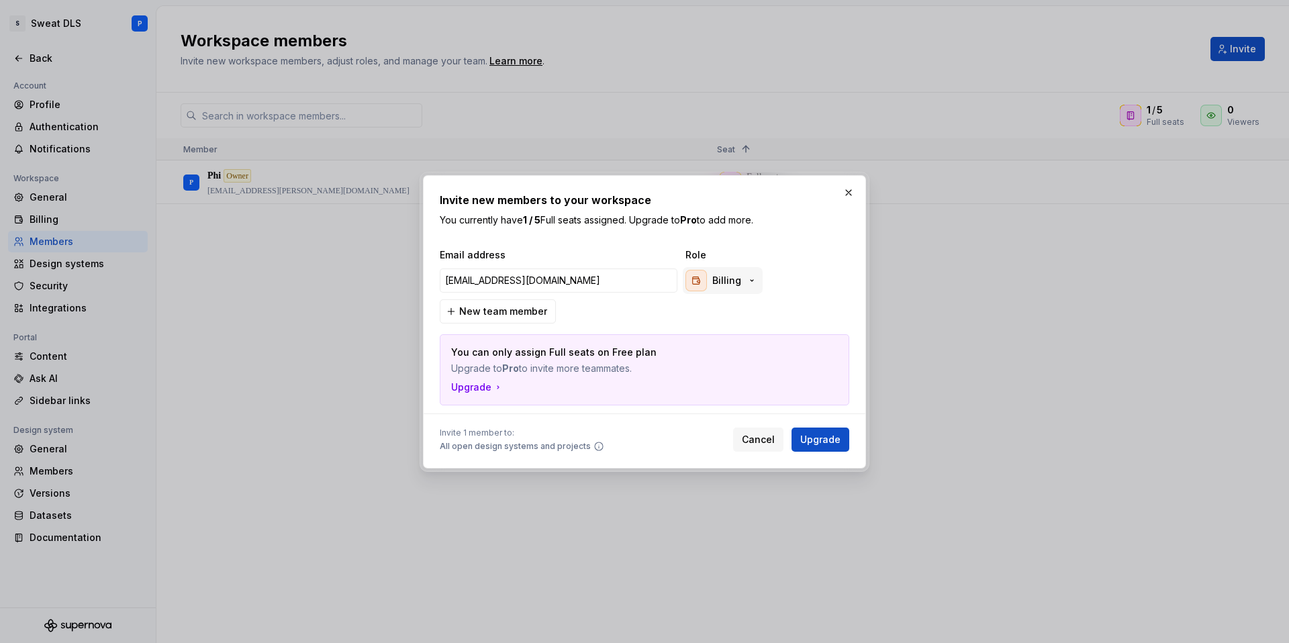
click at [707, 283] on div "Billing" at bounding box center [721, 280] width 72 height 21
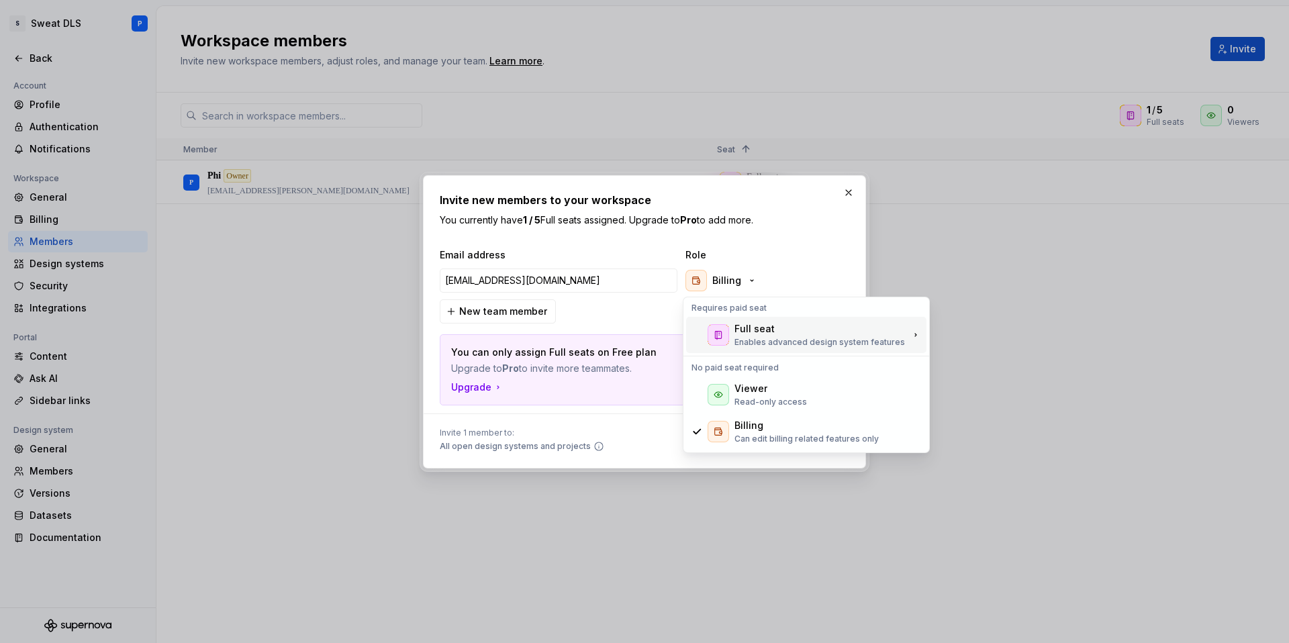
click at [725, 321] on div "Full seat Enables advanced design system features" at bounding box center [806, 335] width 240 height 36
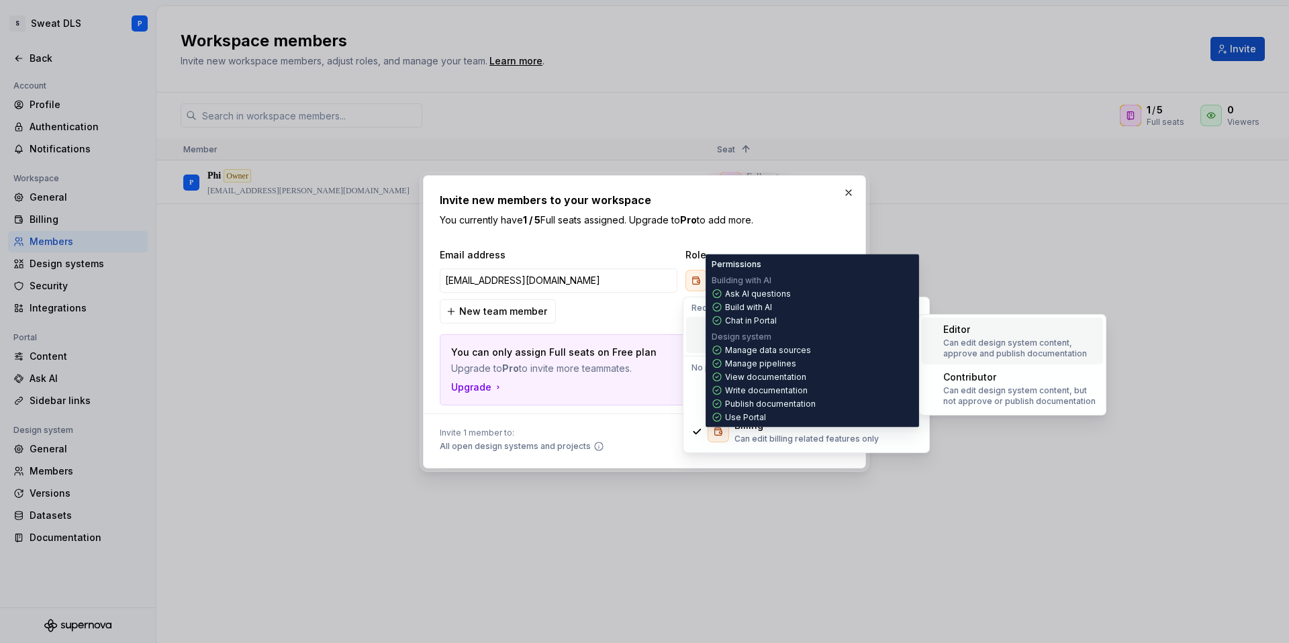
click at [979, 344] on p "Can edit design system content, approve and publish documentation" at bounding box center [1020, 348] width 154 height 21
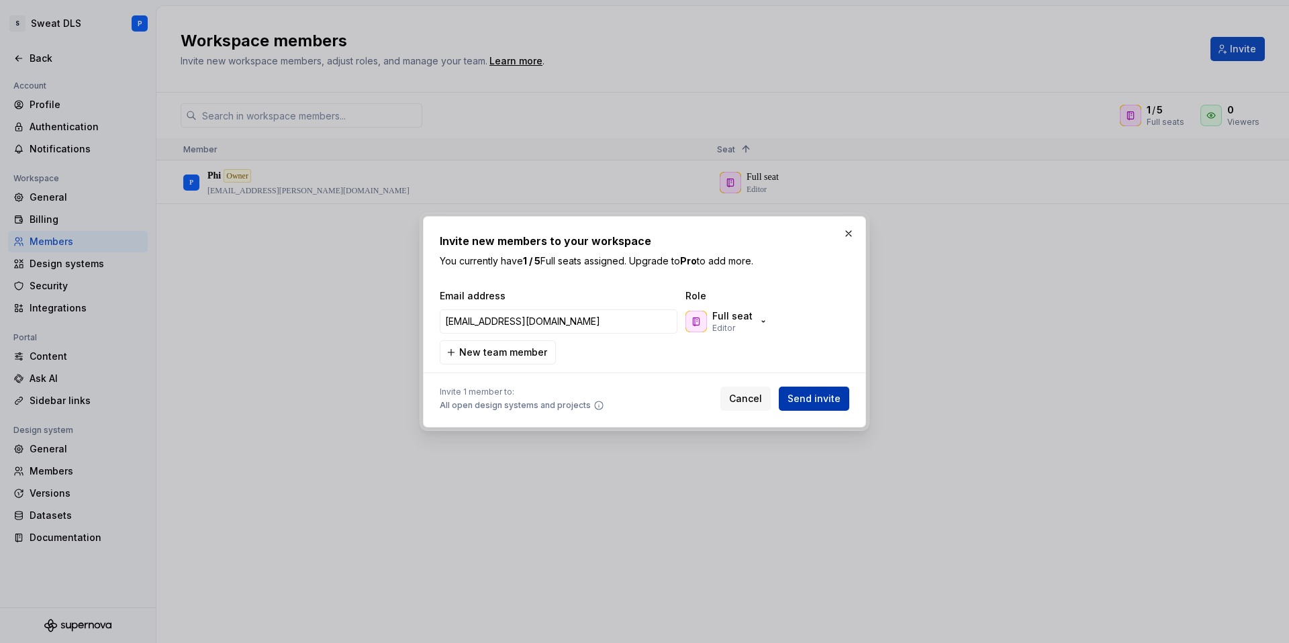
click at [808, 397] on span "Send invite" at bounding box center [813, 398] width 53 height 13
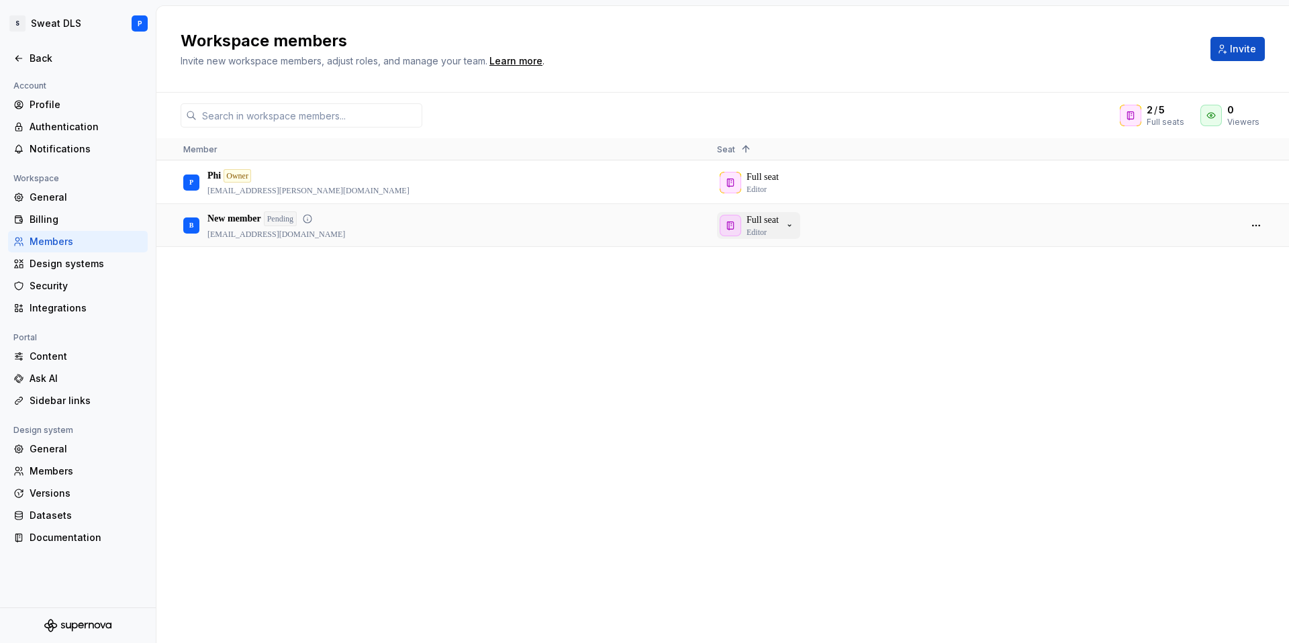
click at [793, 226] on icon "button" at bounding box center [789, 225] width 11 height 11
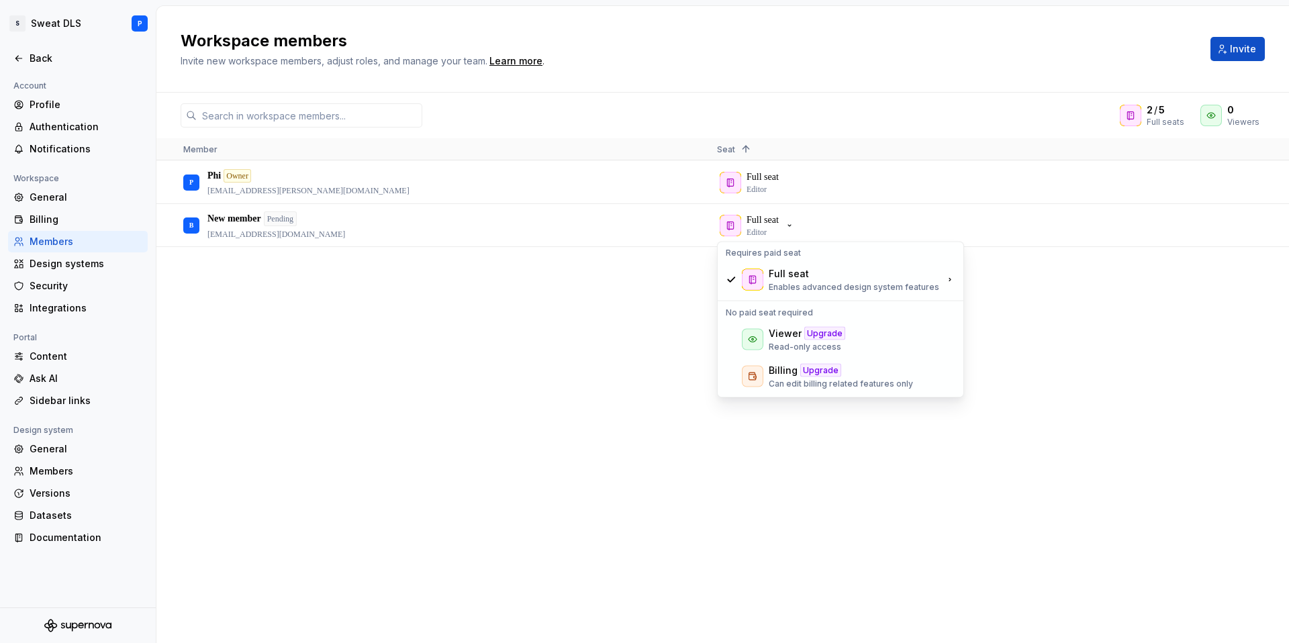
click at [996, 338] on div "P Phi Owner philenia.parker@sweat.com Full seat Editor B New member Pending ben…" at bounding box center [722, 401] width 1132 height 481
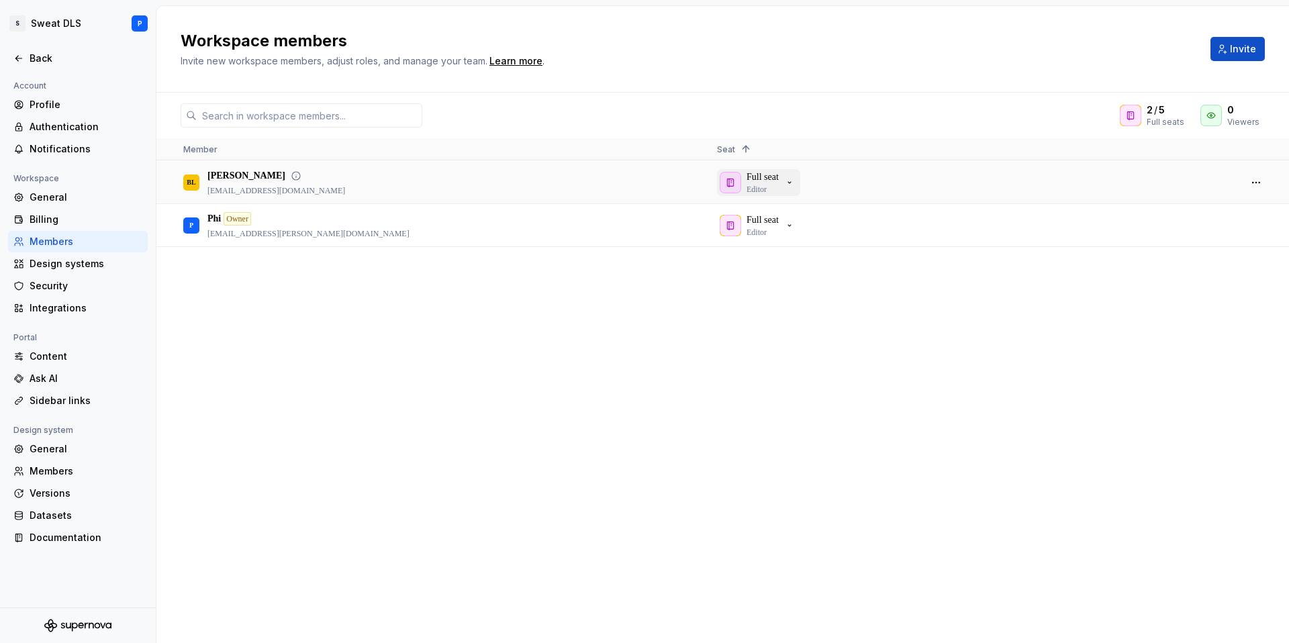
drag, startPoint x: 781, startPoint y: 185, endPoint x: 796, endPoint y: 189, distance: 16.1
click at [779, 185] on div "Full seat Editor" at bounding box center [762, 182] width 32 height 24
click at [1259, 183] on button "button" at bounding box center [1255, 182] width 19 height 19
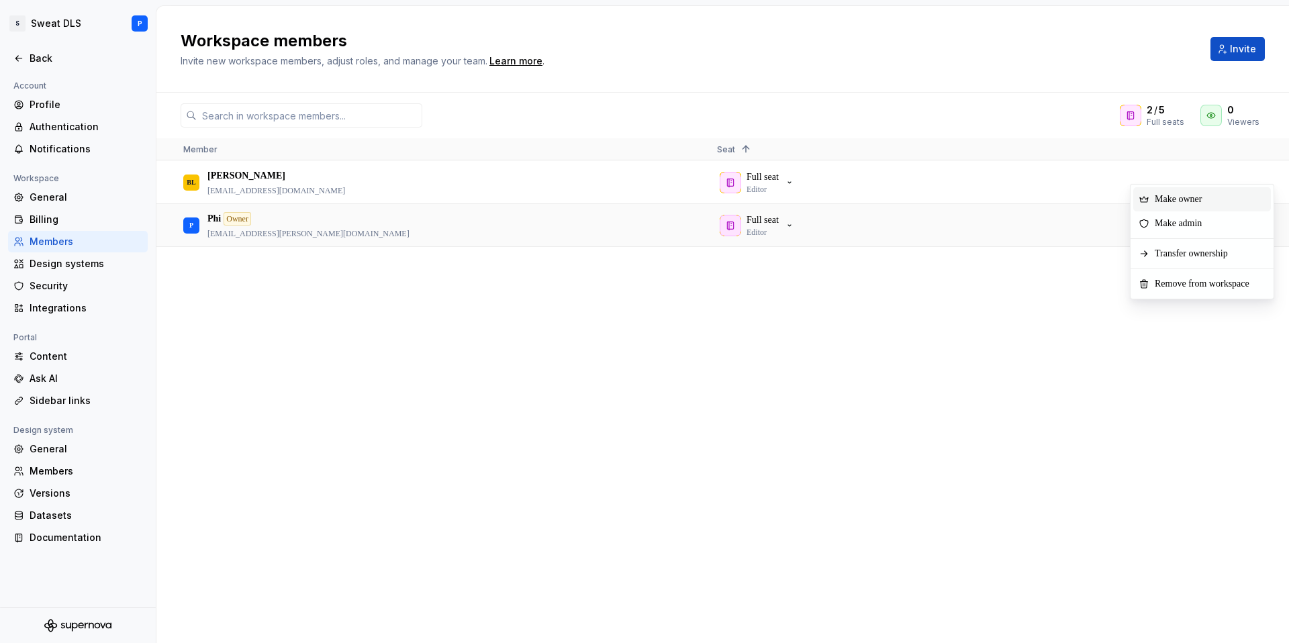
click at [777, 284] on div "BL Ben Lister ben.lister@sweat.com Full seat Editor P Phi Owner philenia.parker…" at bounding box center [722, 401] width 1132 height 481
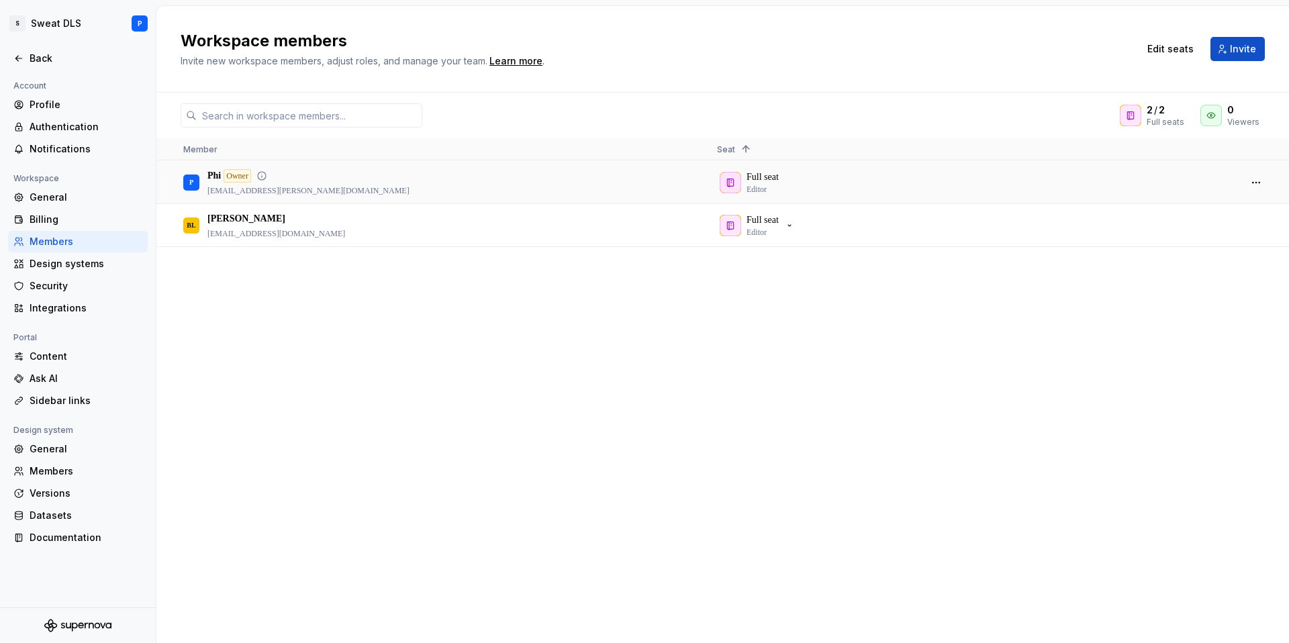
click at [783, 184] on div "Full seat Editor" at bounding box center [972, 182] width 511 height 41
click at [788, 219] on div "Full seat Editor" at bounding box center [757, 225] width 75 height 24
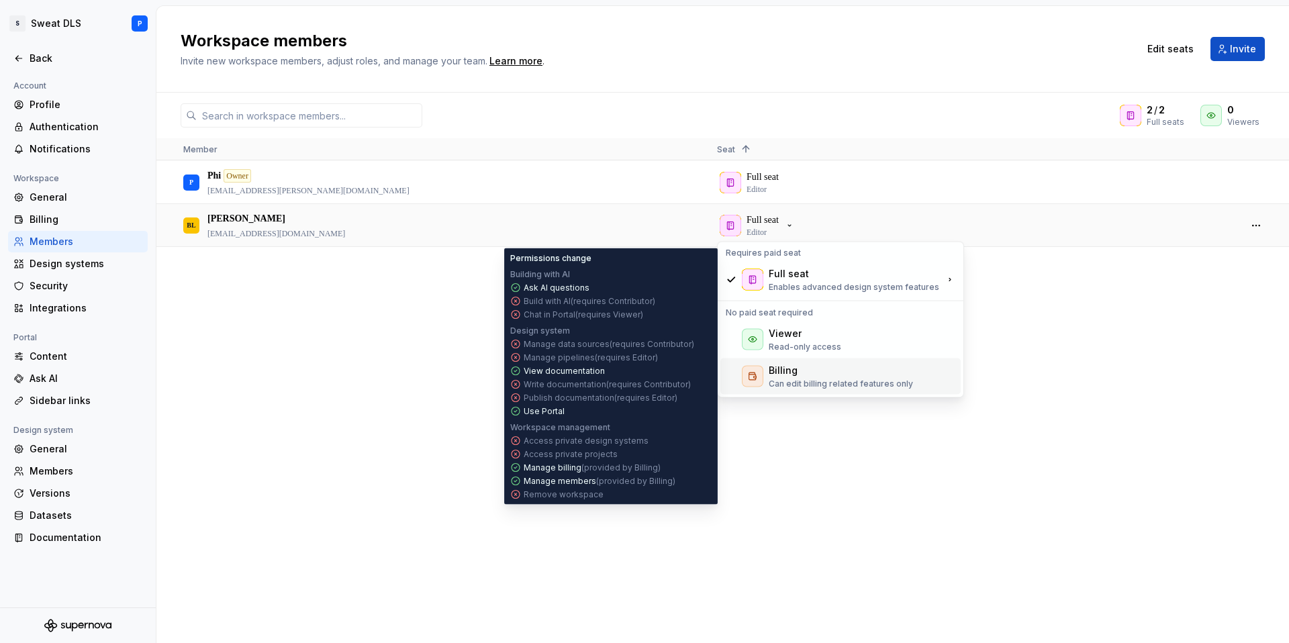
click at [842, 381] on p "Can edit billing related features only" at bounding box center [841, 384] width 144 height 11
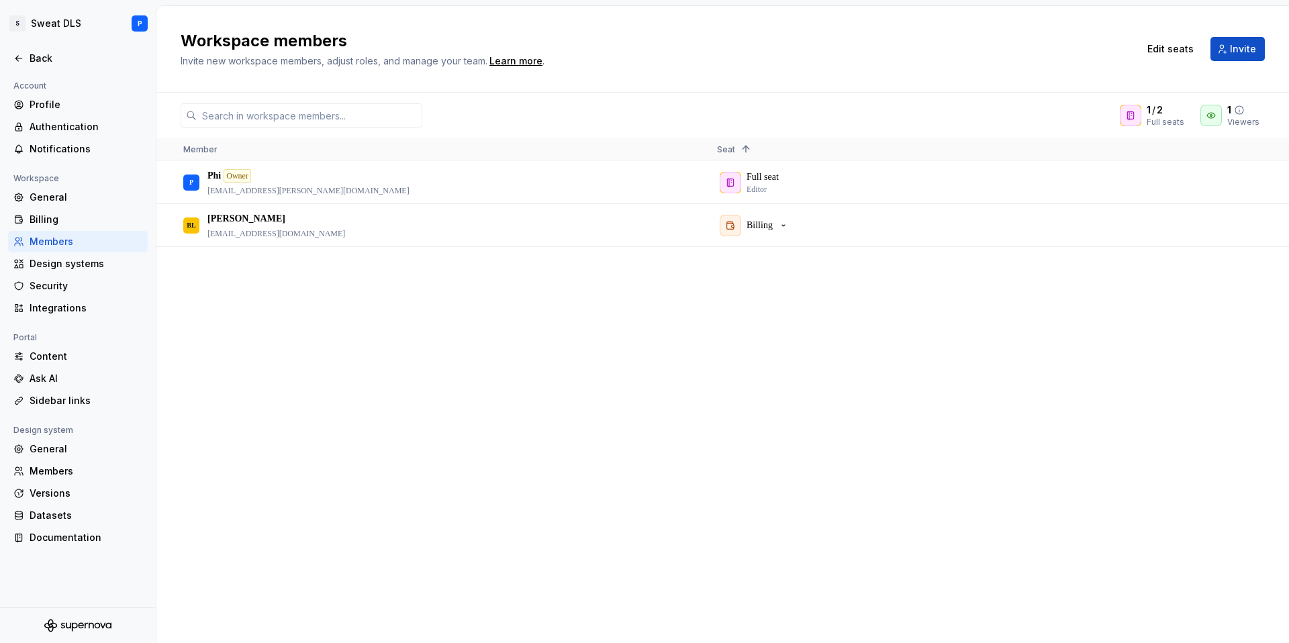
click at [1225, 114] on div "1 Viewers" at bounding box center [1232, 115] width 64 height 24
click at [1231, 56] on button "Invite" at bounding box center [1237, 49] width 54 height 24
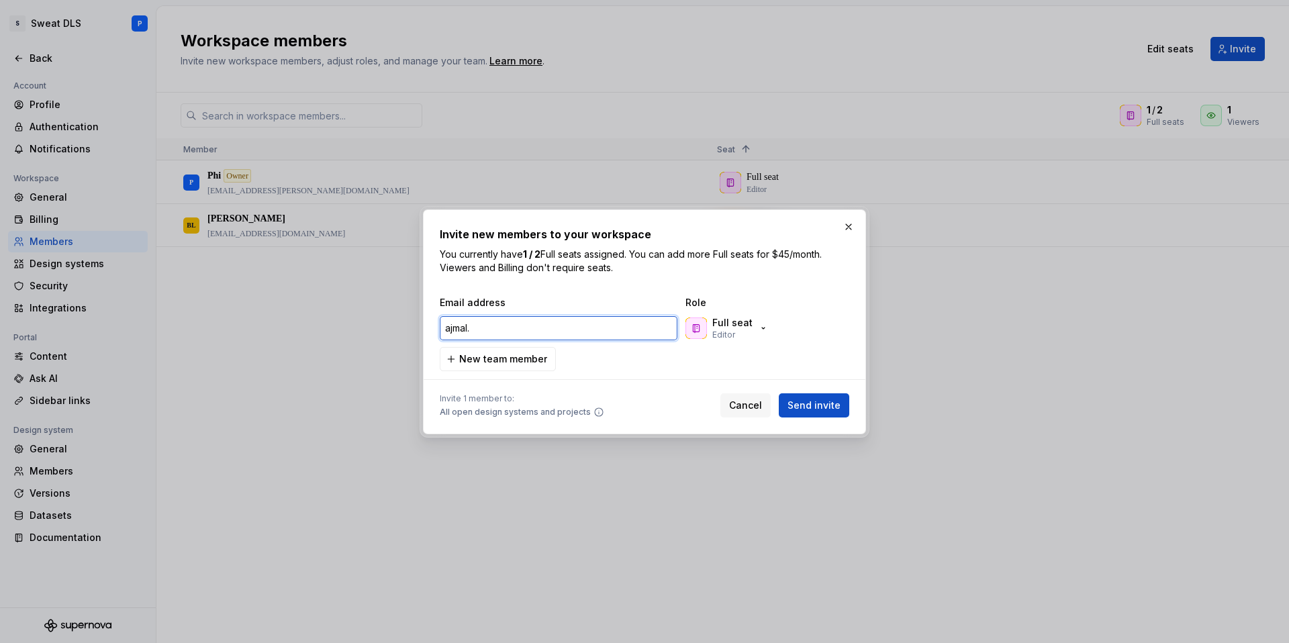
paste input "@[DOMAIN_NAME]"
type input "[EMAIL_ADDRESS][DOMAIN_NAME]"
click at [802, 403] on span "Send invite" at bounding box center [813, 405] width 53 height 13
